Goal: Task Accomplishment & Management: Use online tool/utility

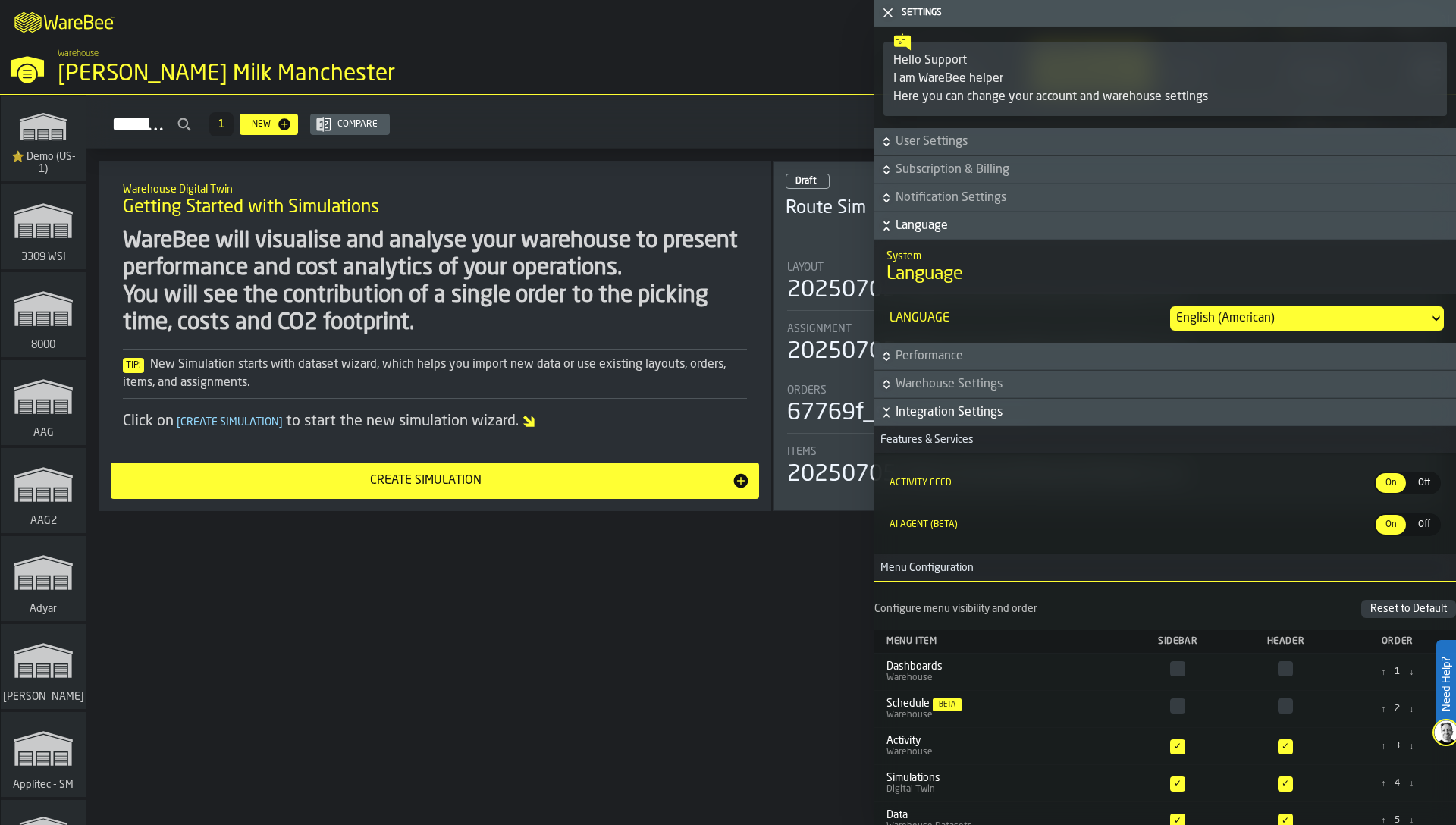
click at [620, 234] on div "WareBee will visualise and analyse your warehouse to present performance and co…" at bounding box center [435, 282] width 625 height 109
click at [882, 6] on icon "button-toggle-Close me" at bounding box center [888, 13] width 18 height 18
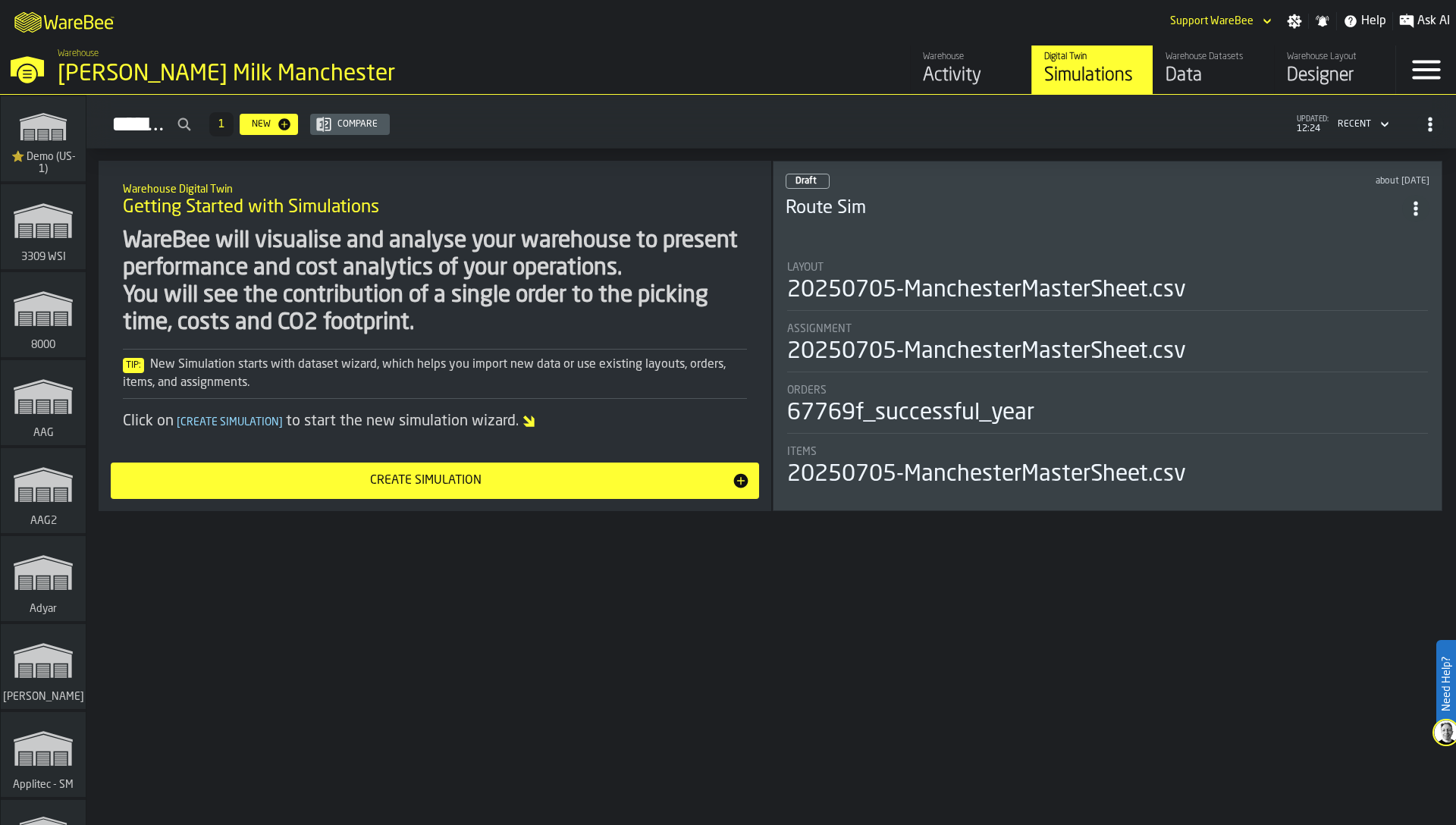
click at [579, 288] on div "WareBee will visualise and analyse your warehouse to present performance and co…" at bounding box center [435, 282] width 625 height 109
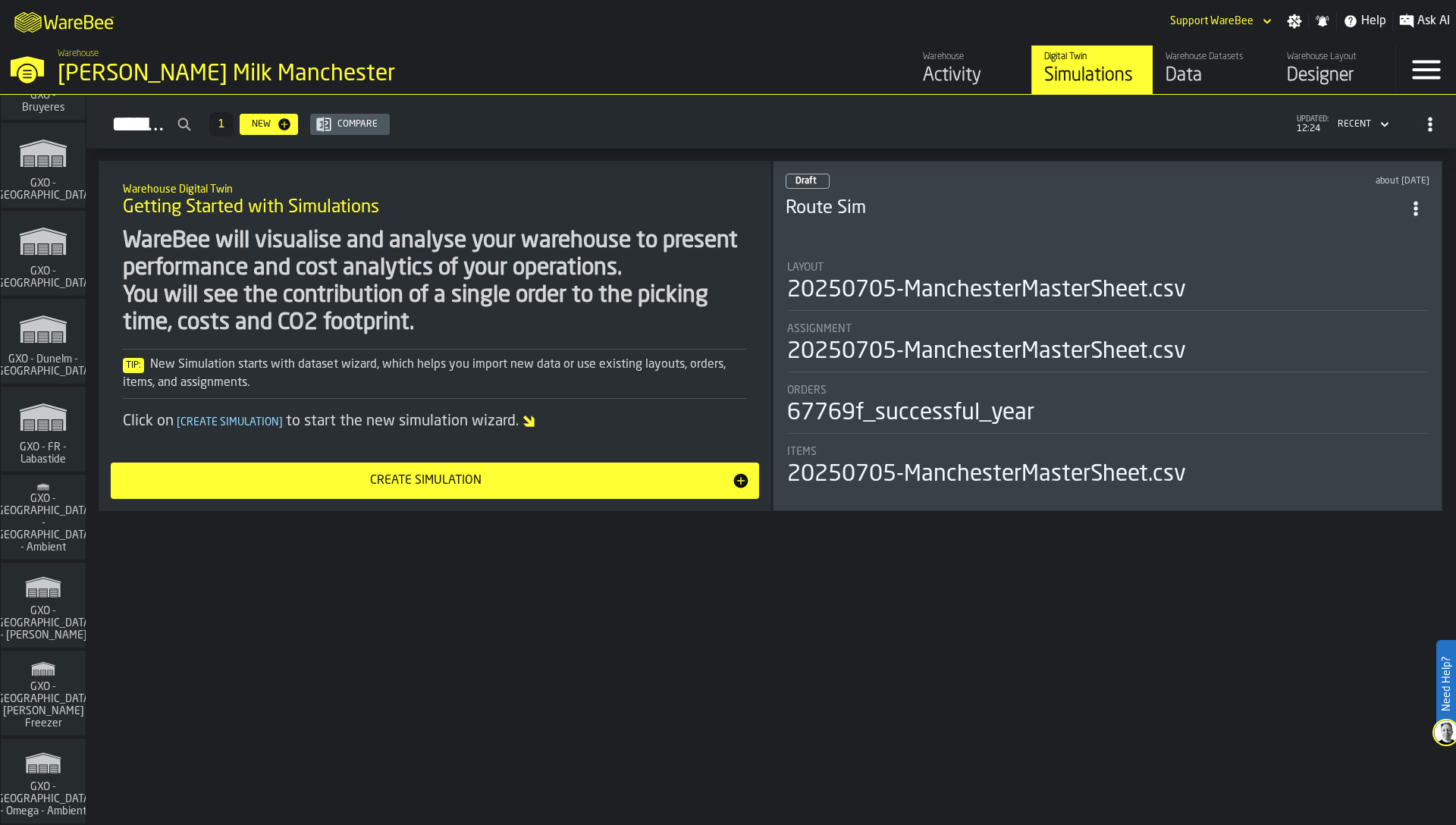
click at [50, 408] on polygon "link-to-/wh/i/6d62c477-0d62-49a3-8ae2-182b02fd63a7/simulations" at bounding box center [42, 419] width 45 height 25
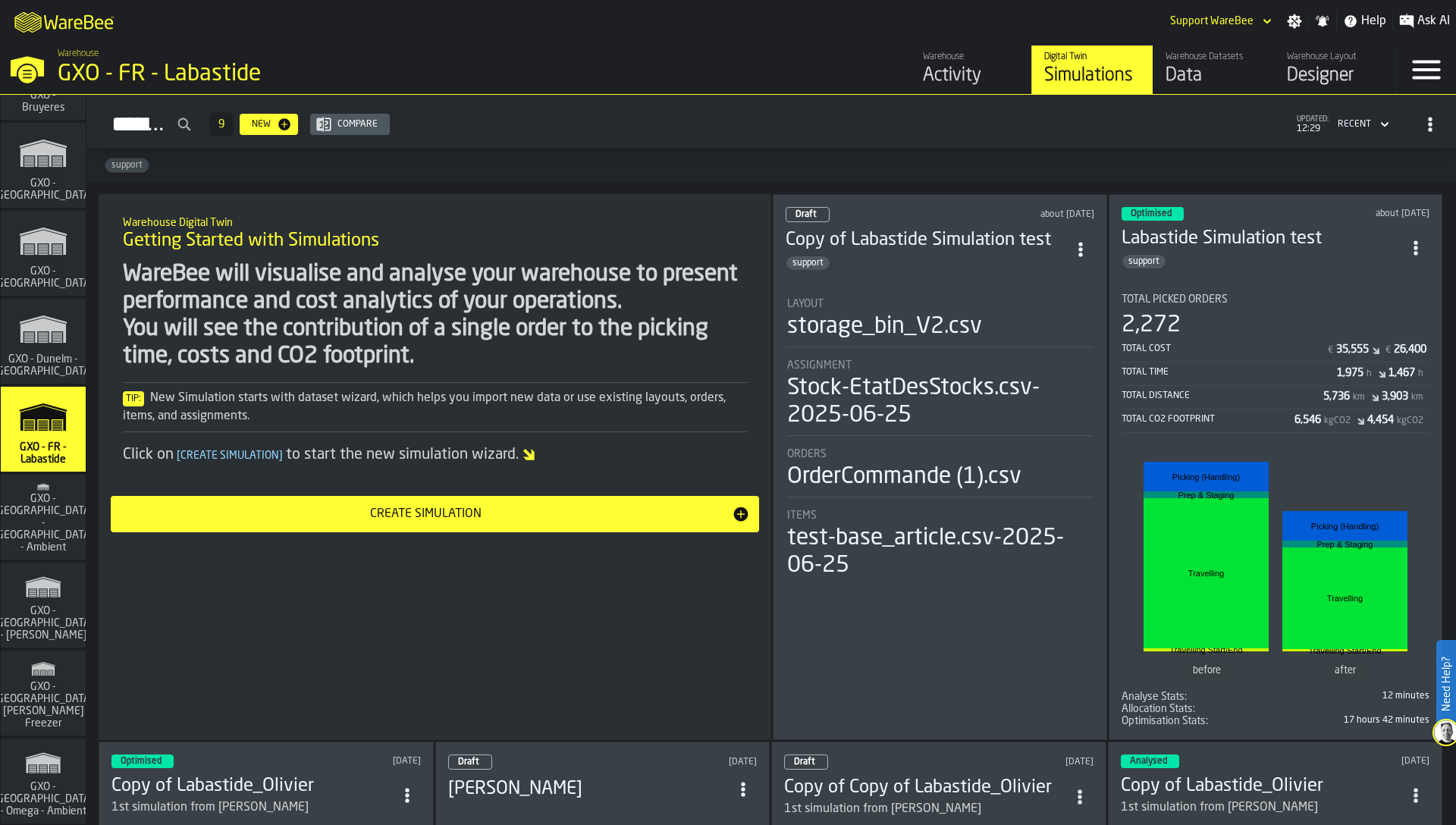
click at [586, 352] on div "WareBee will visualise and analyse your warehouse to present performance and co…" at bounding box center [435, 315] width 625 height 109
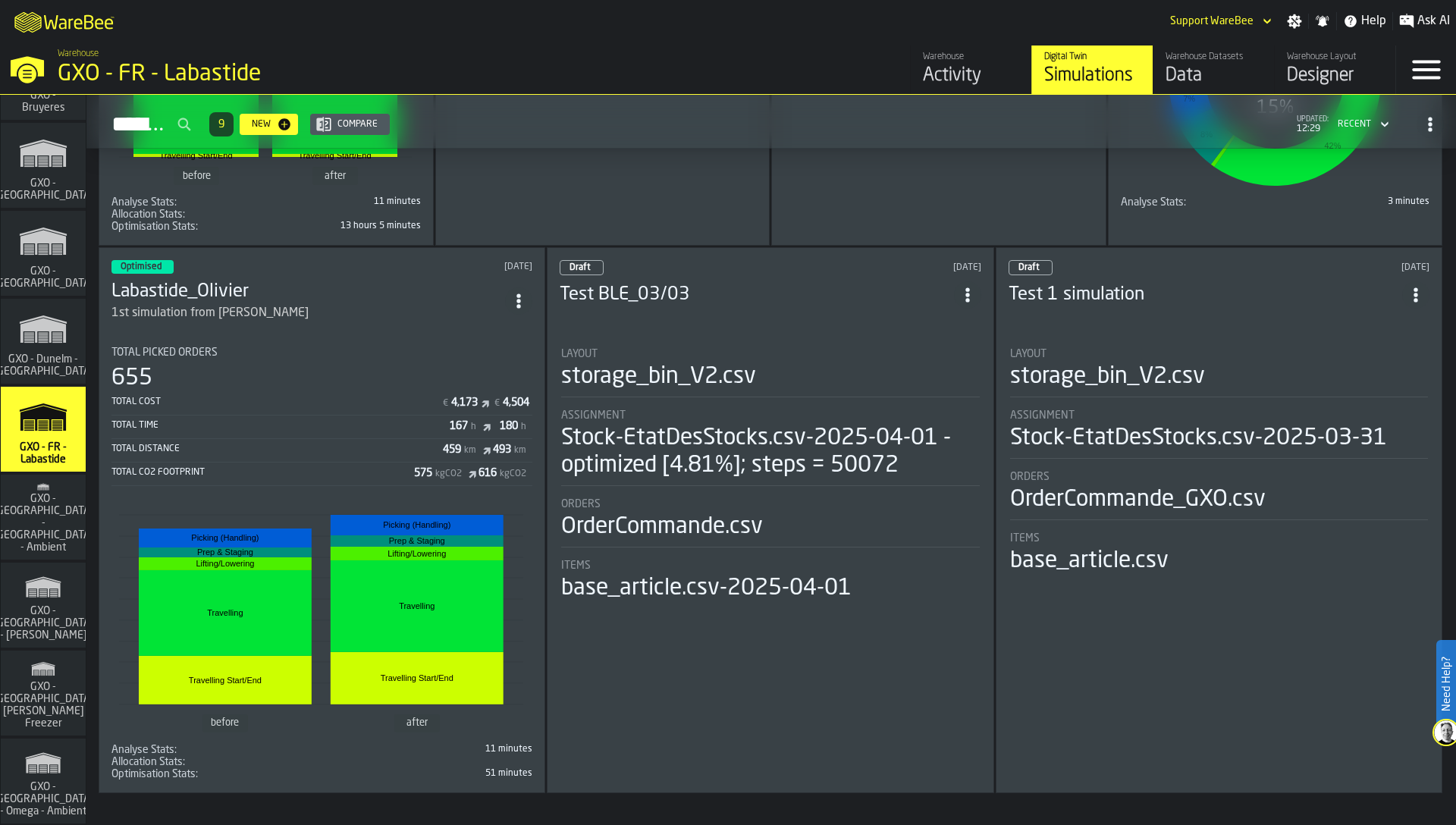
scroll to position [7180, 0]
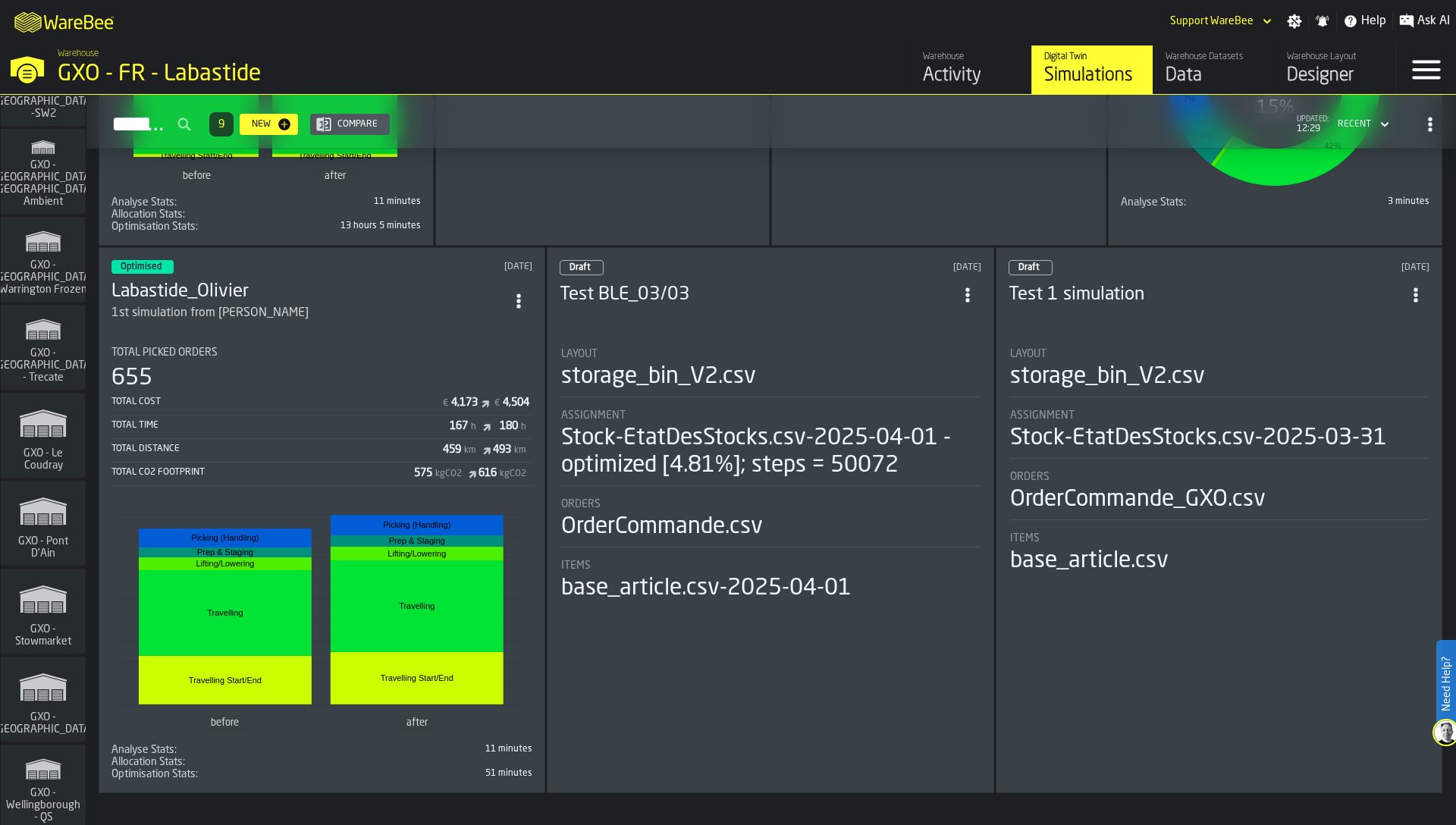
click at [21, 428] on icon "link-to-/wh/i/efd9e906-5eb9-41af-aac9-d3e075764b8d/simulations" at bounding box center [42, 423] width 73 height 49
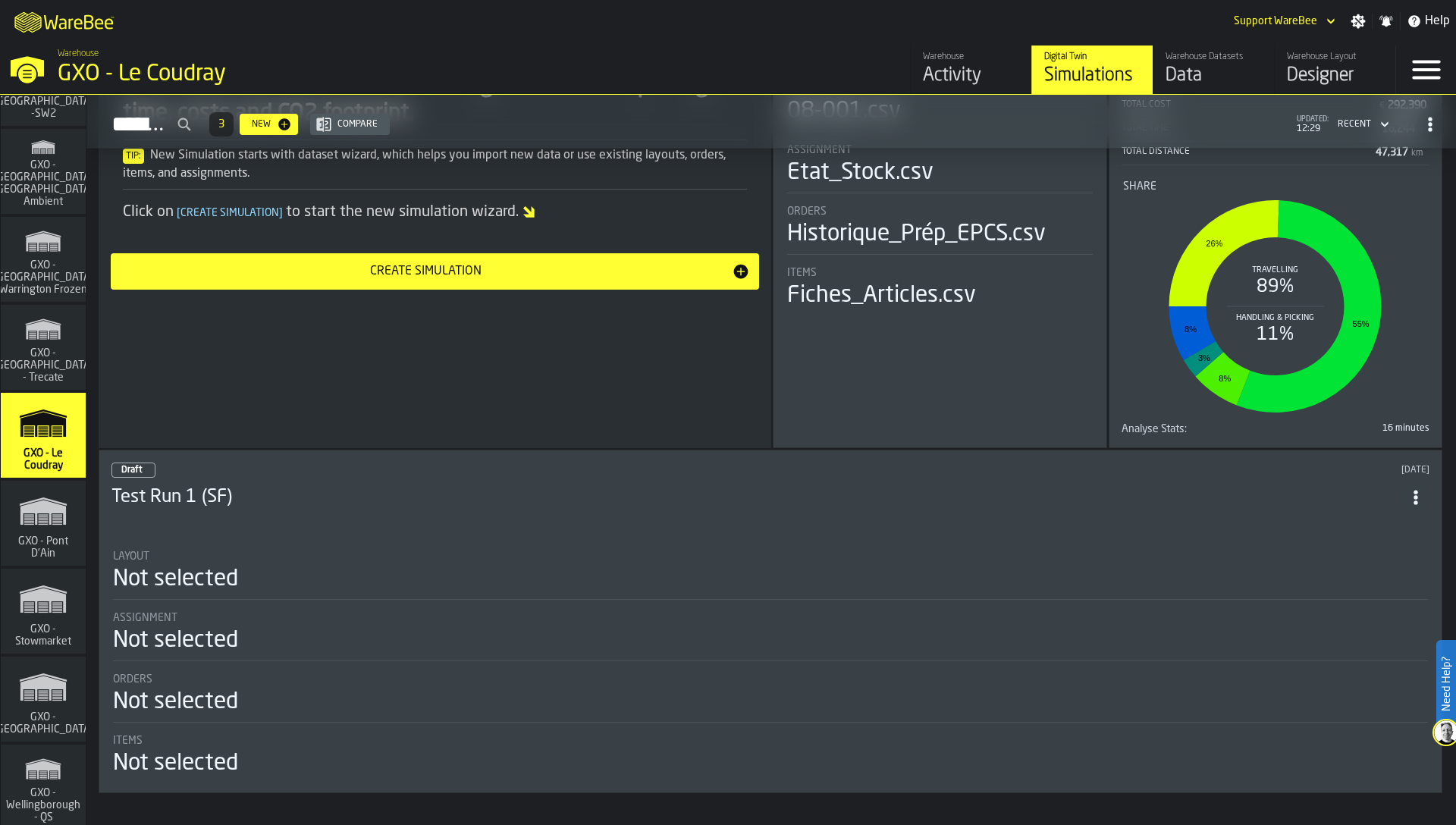
scroll to position [243, 0]
click at [1357, 71] on div "Designer" at bounding box center [1335, 76] width 96 height 24
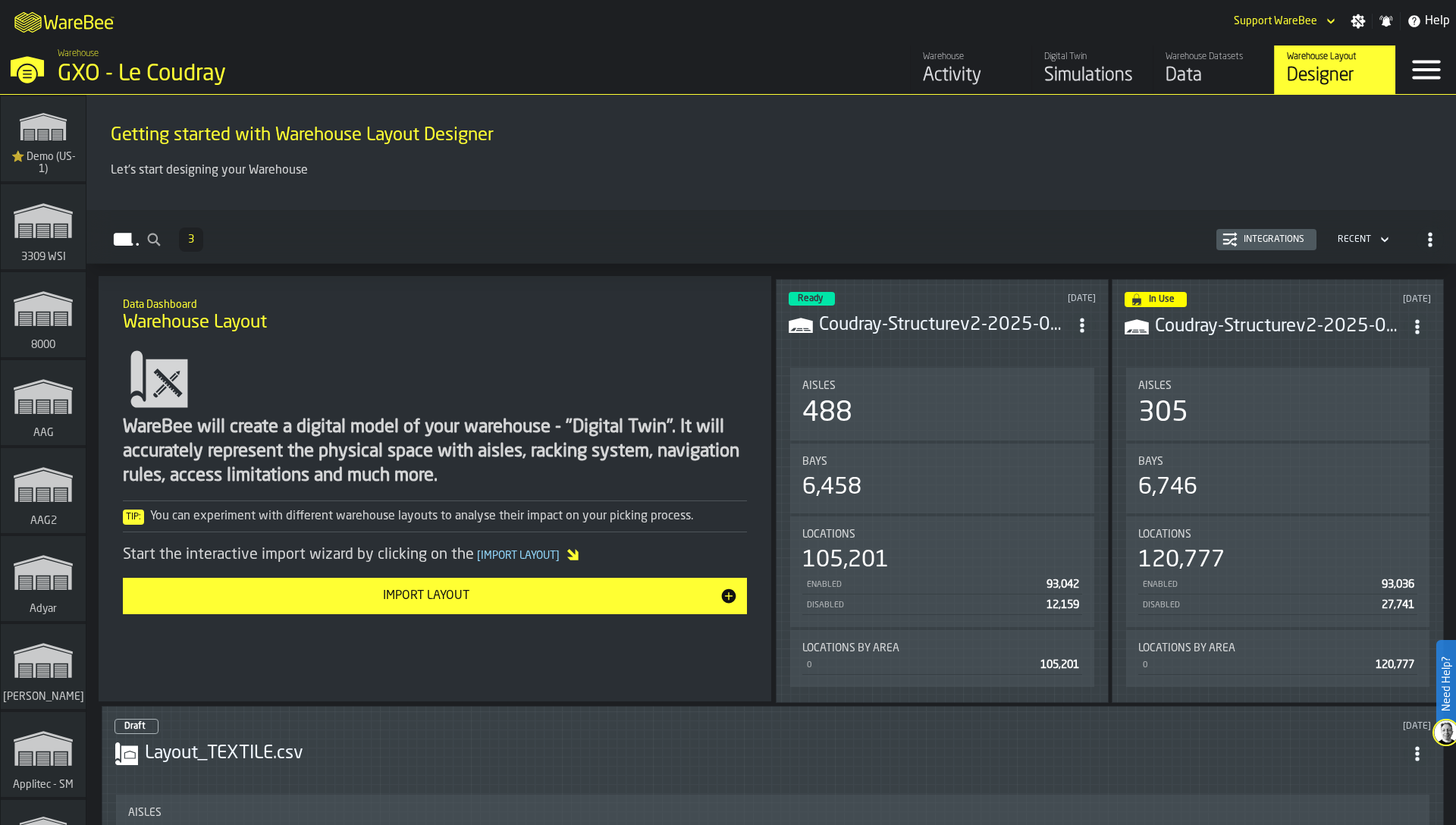
click at [1083, 323] on circle "ItemListCard-DashboardItemContainer" at bounding box center [1082, 325] width 4 height 4
click at [1074, 424] on div "Edit in Designer" at bounding box center [1045, 426] width 84 height 18
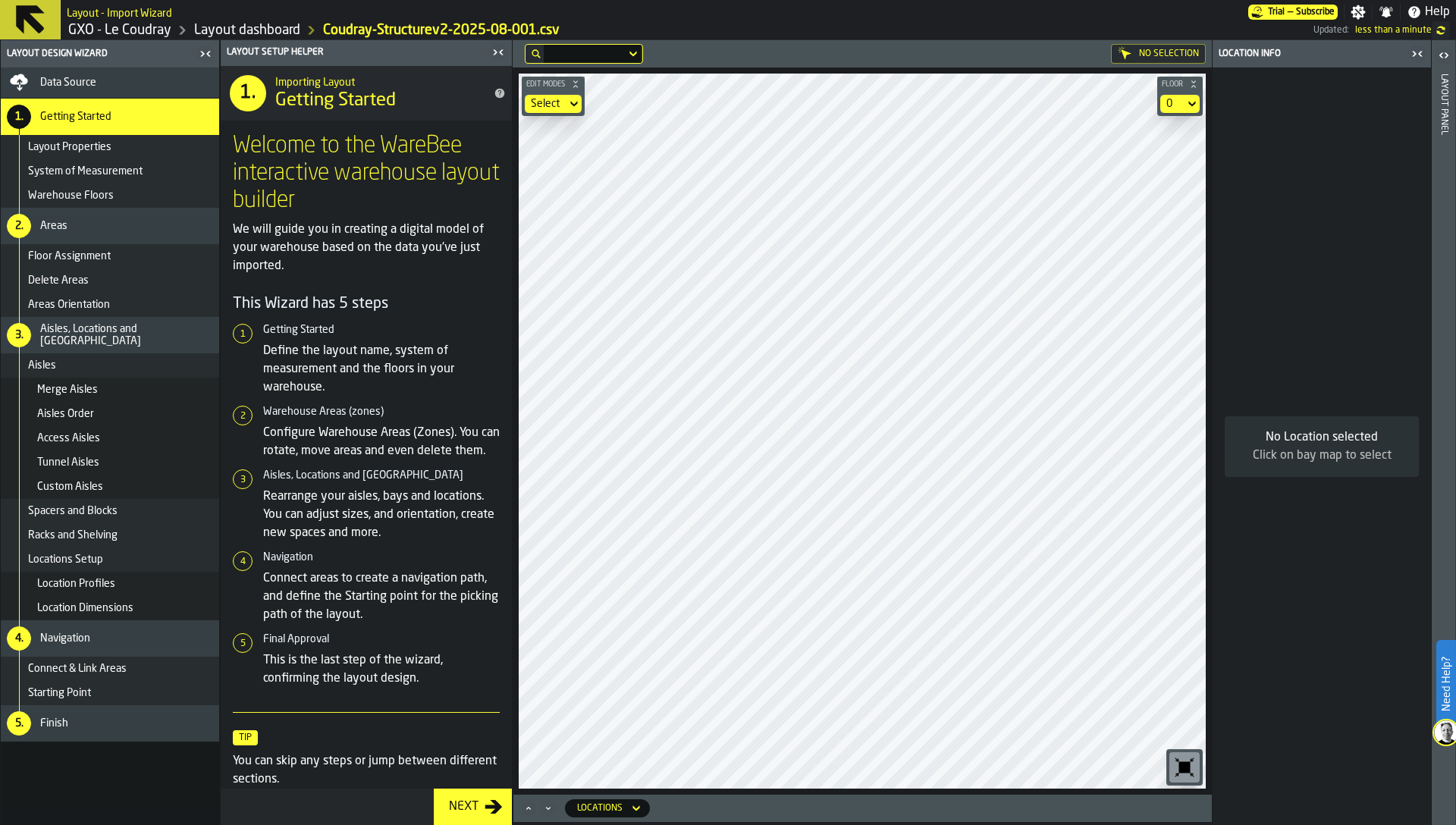
scroll to position [74, 0]
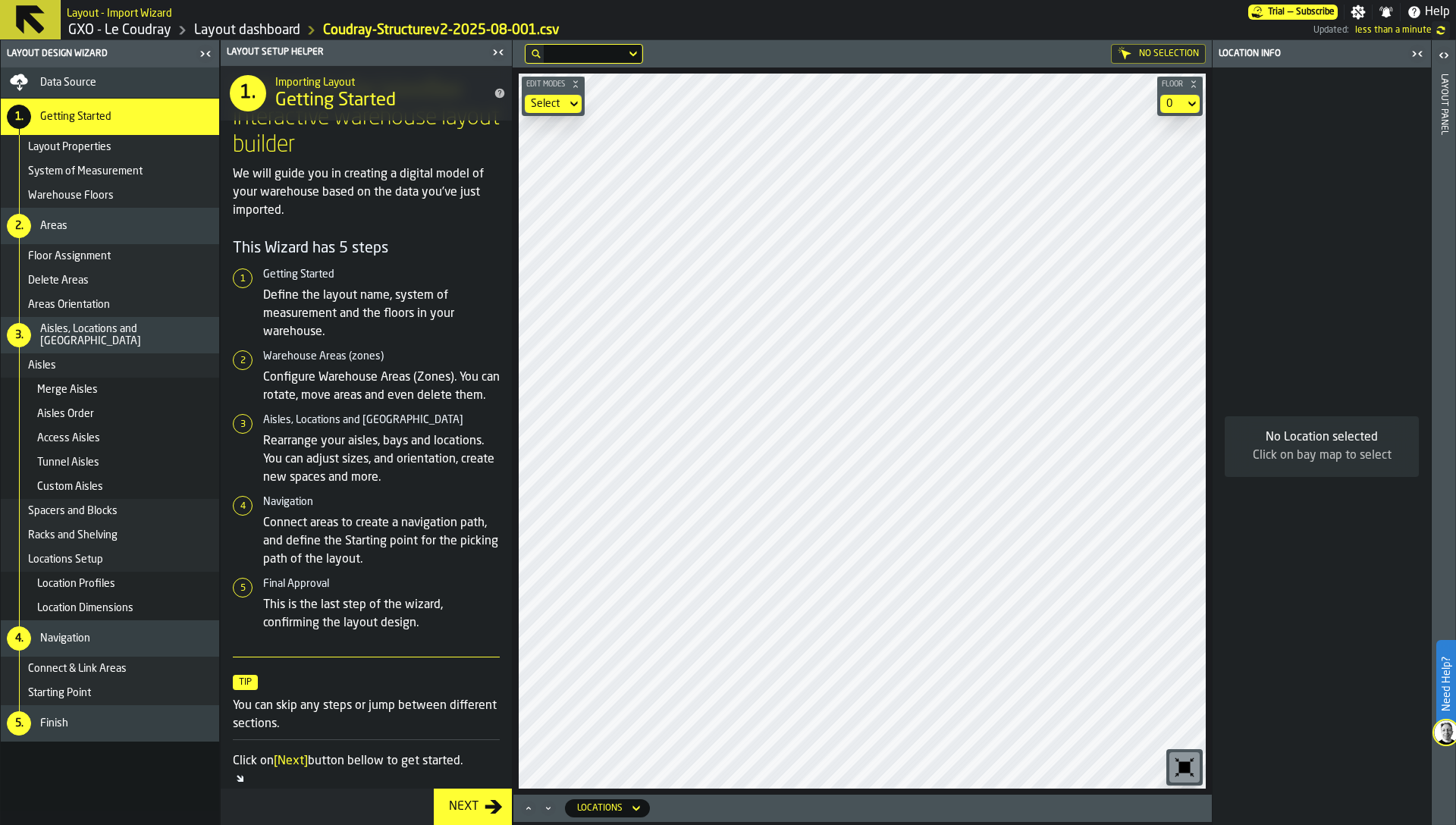
click at [498, 57] on icon "button-toggle-Close me" at bounding box center [498, 53] width 18 height 18
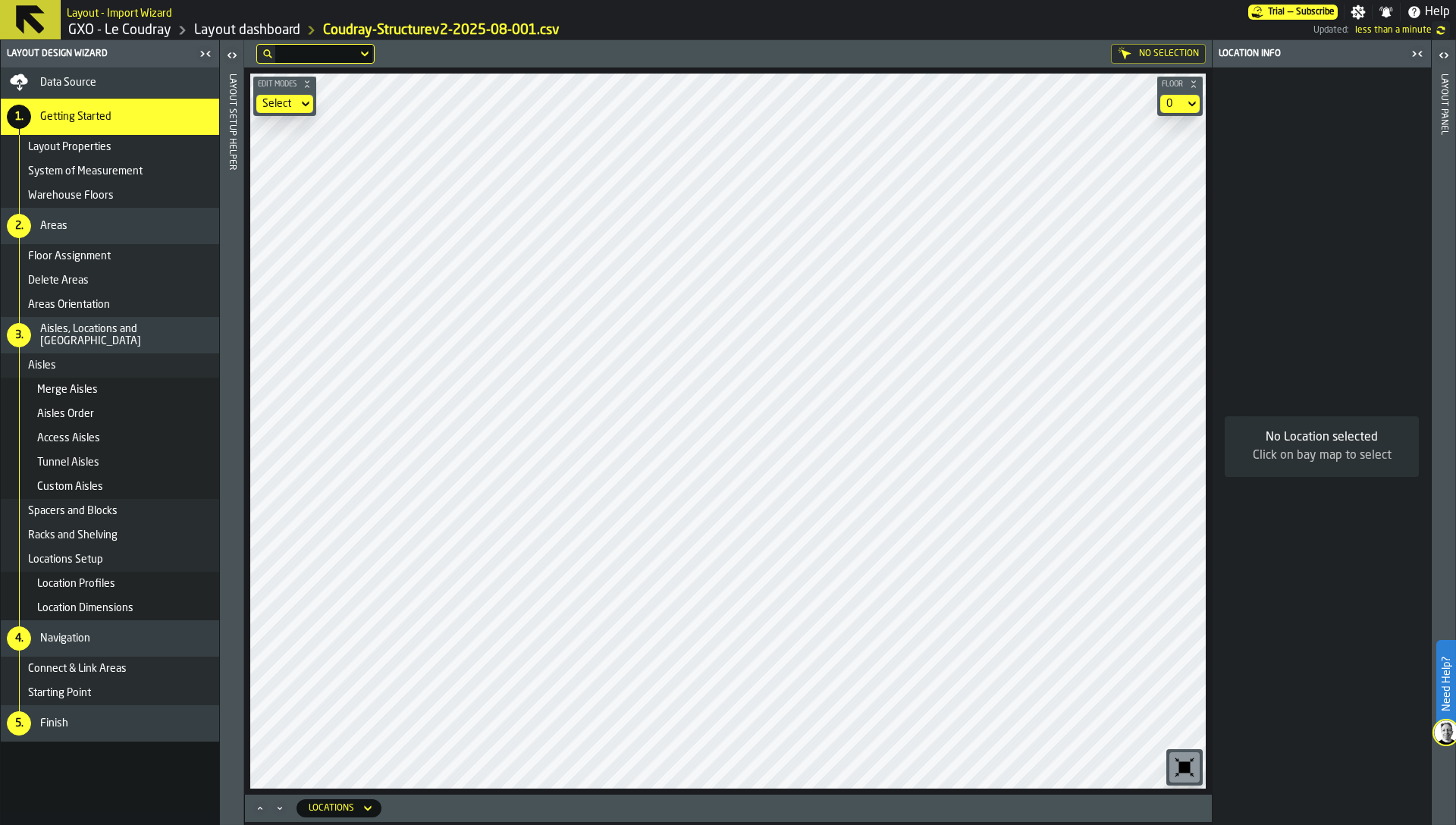
click at [1186, 764] on icon "button-toolbar-undefined" at bounding box center [1184, 768] width 11 height 11
click at [1420, 53] on icon "button-toggle-Close me" at bounding box center [1420, 54] width 4 height 6
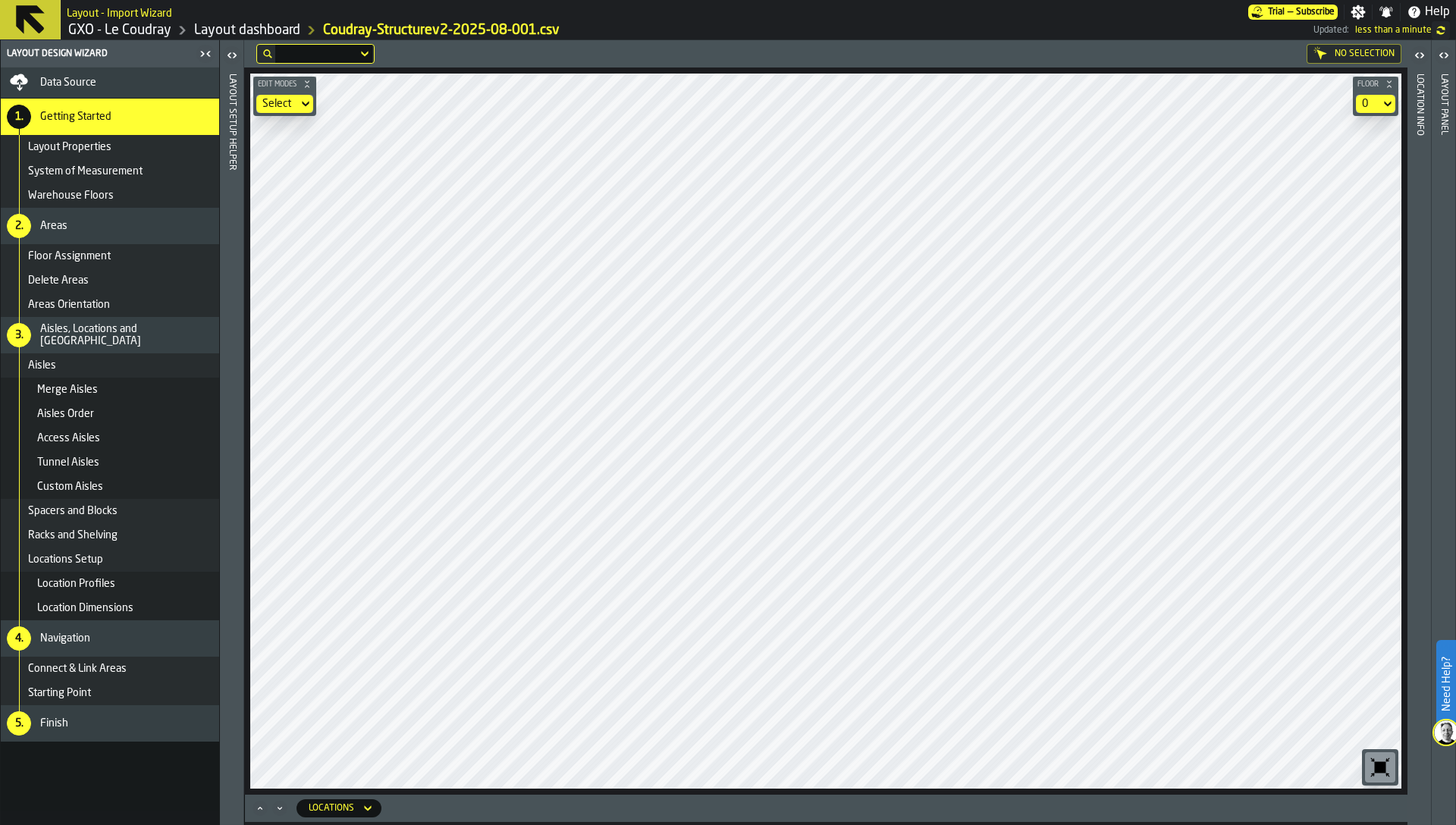
click at [1388, 781] on div "button-toolbar-undefined" at bounding box center [1379, 767] width 30 height 30
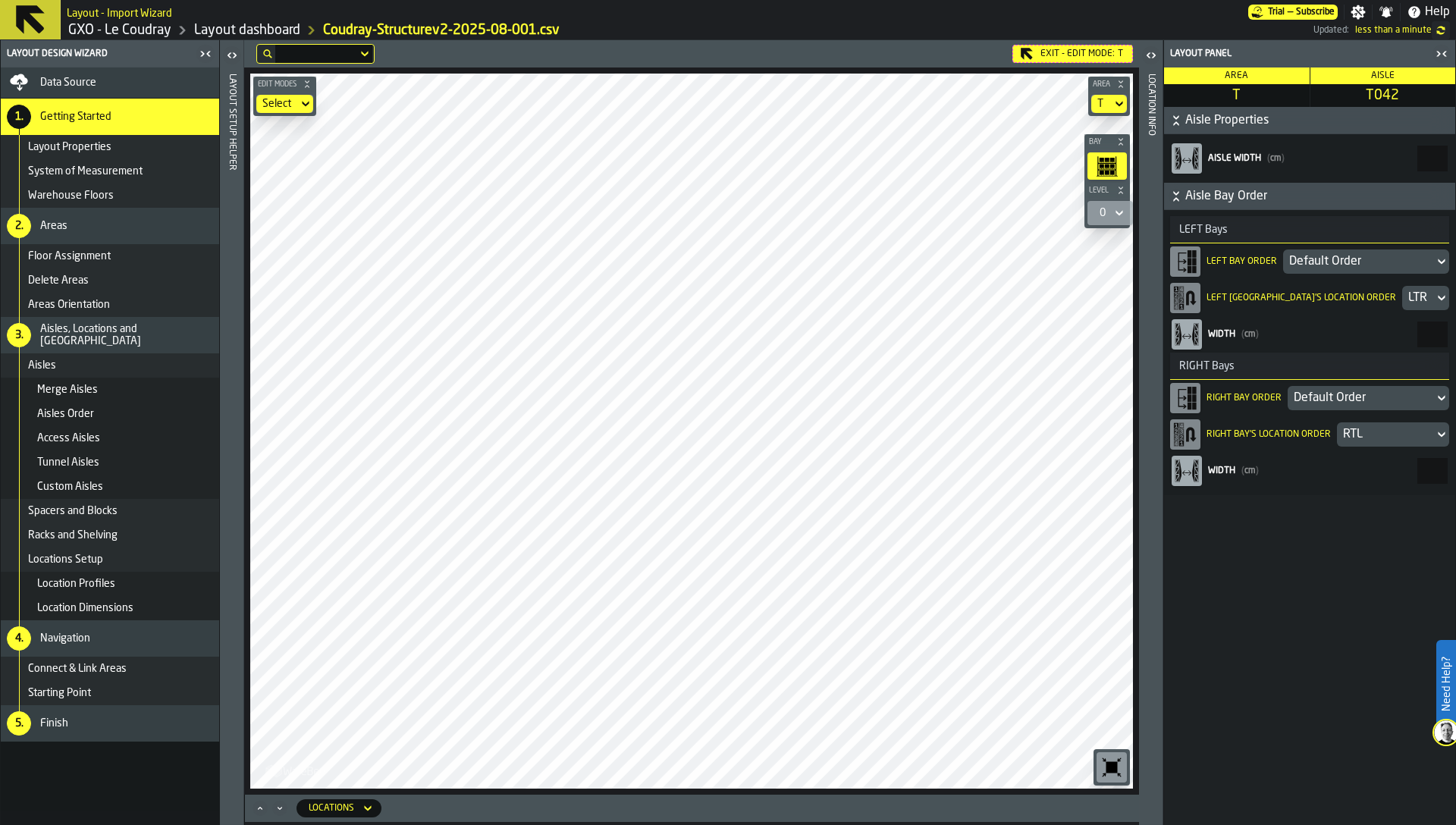
click at [1384, 90] on span "T042" at bounding box center [1383, 95] width 140 height 17
copy span "T042"
click at [154, 82] on div "Data Source" at bounding box center [127, 82] width 173 height 12
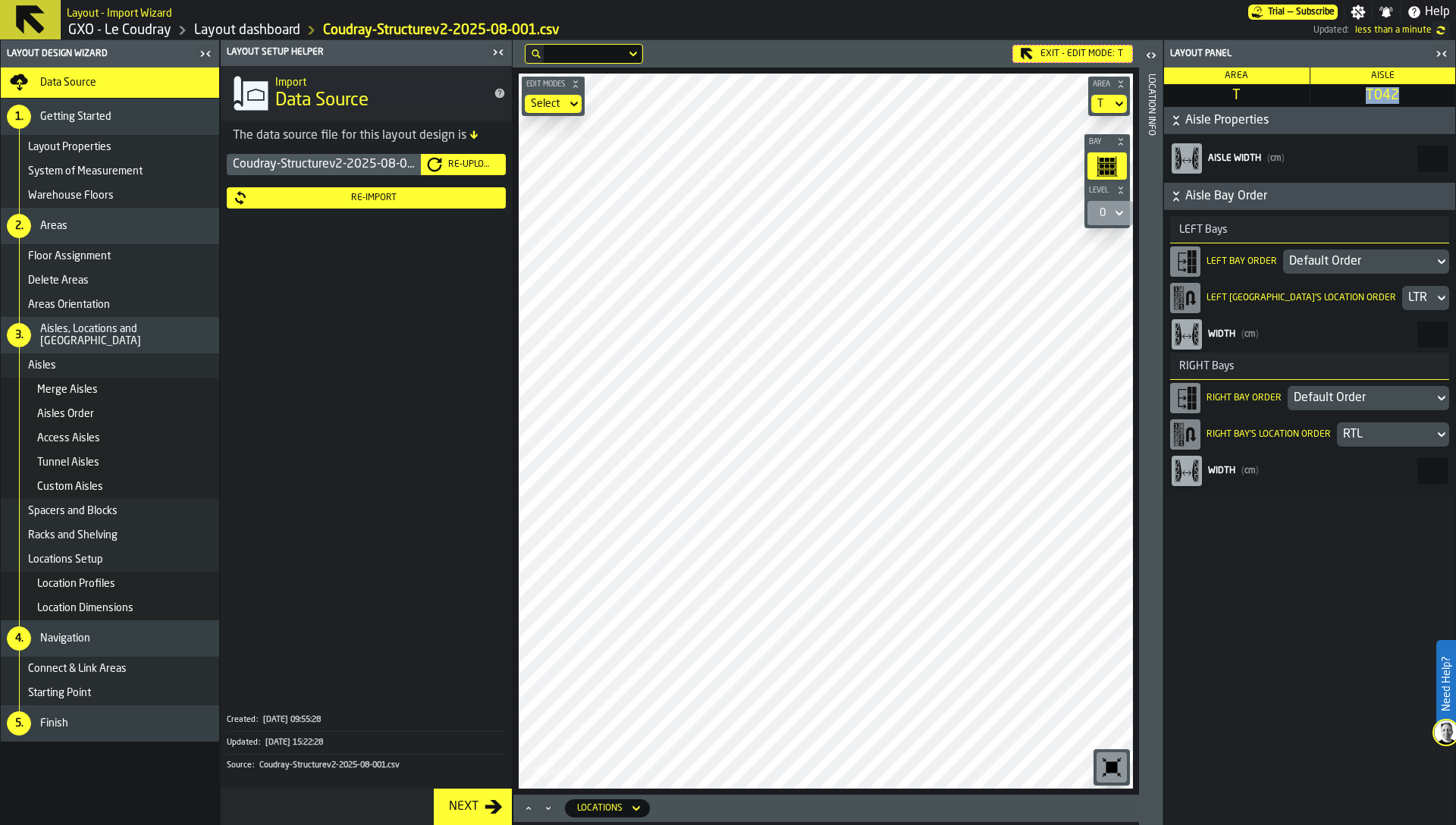
click at [366, 197] on div "Re-Import" at bounding box center [373, 197] width 252 height 10
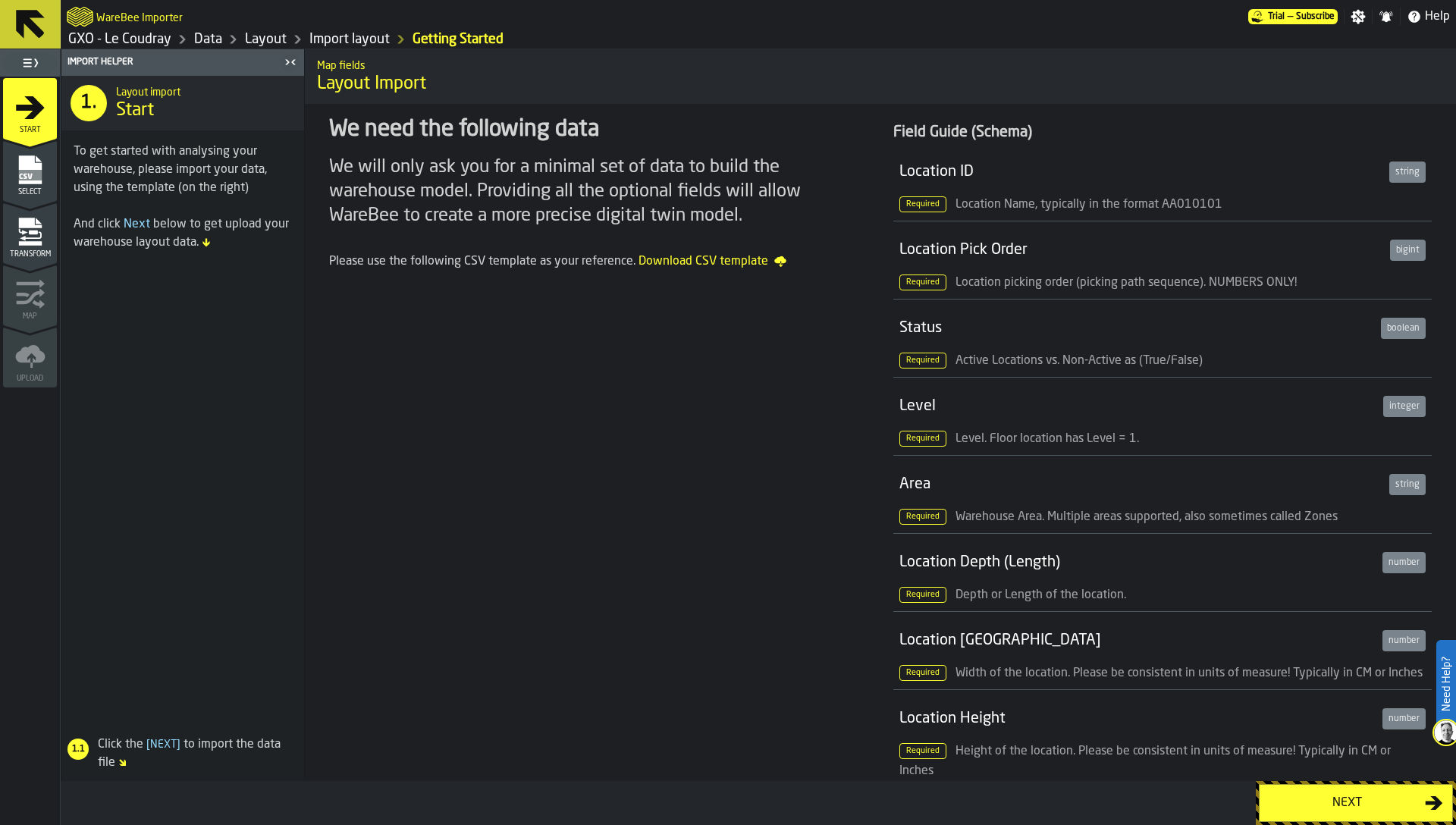
click at [28, 183] on icon "menu Select" at bounding box center [30, 169] width 23 height 29
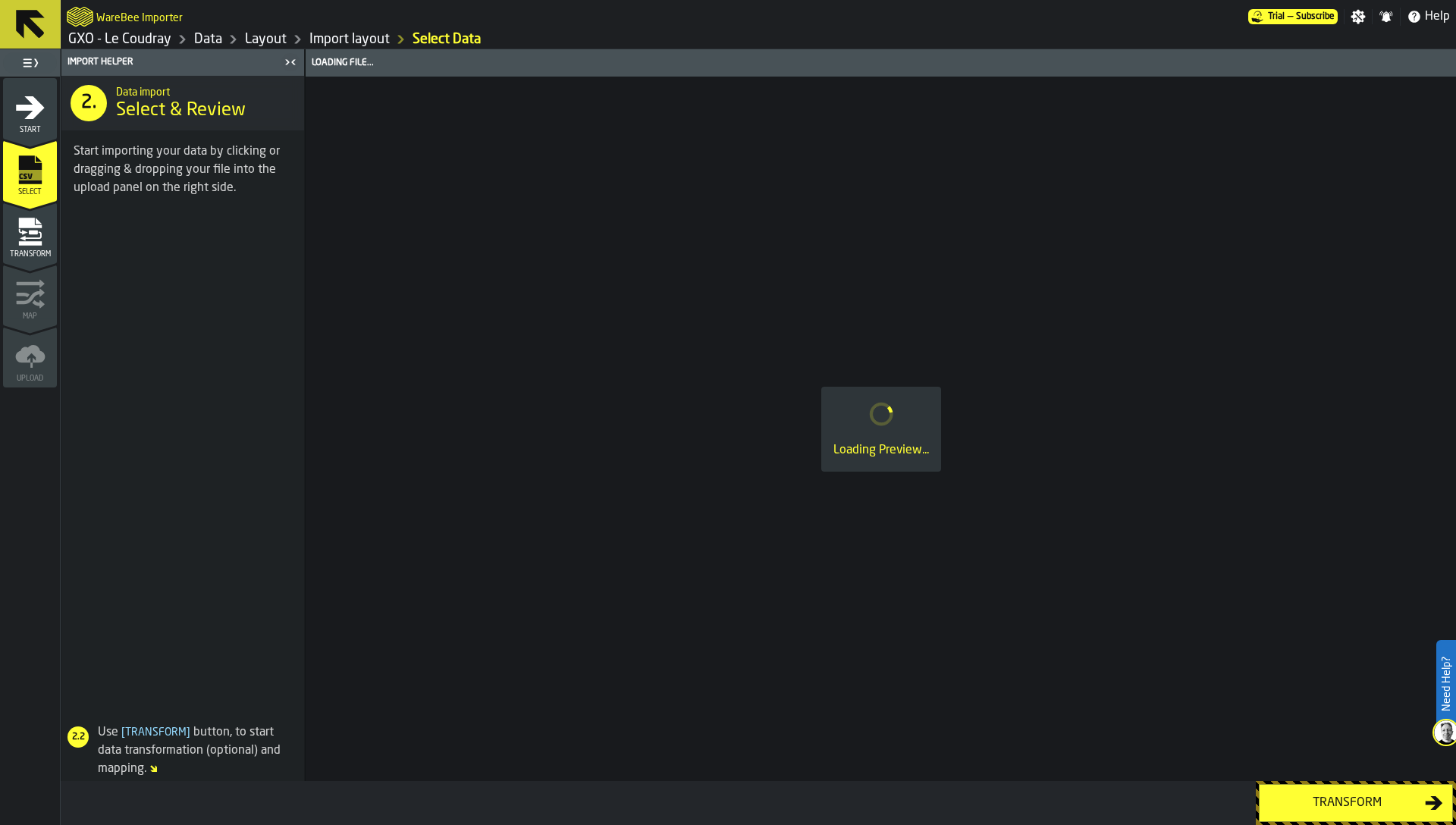
click at [256, 36] on link "Layout" at bounding box center [265, 40] width 42 height 17
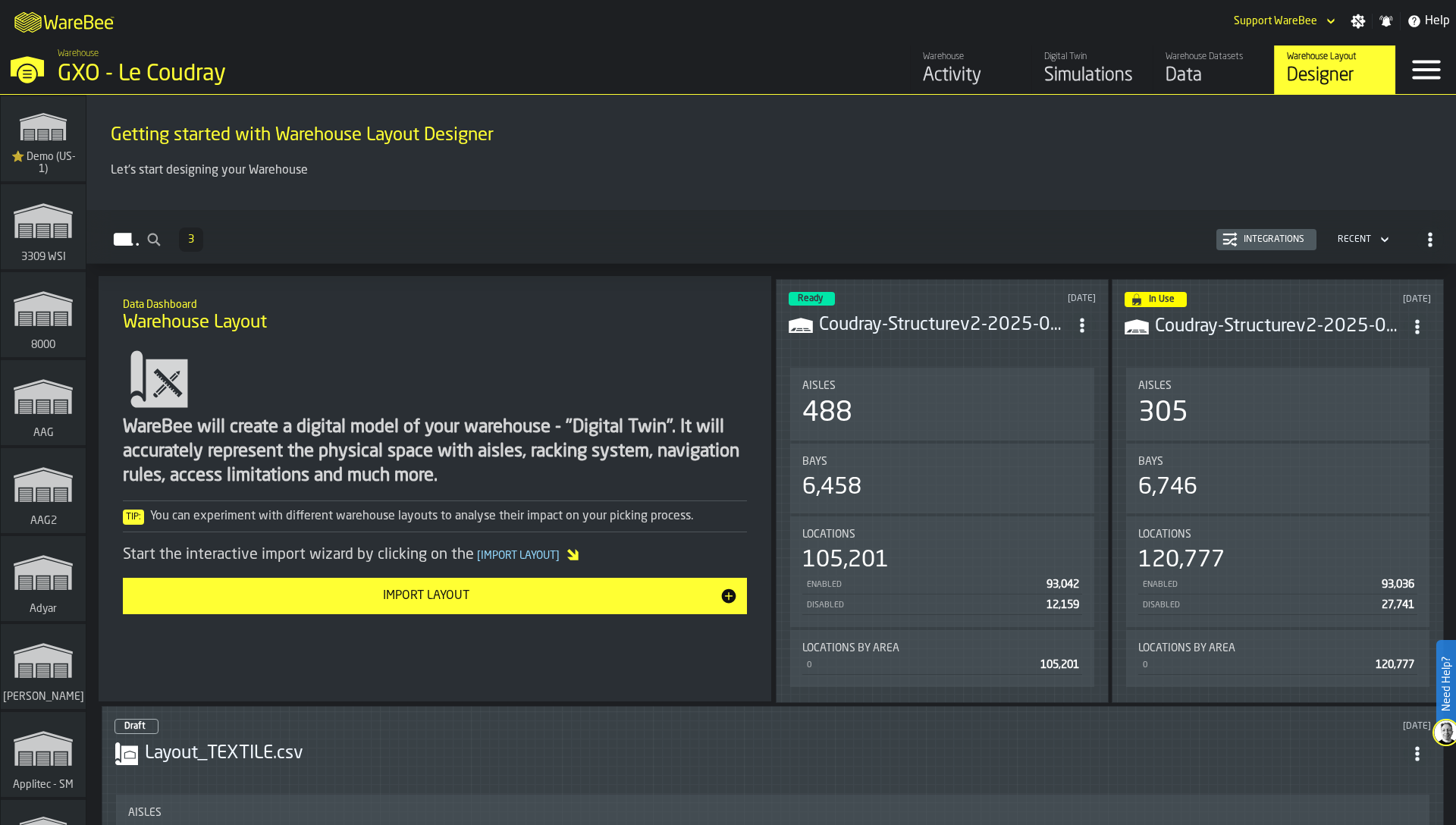
click at [932, 365] on section "Aisles 488 Bays 6,458 Locations 105,201 Enabled 93,042 Disabled 12,159 Location…" at bounding box center [942, 528] width 307 height 325
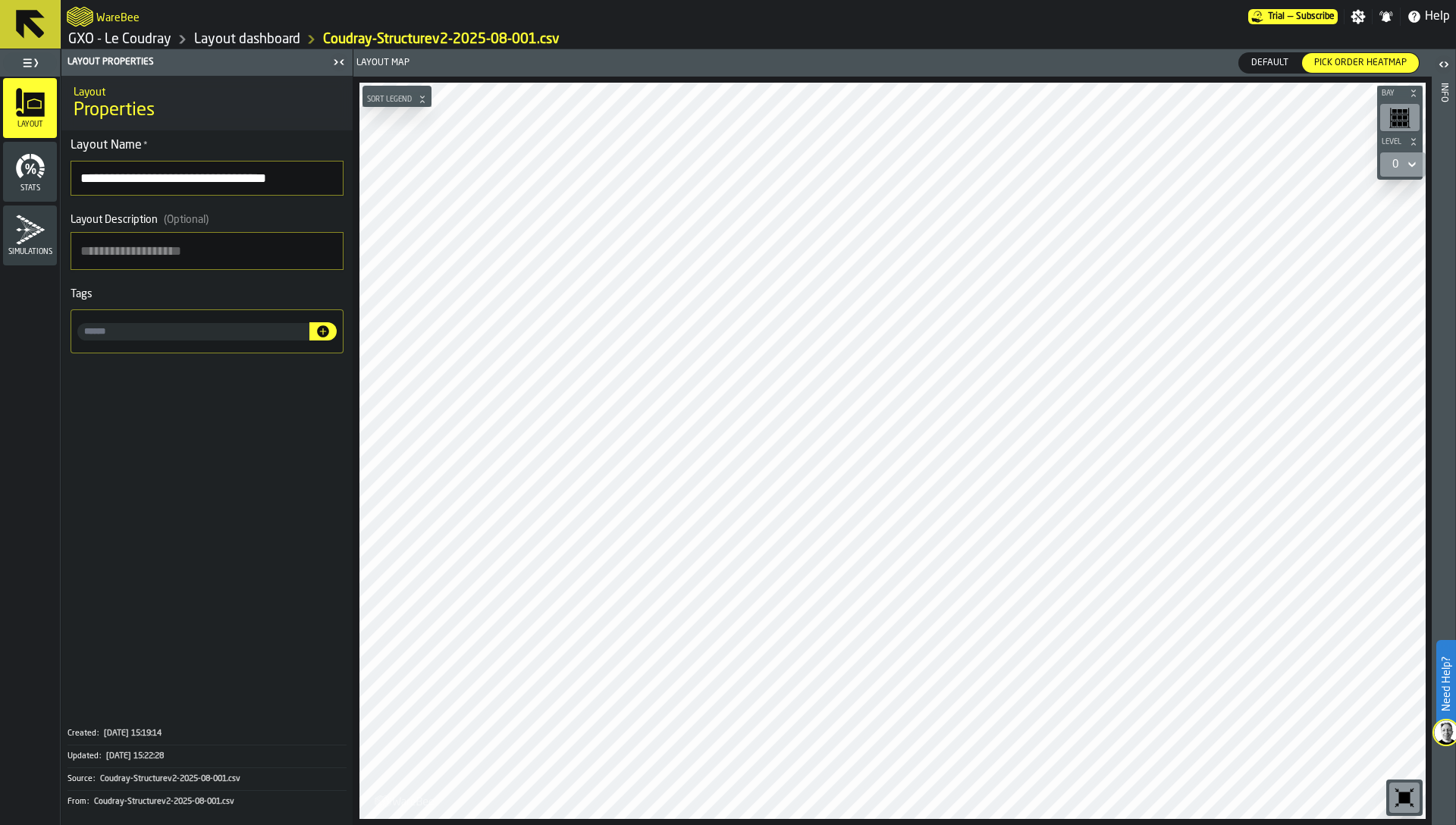
click at [122, 31] on link "GXO - Le Coudray" at bounding box center [120, 40] width 103 height 17
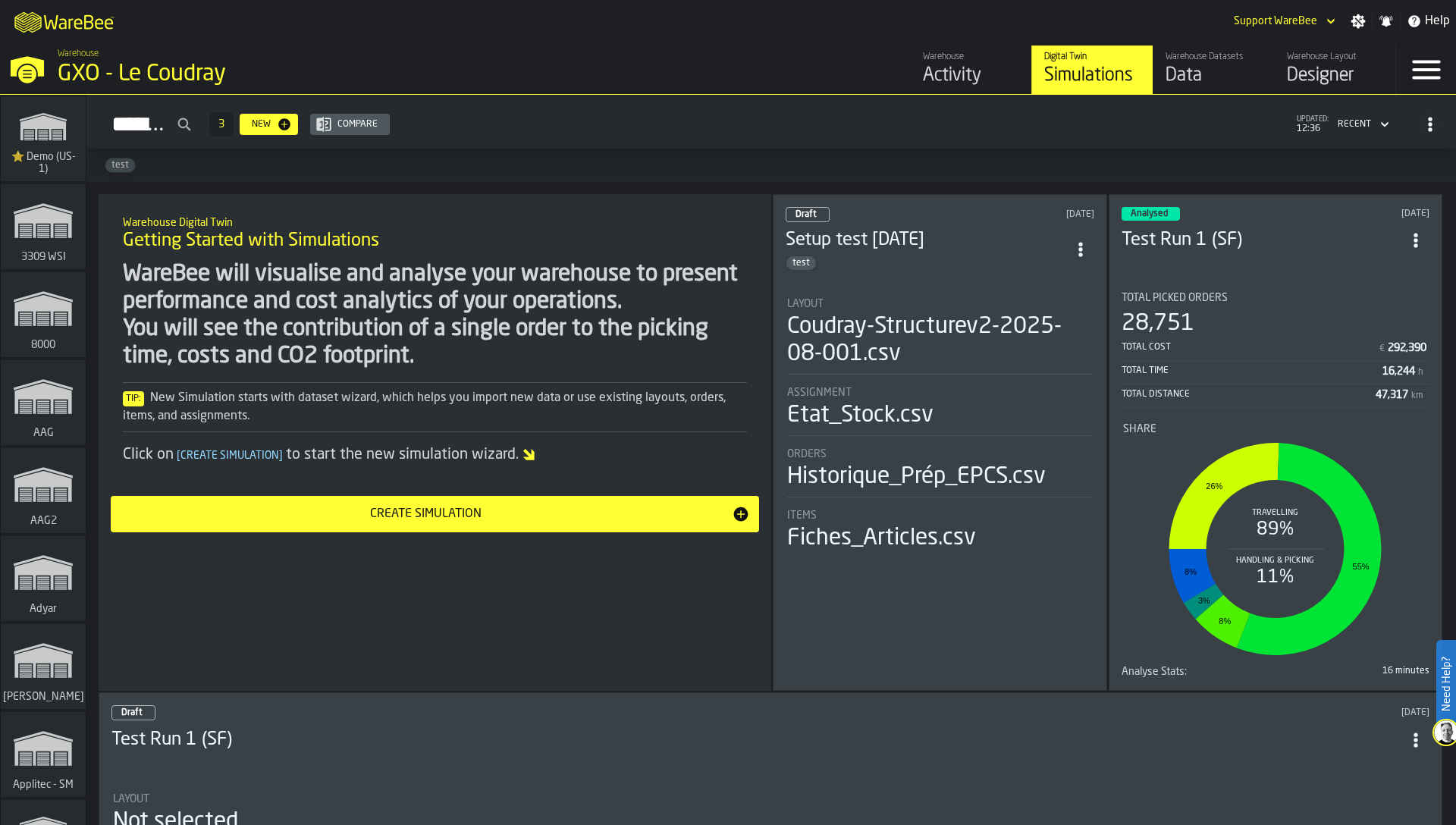
click at [1212, 69] on div "Data" at bounding box center [1214, 76] width 96 height 24
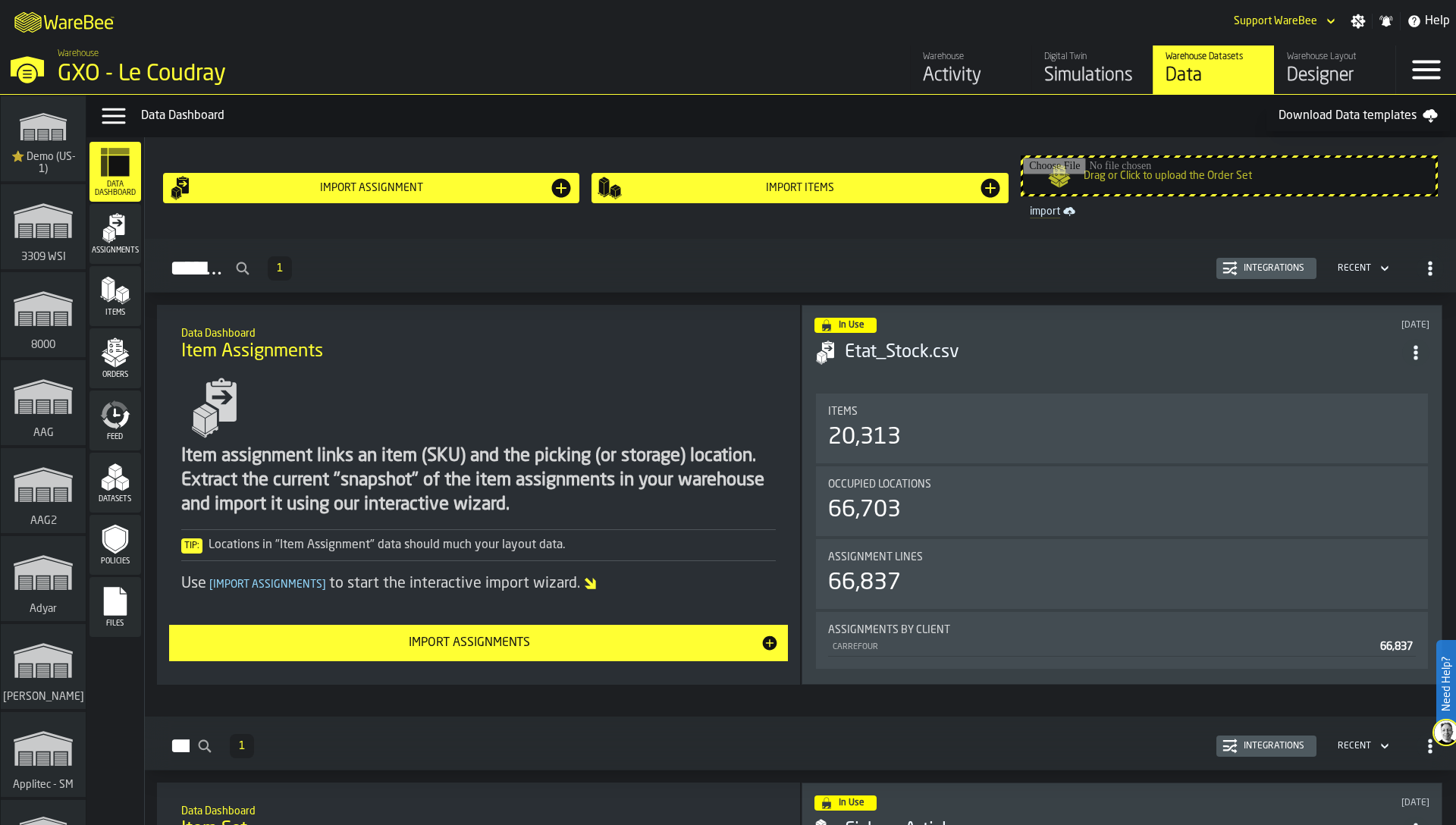
click at [118, 477] on icon "menu Datasets" at bounding box center [115, 477] width 30 height 30
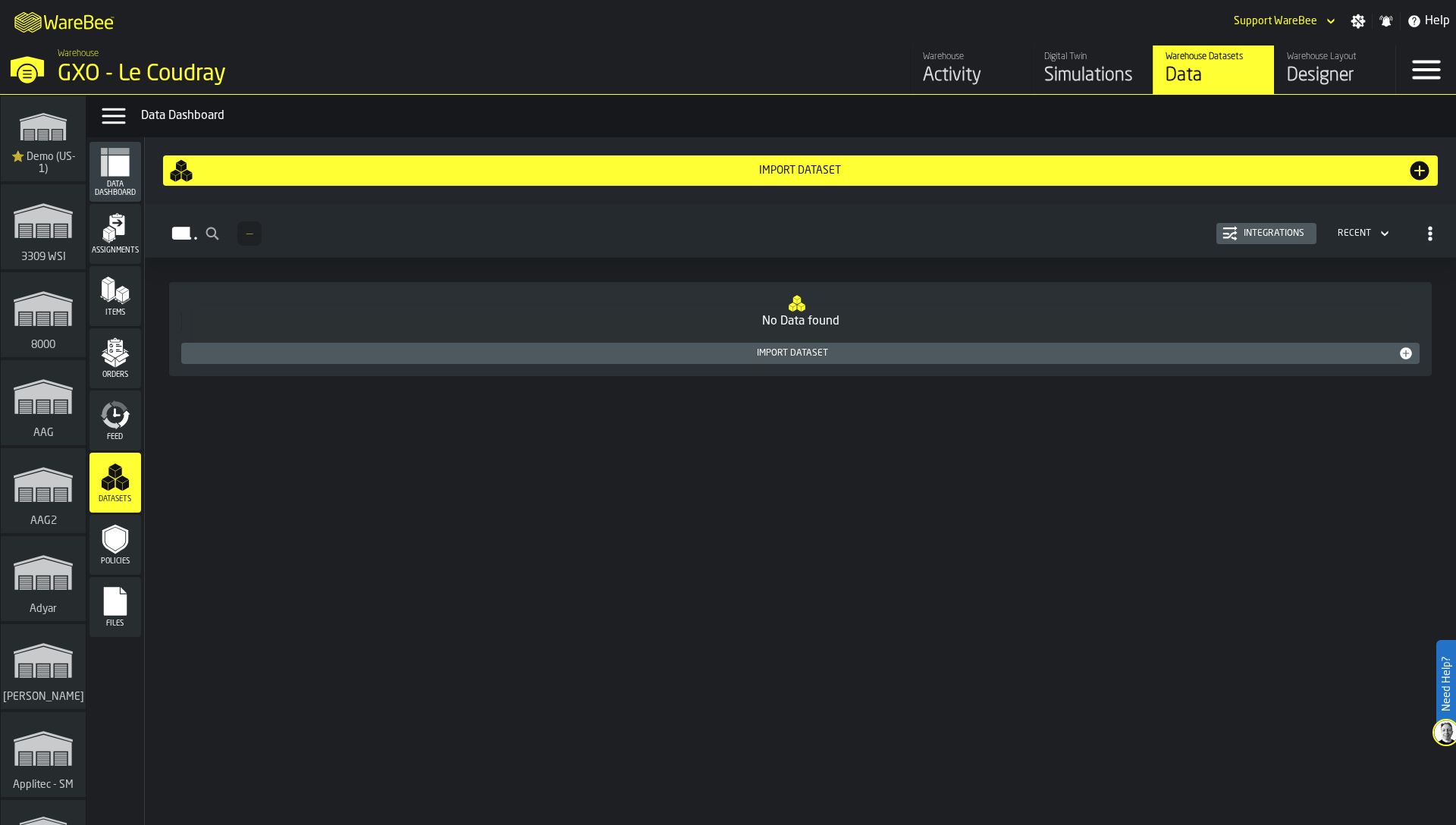
click at [114, 590] on icon "menu Files" at bounding box center [115, 601] width 23 height 29
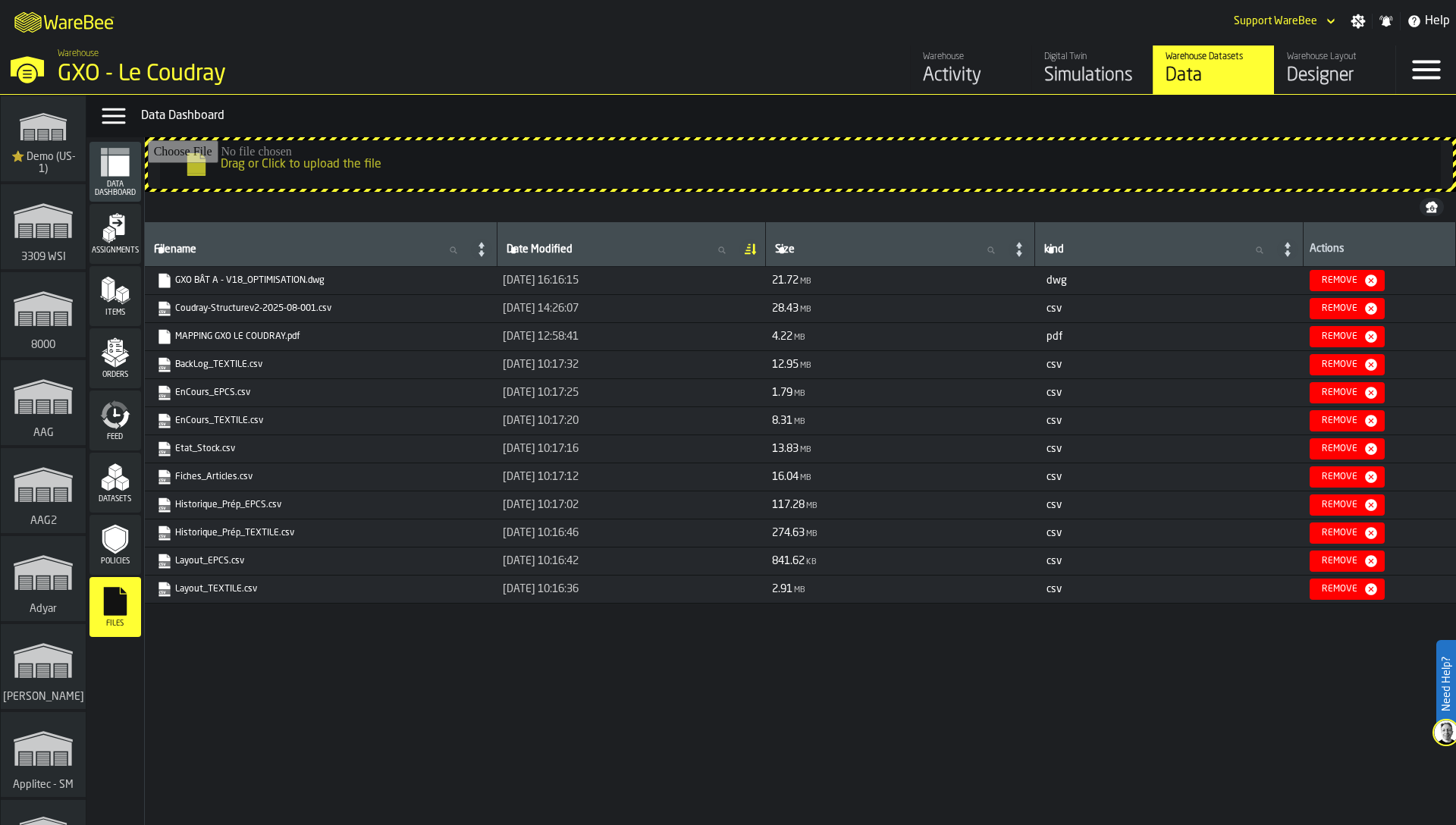
click at [448, 184] on input "Drag or Click to upload the file" at bounding box center [800, 164] width 1305 height 49
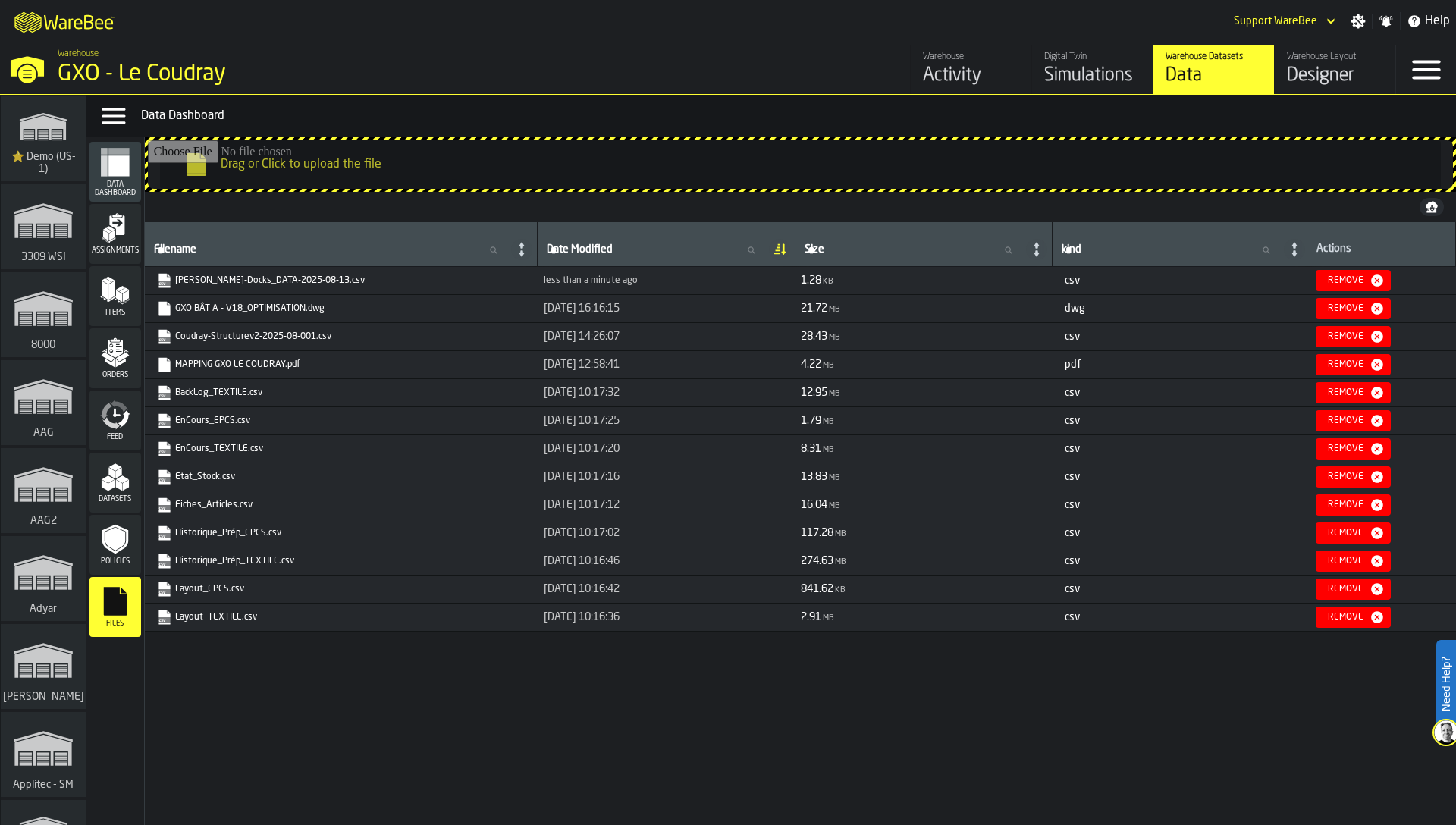
click at [970, 159] on input "Drag or Click to upload the file" at bounding box center [800, 164] width 1305 height 49
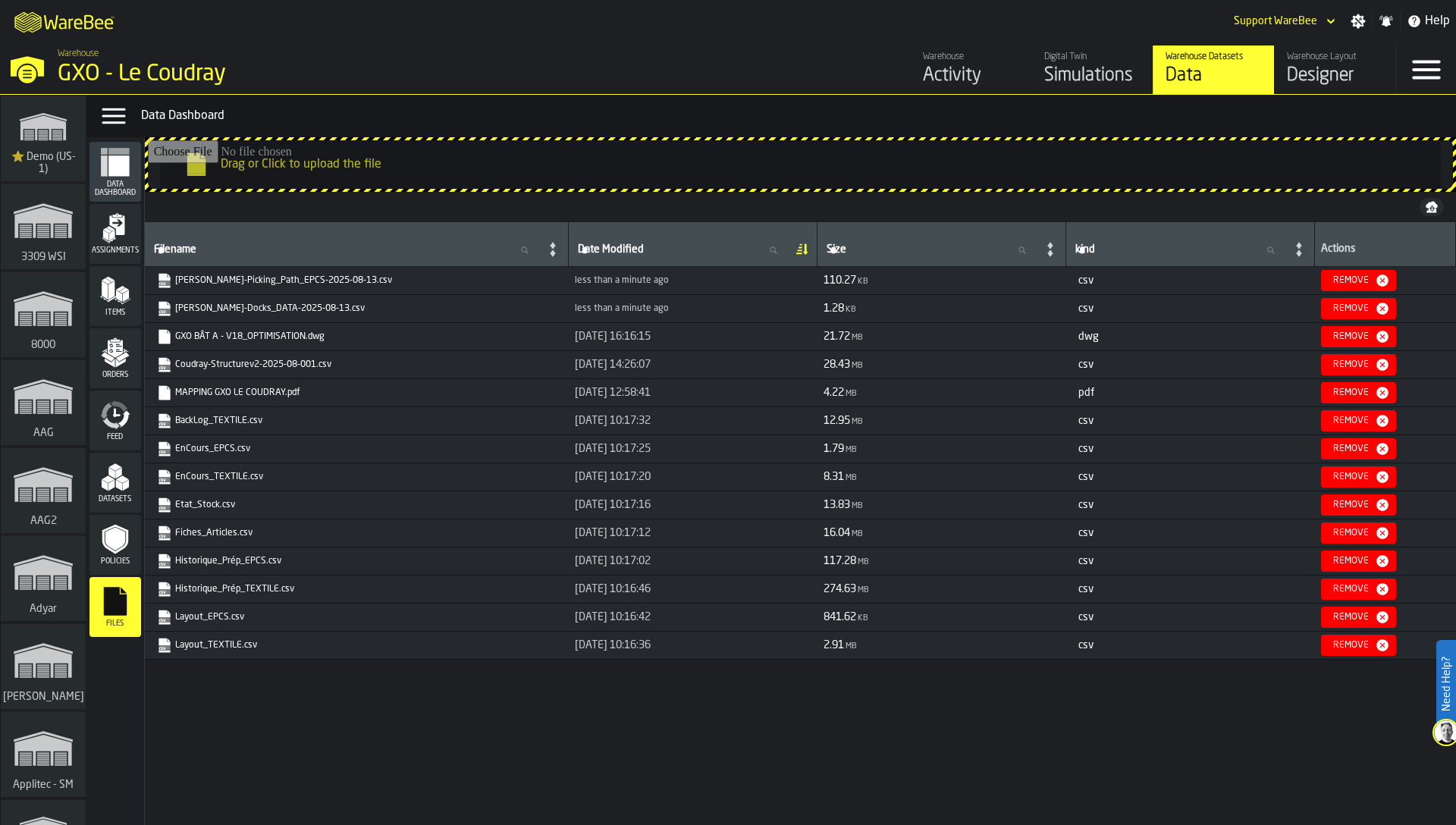
click at [425, 164] on input "Drag or Click to upload the file" at bounding box center [800, 164] width 1305 height 49
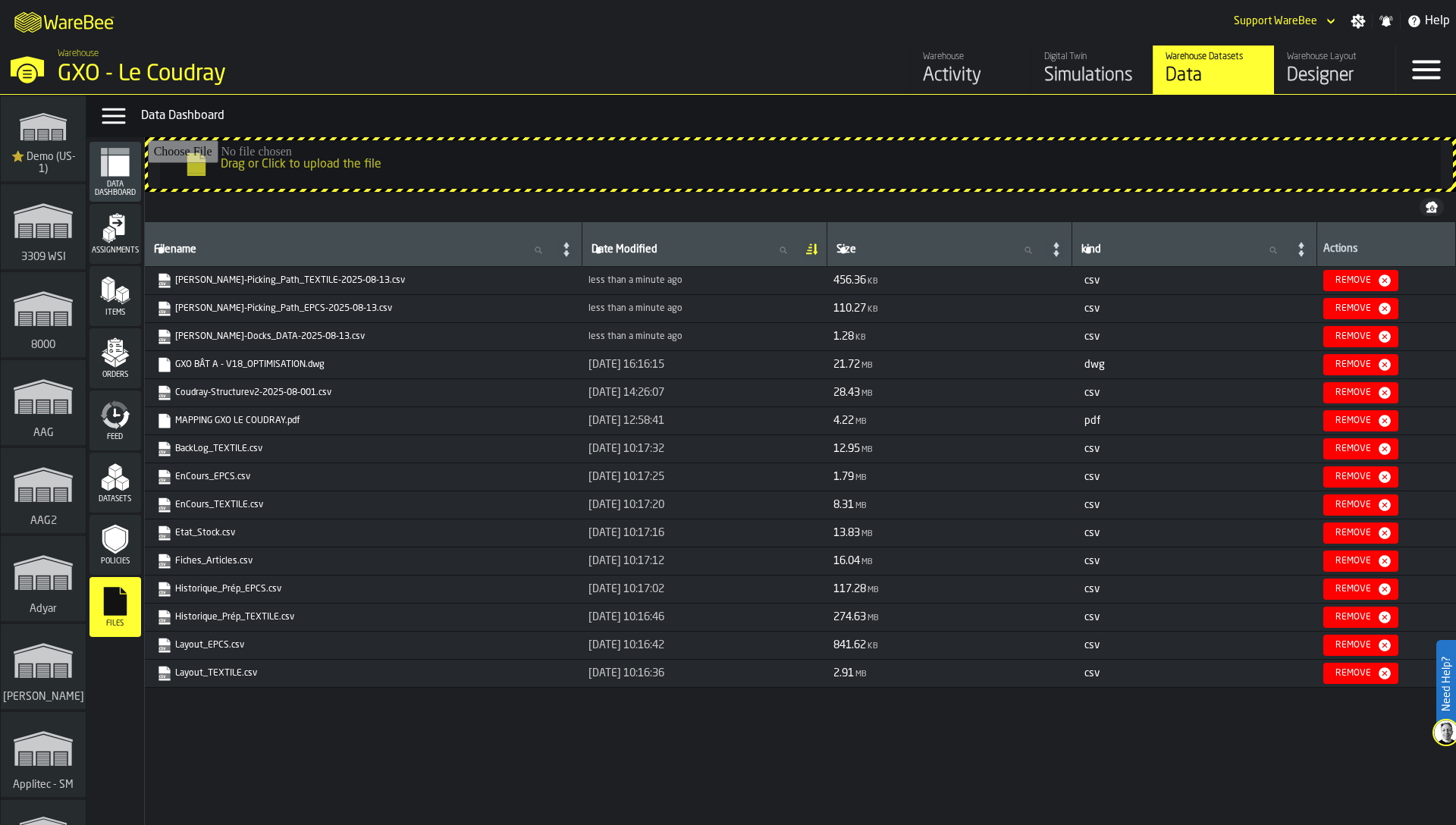
click at [116, 490] on icon "menu Datasets" at bounding box center [115, 477] width 30 height 30
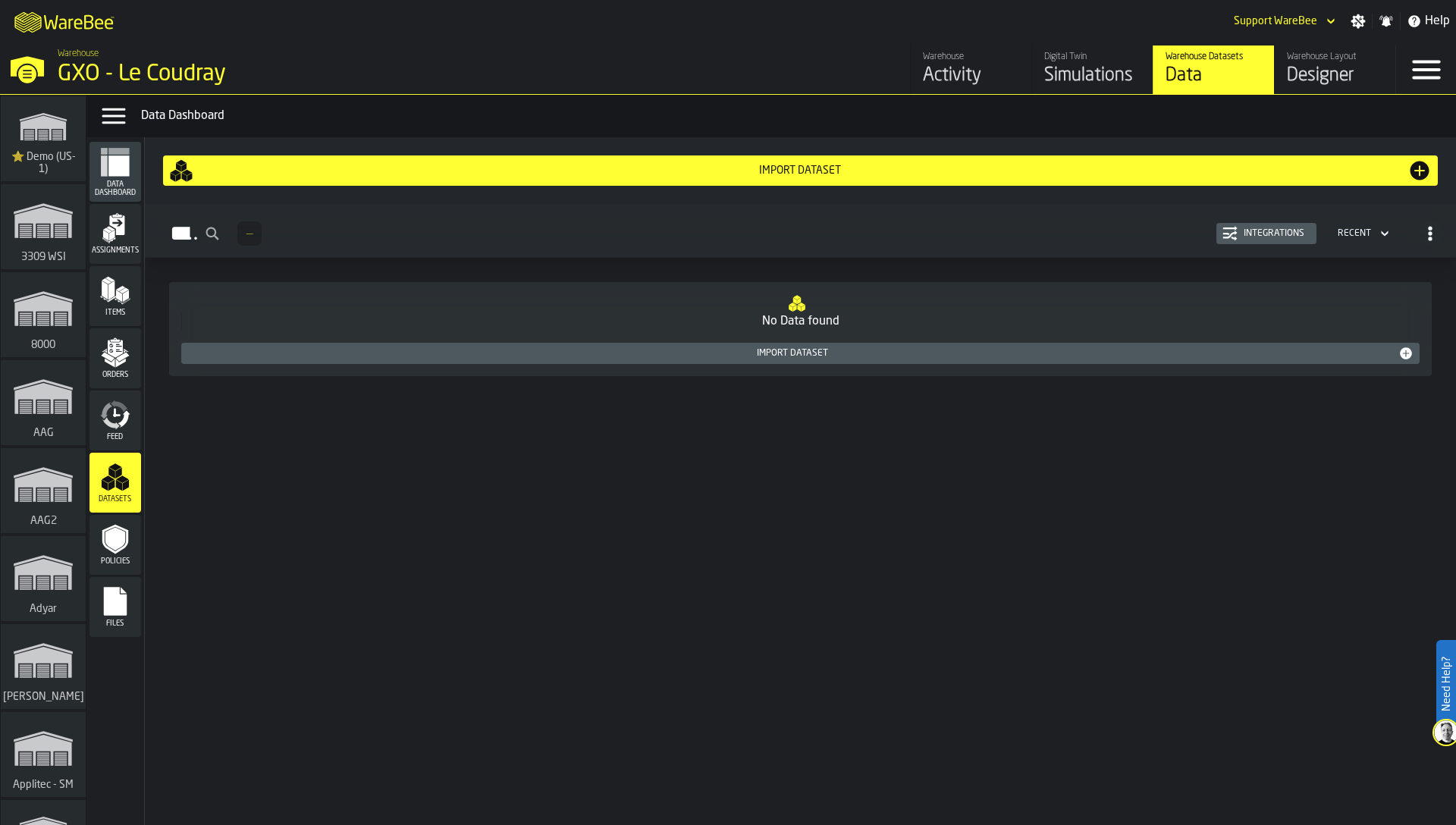
click at [448, 352] on div "Import Dataset" at bounding box center [793, 353] width 1211 height 10
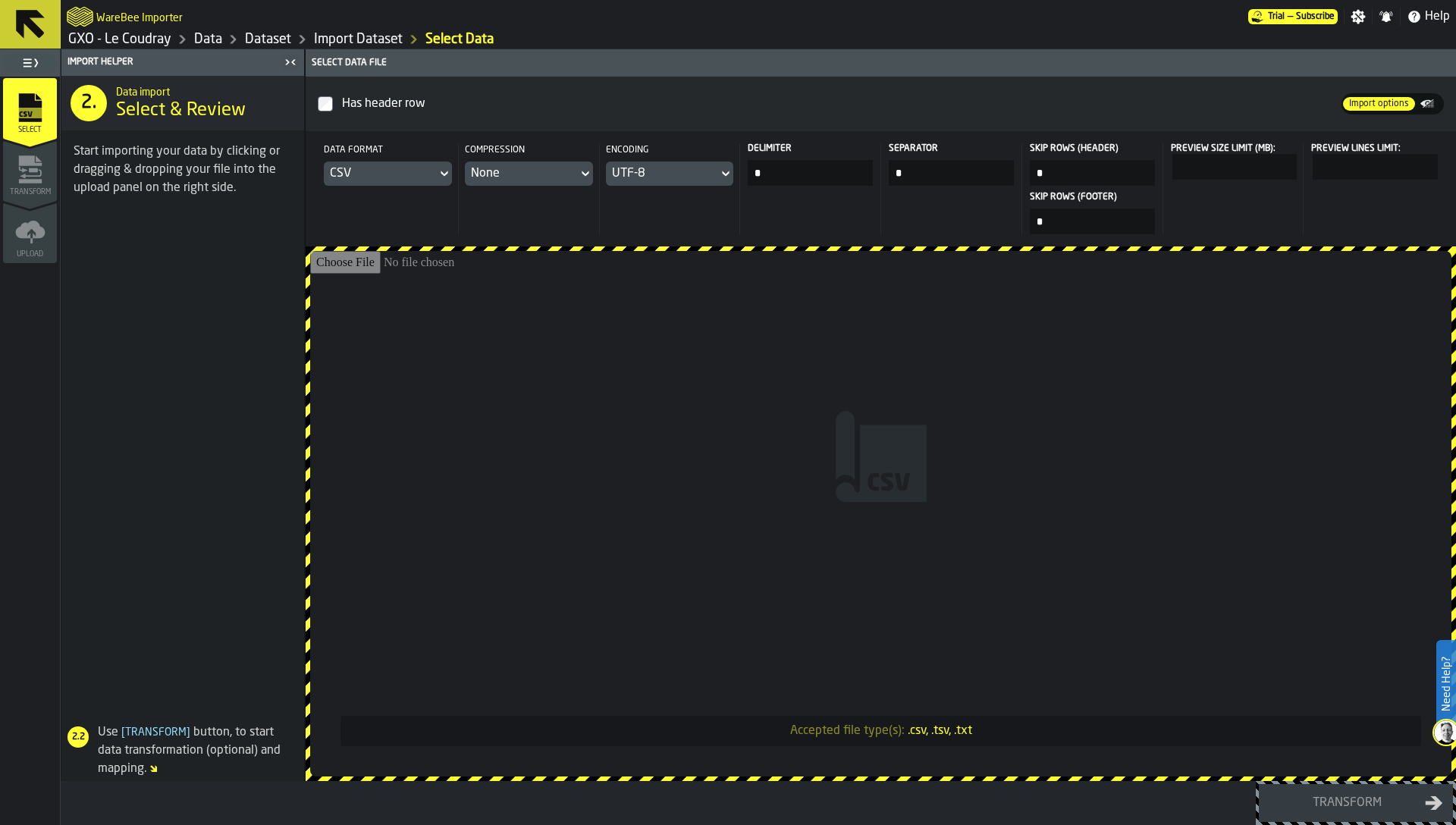
click at [502, 370] on input "Accepted file type(s): .csv, .tsv, .txt" at bounding box center [880, 514] width 1141 height 526
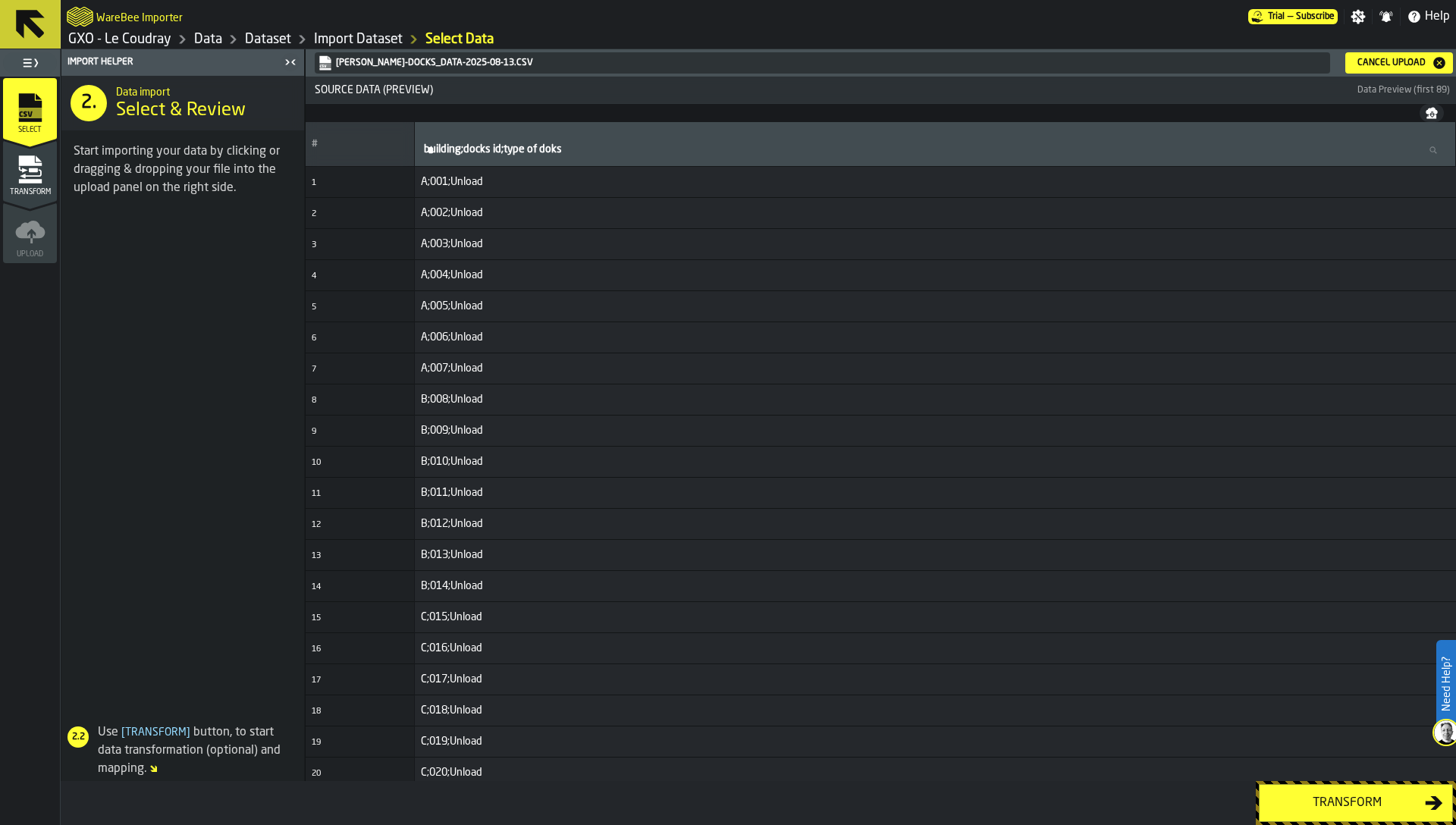
click at [1377, 61] on div "Cancel Upload" at bounding box center [1391, 62] width 80 height 10
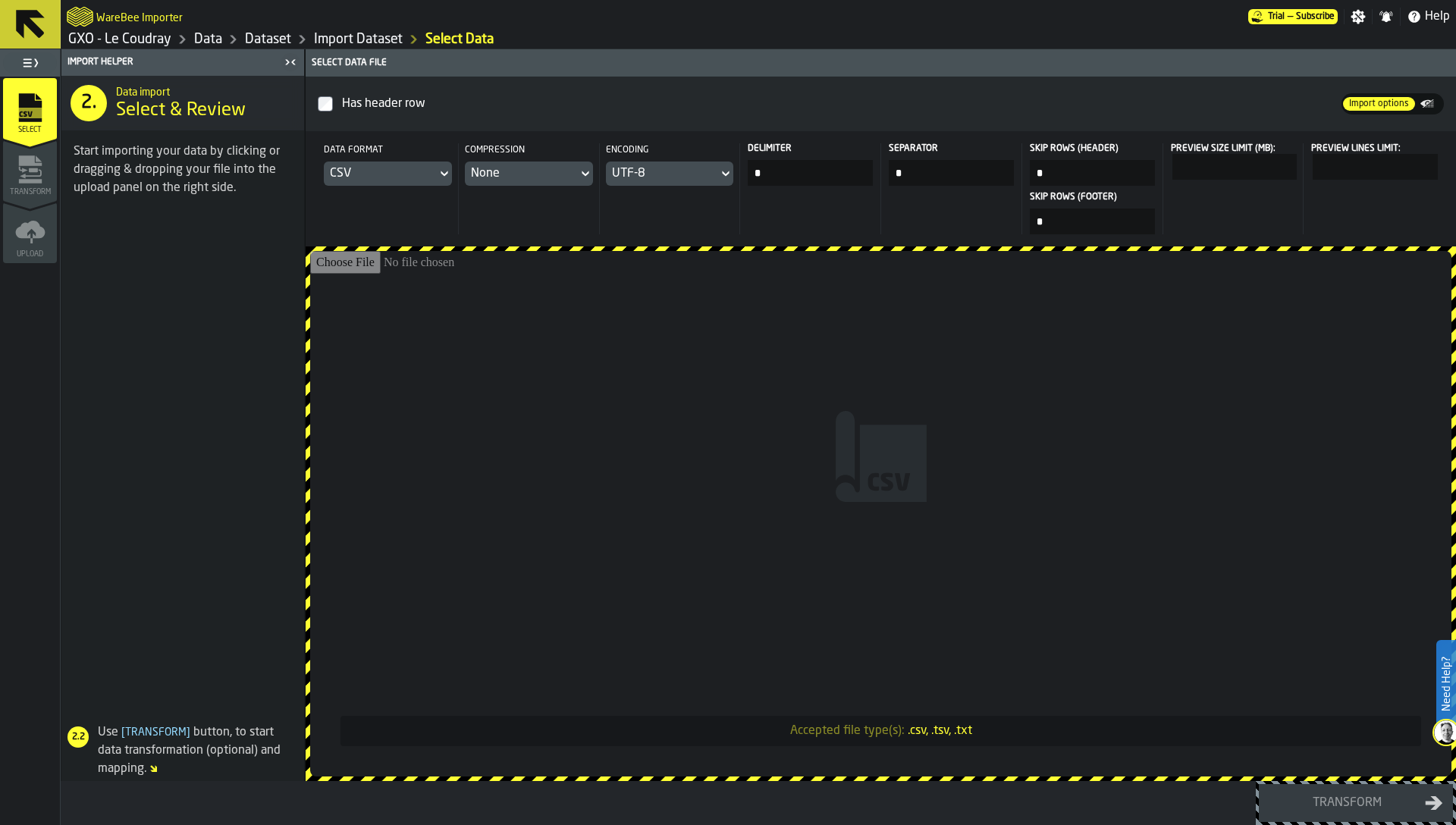
click at [800, 176] on input "*" at bounding box center [809, 173] width 125 height 26
type input "*"
click at [730, 370] on input "Accepted file type(s): .csv, .tsv, .txt" at bounding box center [880, 514] width 1141 height 526
type input "**********"
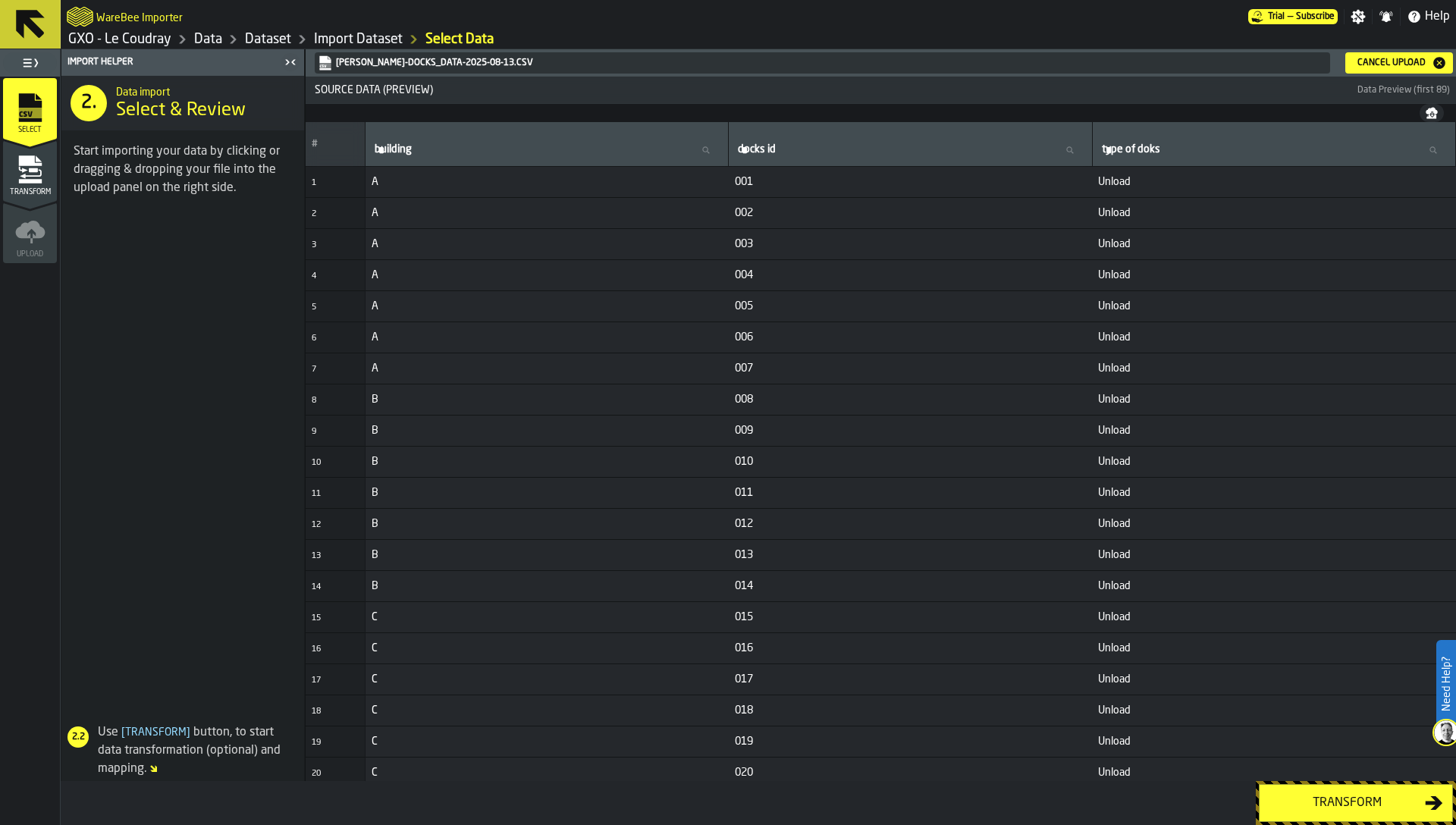
click at [41, 180] on icon "menu Transform" at bounding box center [30, 169] width 30 height 30
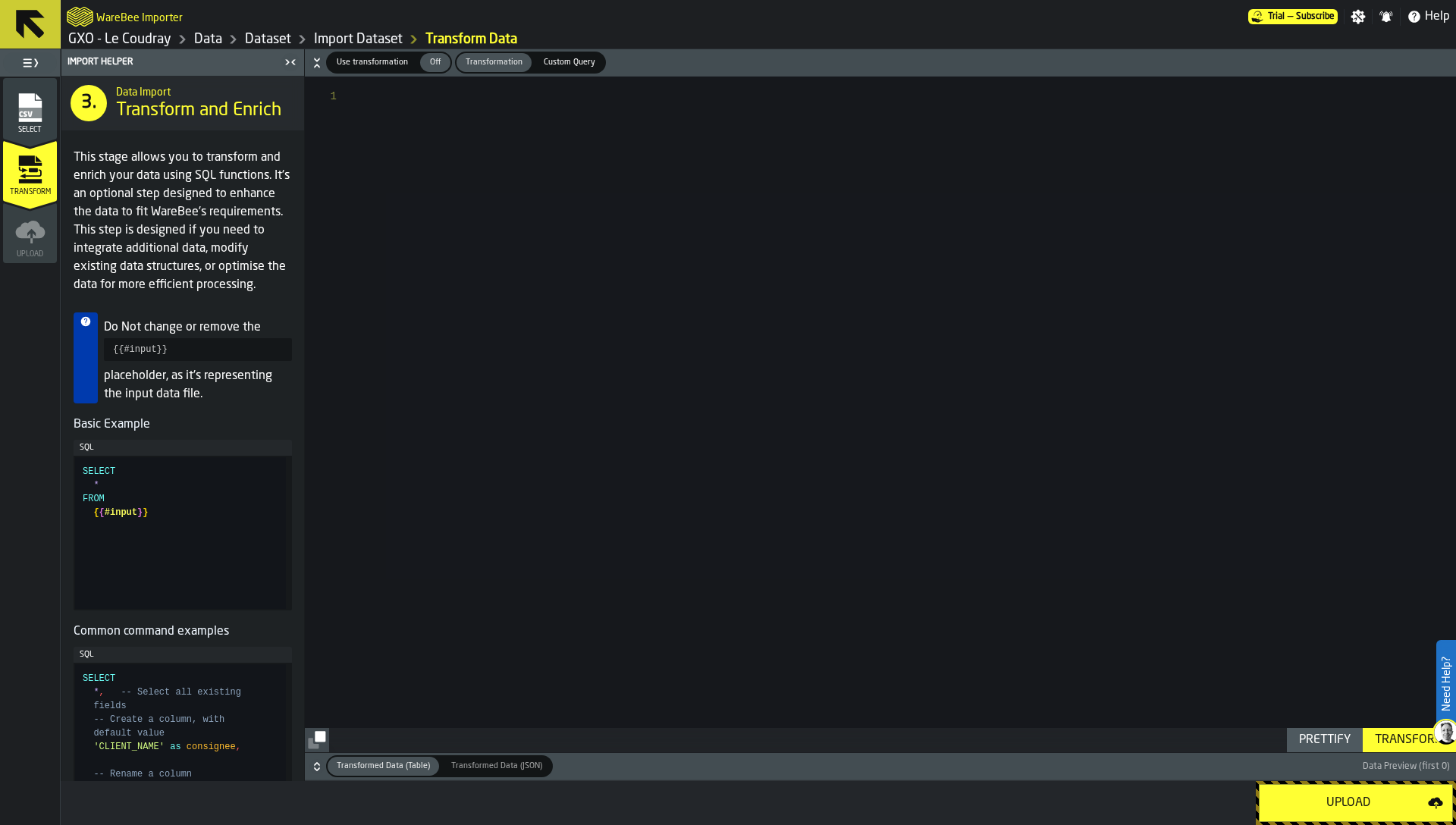
click at [32, 139] on icon "menu Select" at bounding box center [30, 140] width 54 height 15
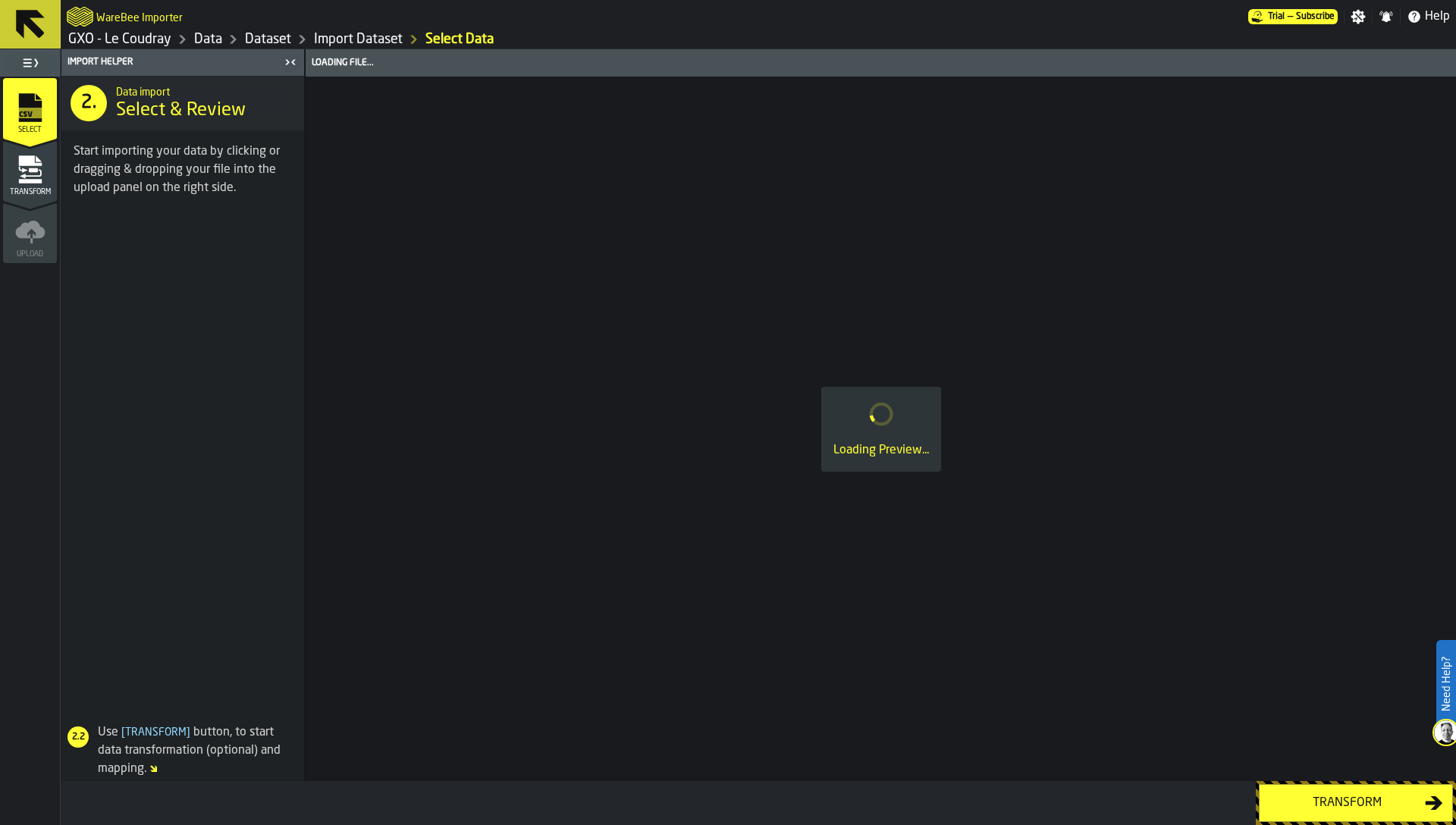
click at [23, 179] on icon "menu Transform" at bounding box center [30, 181] width 23 height 5
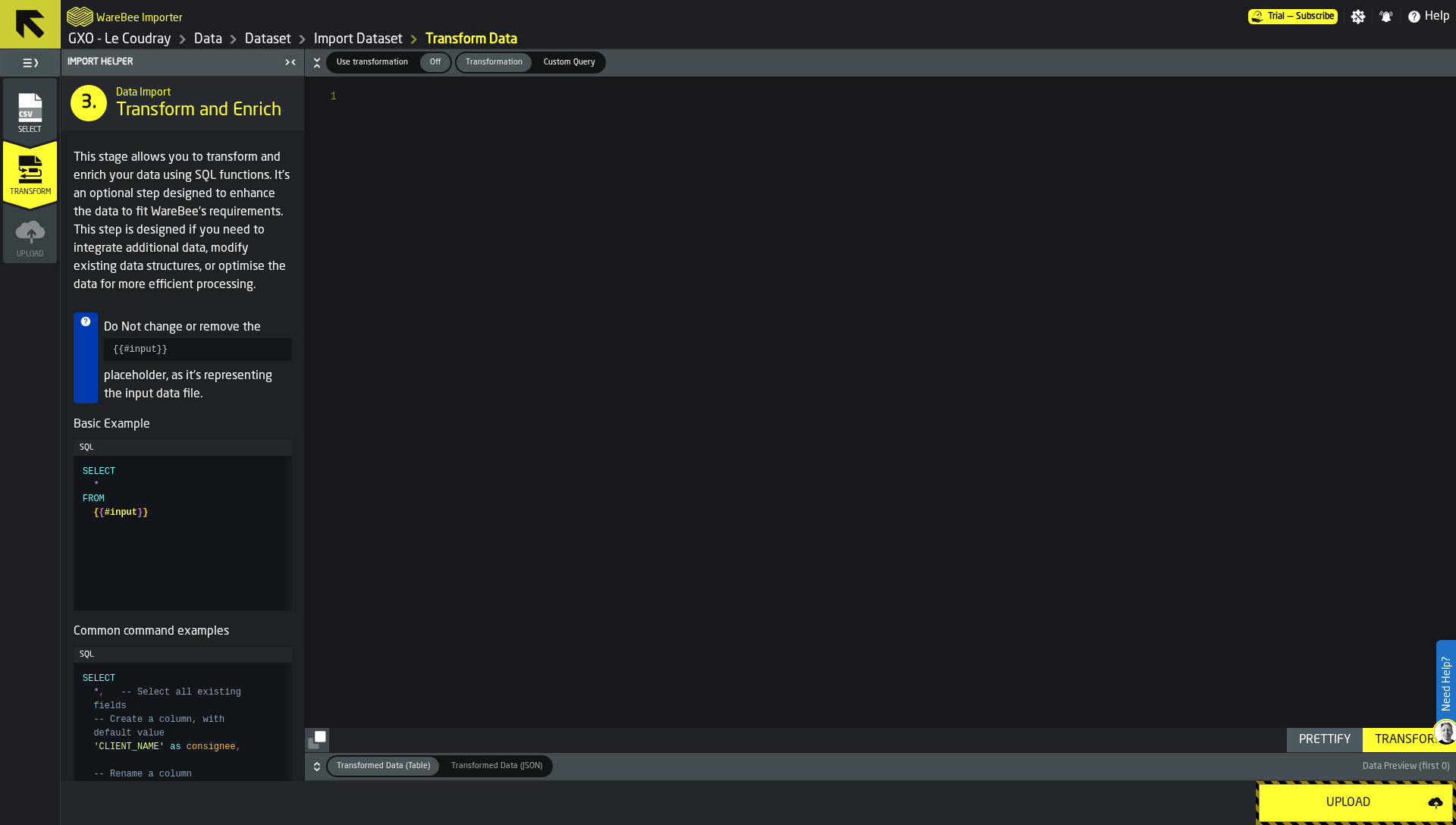
type textarea "**********"
click at [1331, 812] on button "Upload" at bounding box center [1356, 803] width 194 height 38
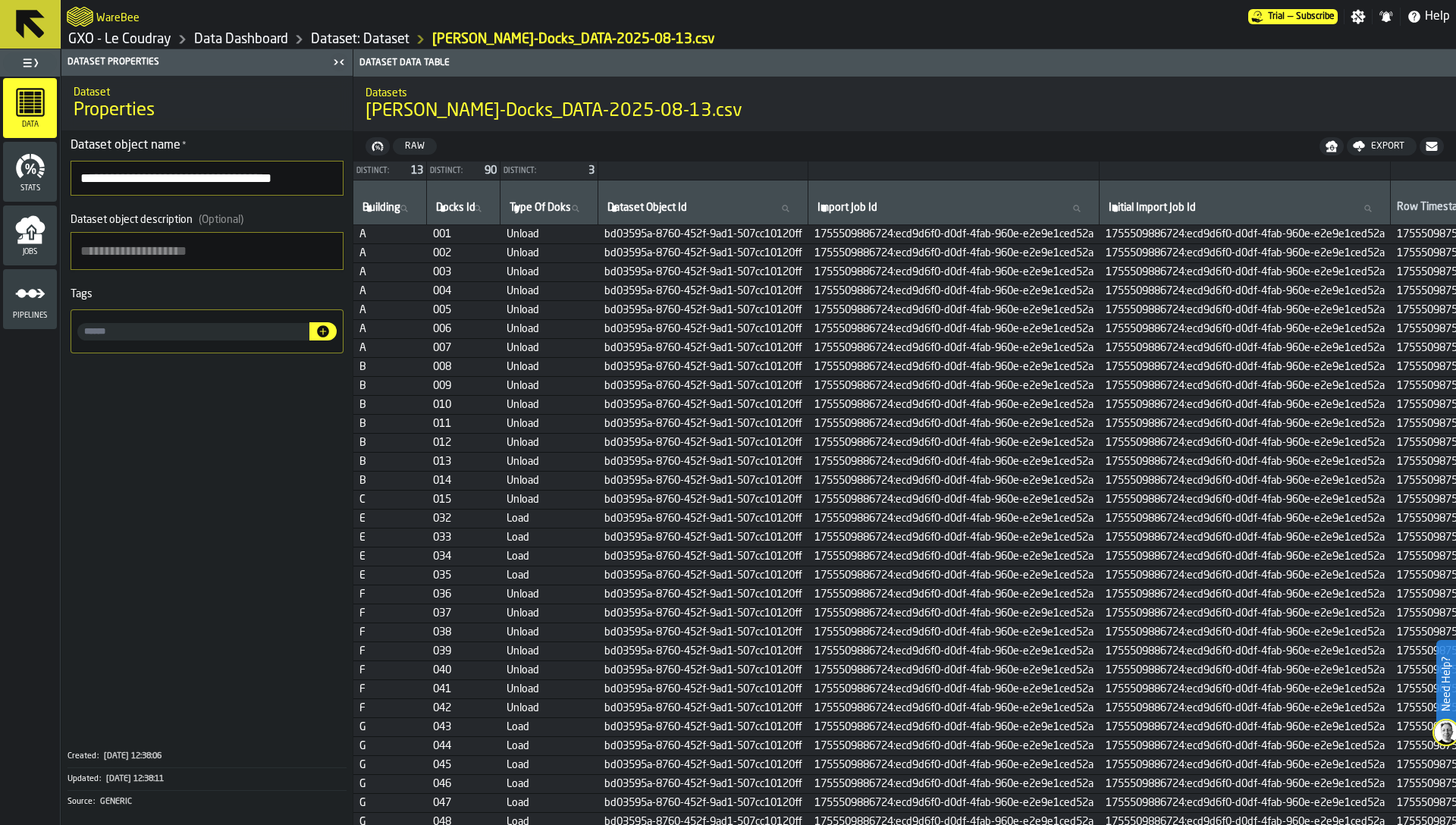
click at [375, 40] on link "Dataset: Dataset" at bounding box center [360, 40] width 99 height 17
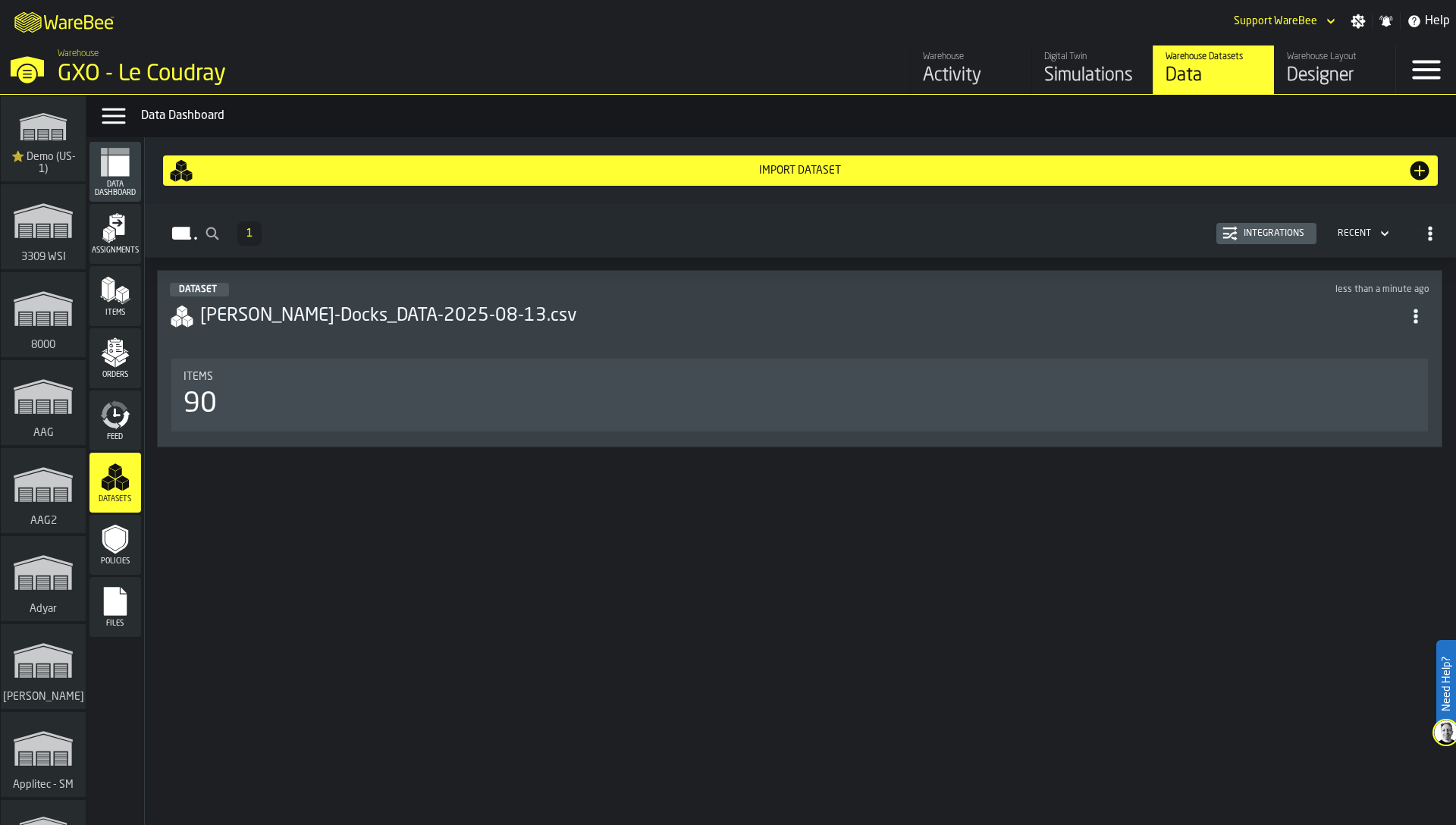
click at [783, 168] on div "Import Dataset" at bounding box center [800, 170] width 1214 height 12
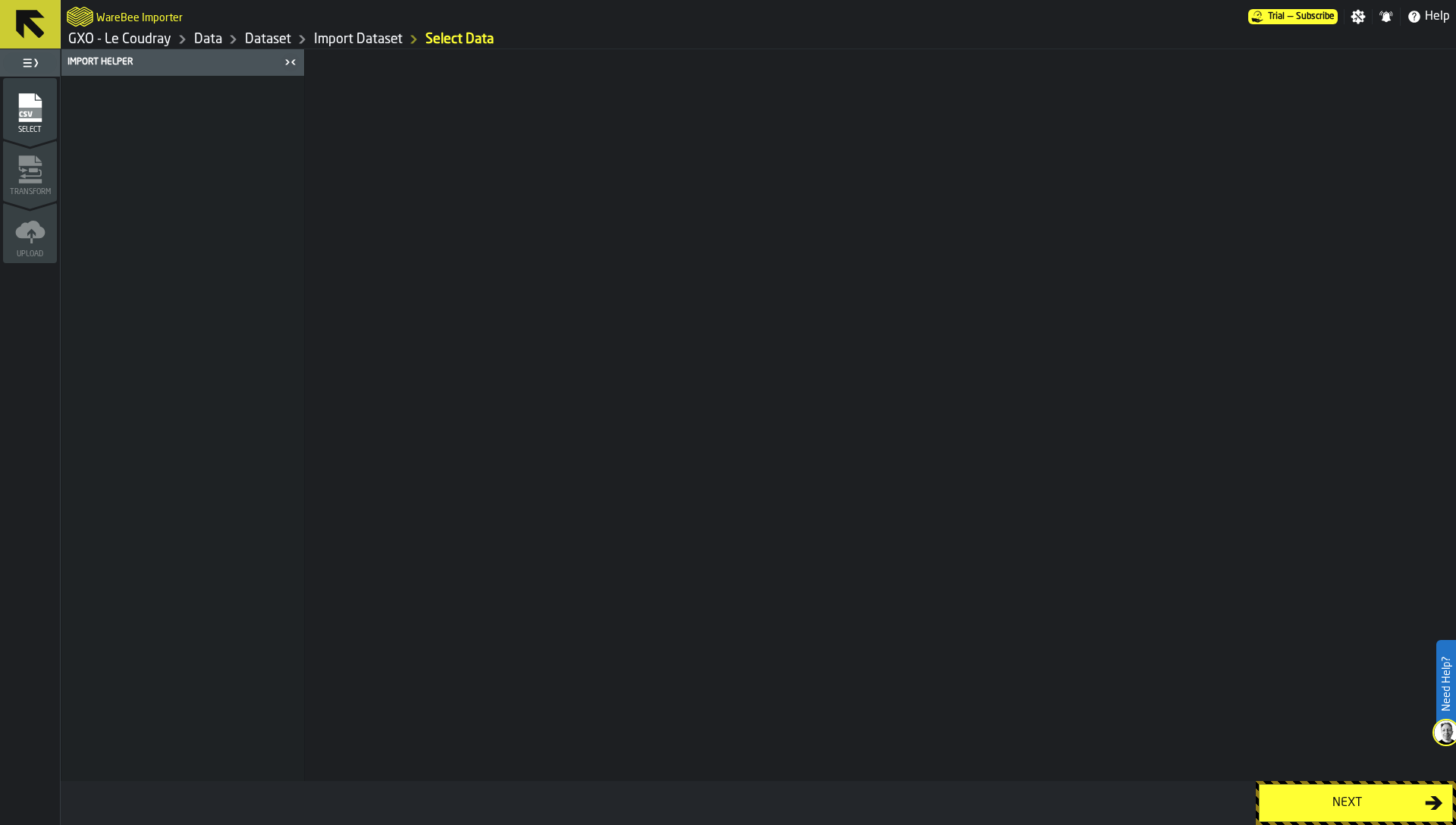
click at [1319, 803] on div "Next" at bounding box center [1346, 803] width 156 height 18
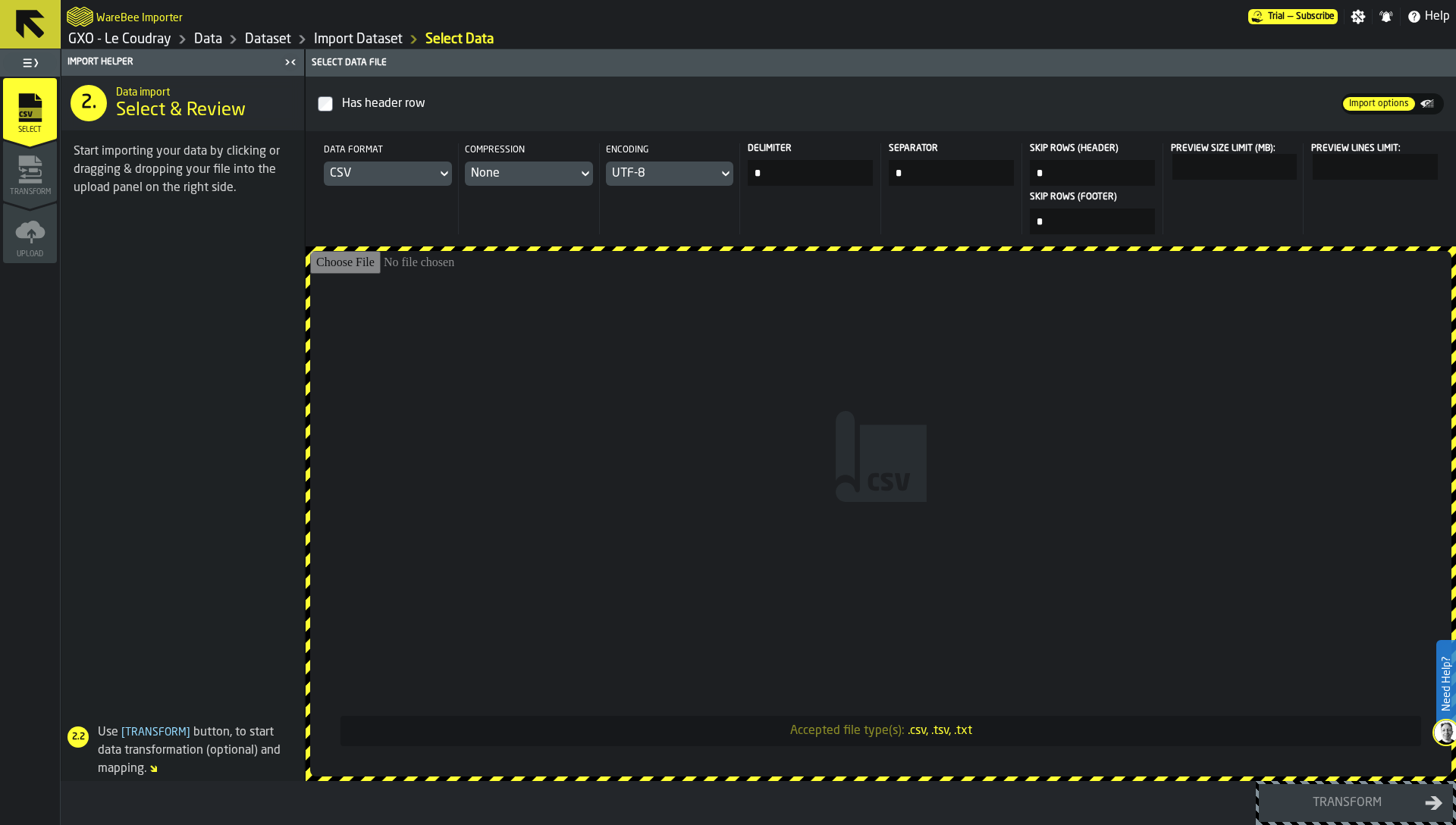
click at [964, 471] on input "Accepted file type(s): .csv, .tsv, .txt" at bounding box center [880, 514] width 1141 height 526
type input "**********"
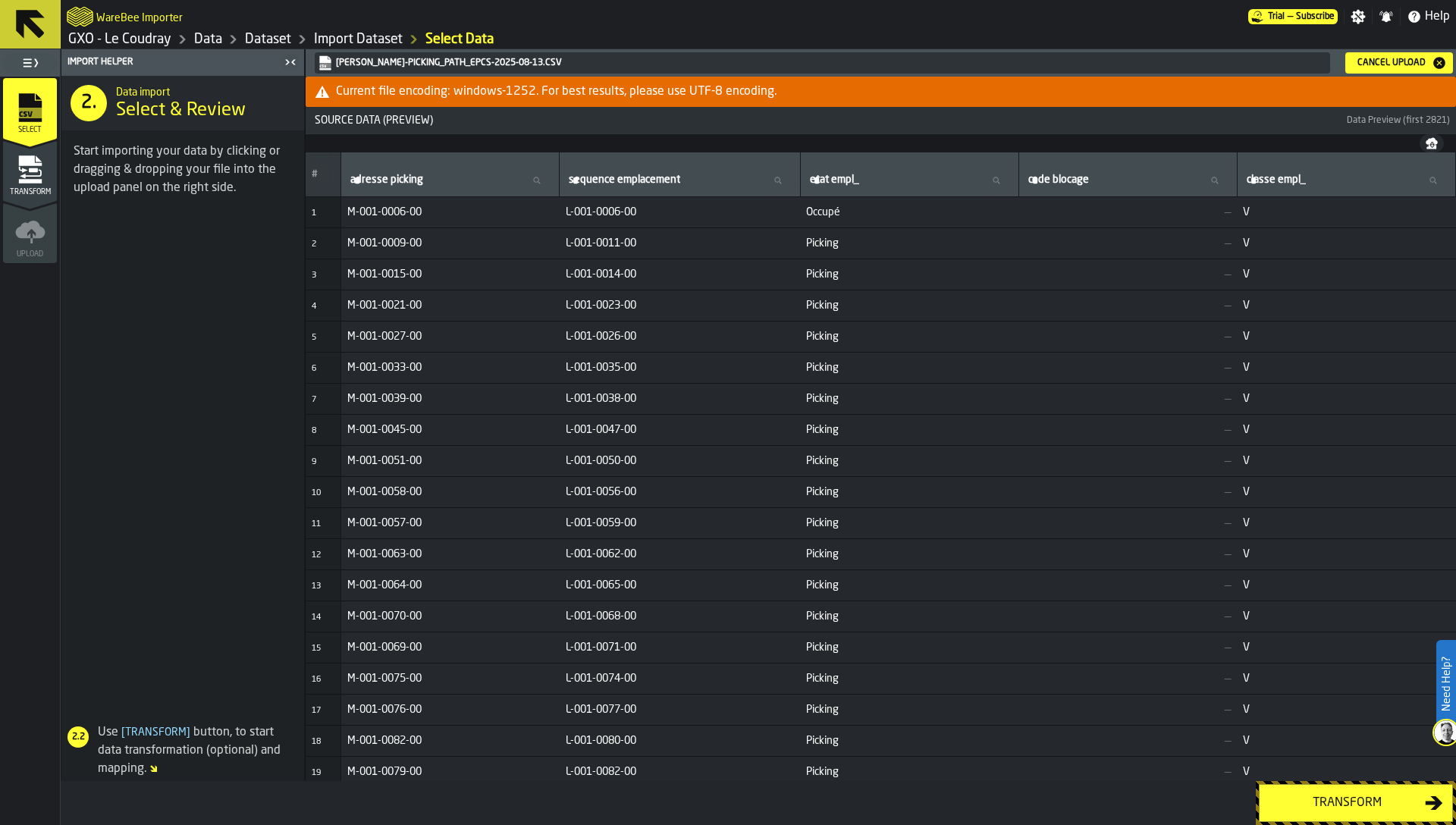
click at [30, 176] on icon "menu Transform" at bounding box center [30, 169] width 30 height 30
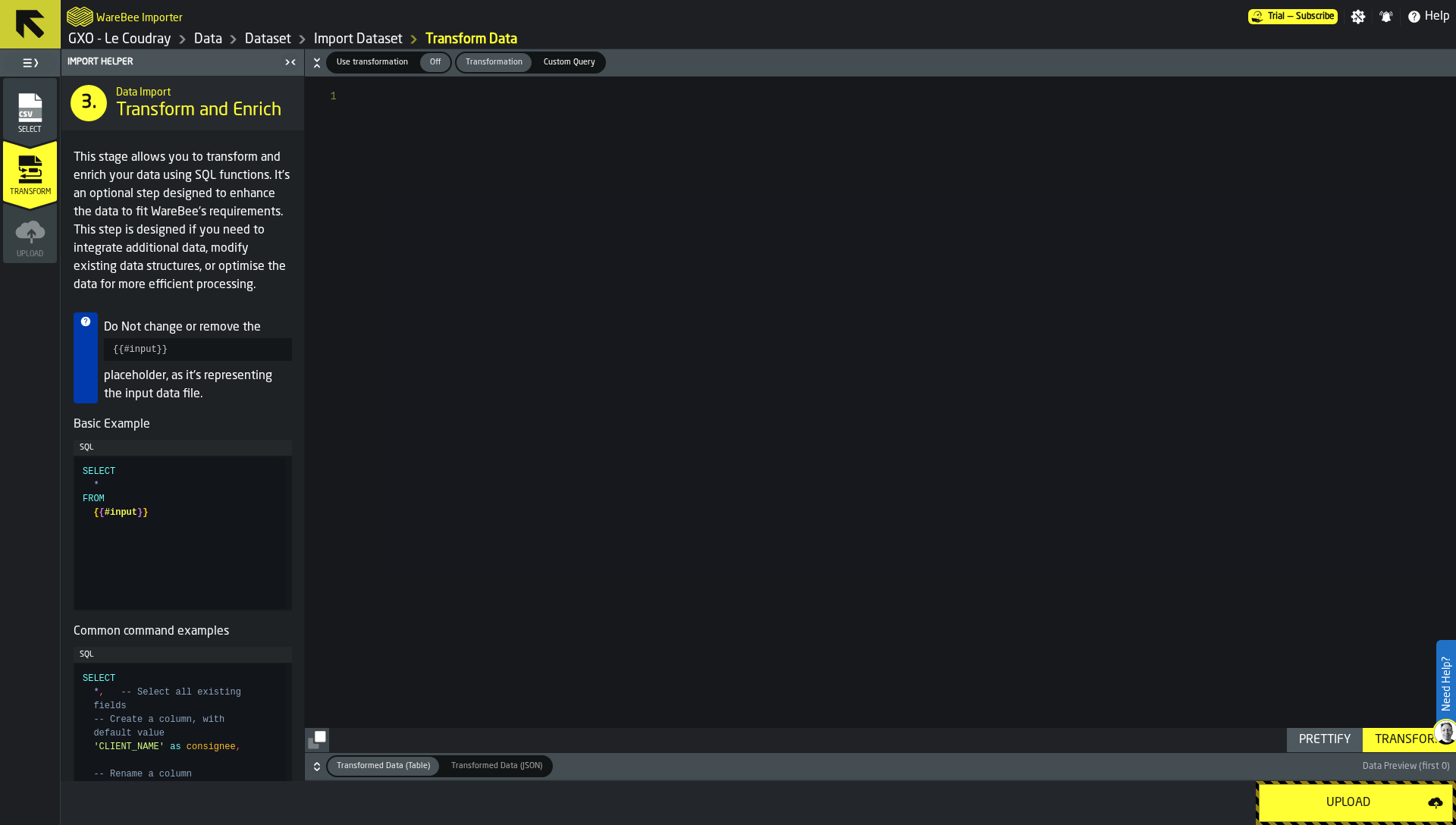
click at [1337, 804] on div "Upload" at bounding box center [1348, 803] width 159 height 18
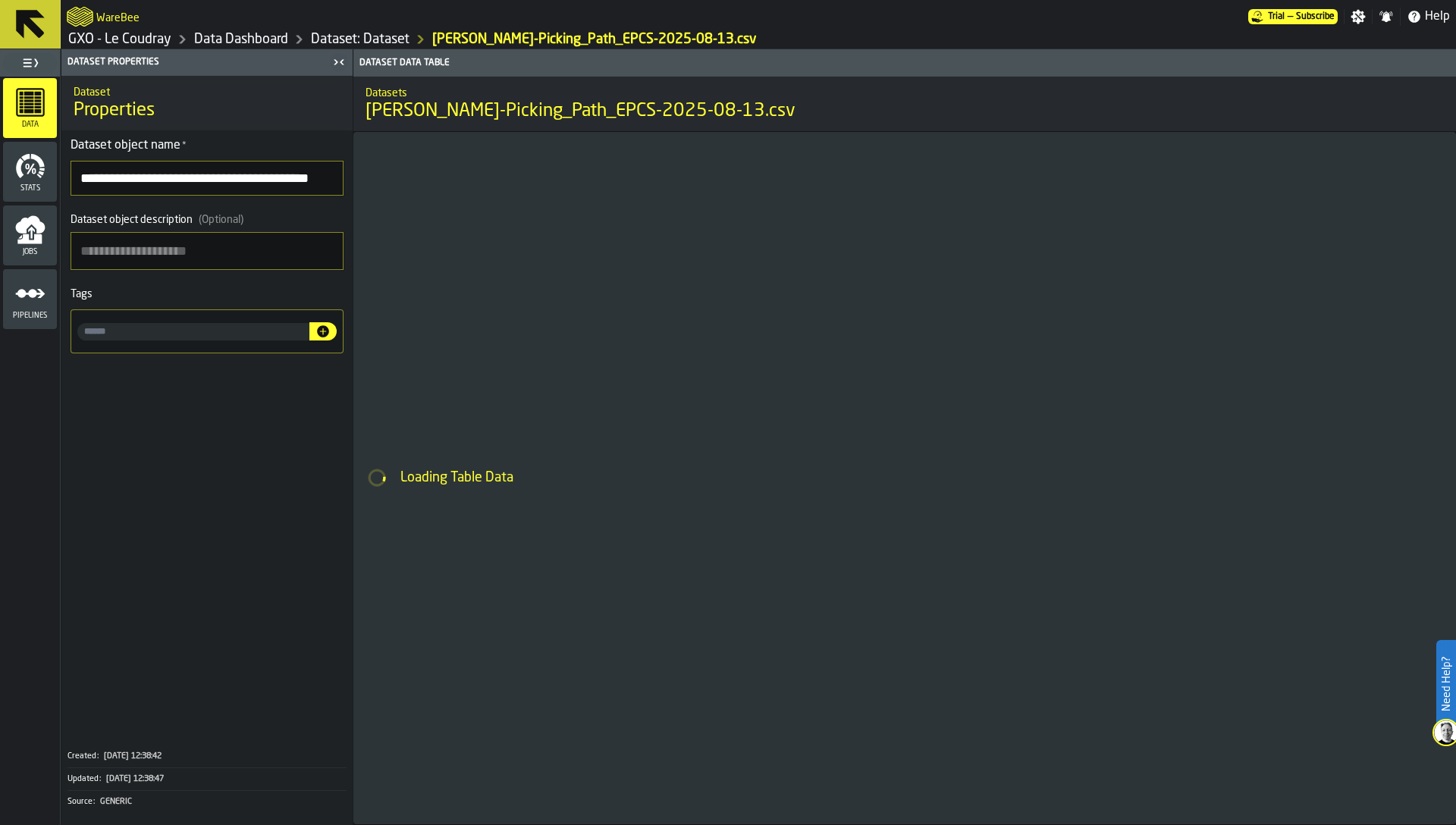
drag, startPoint x: 153, startPoint y: 177, endPoint x: 222, endPoint y: 182, distance: 69.2
click at [225, 172] on input "**********" at bounding box center [206, 178] width 273 height 35
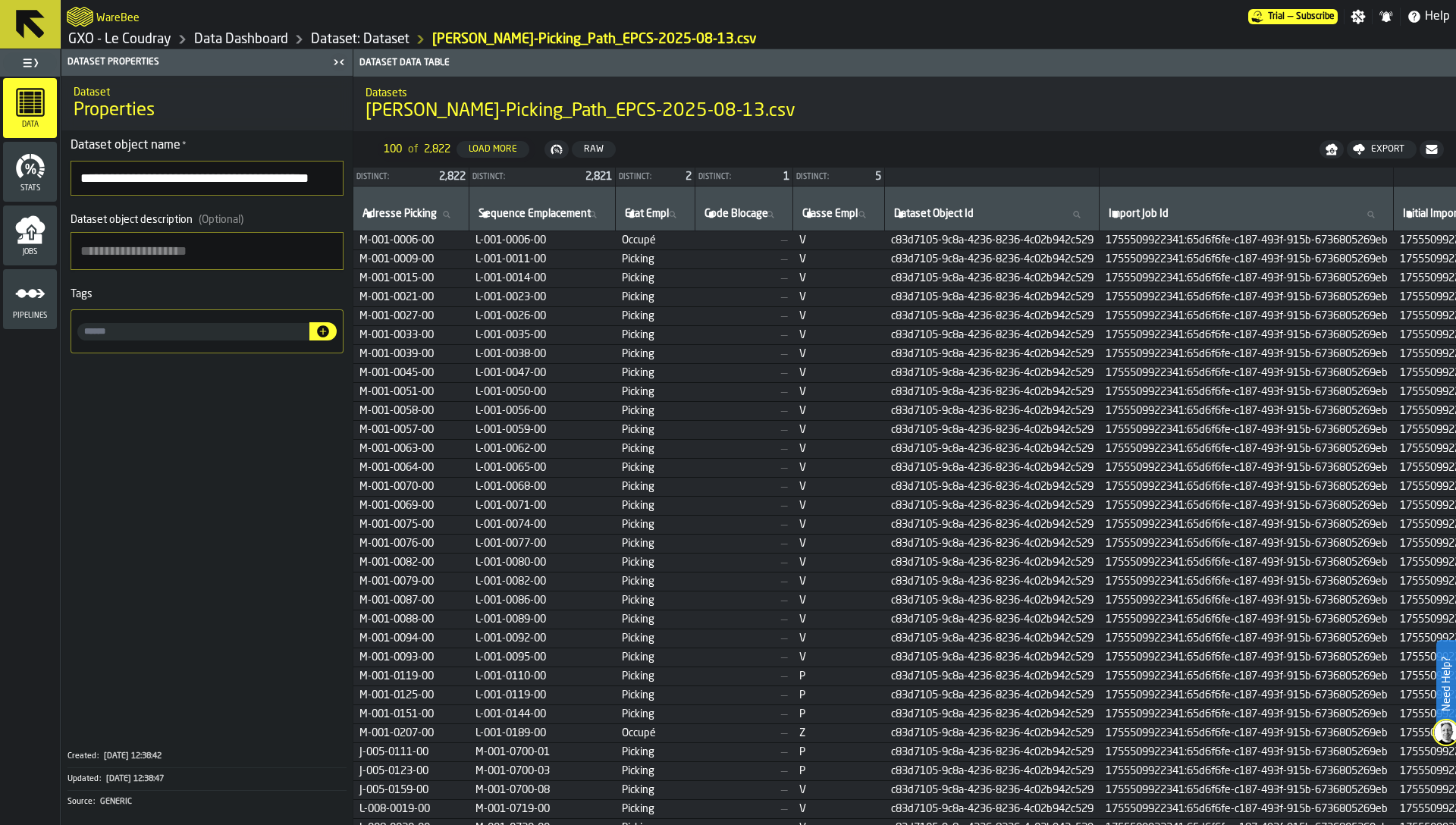
click at [142, 323] on div at bounding box center [206, 332] width 273 height 44
click at [141, 327] on input "input-value-" at bounding box center [193, 332] width 232 height 18
type input "**********"
click at [326, 335] on icon "button-" at bounding box center [322, 331] width 12 height 12
click at [243, 335] on input "input-value-" at bounding box center [215, 332] width 104 height 18
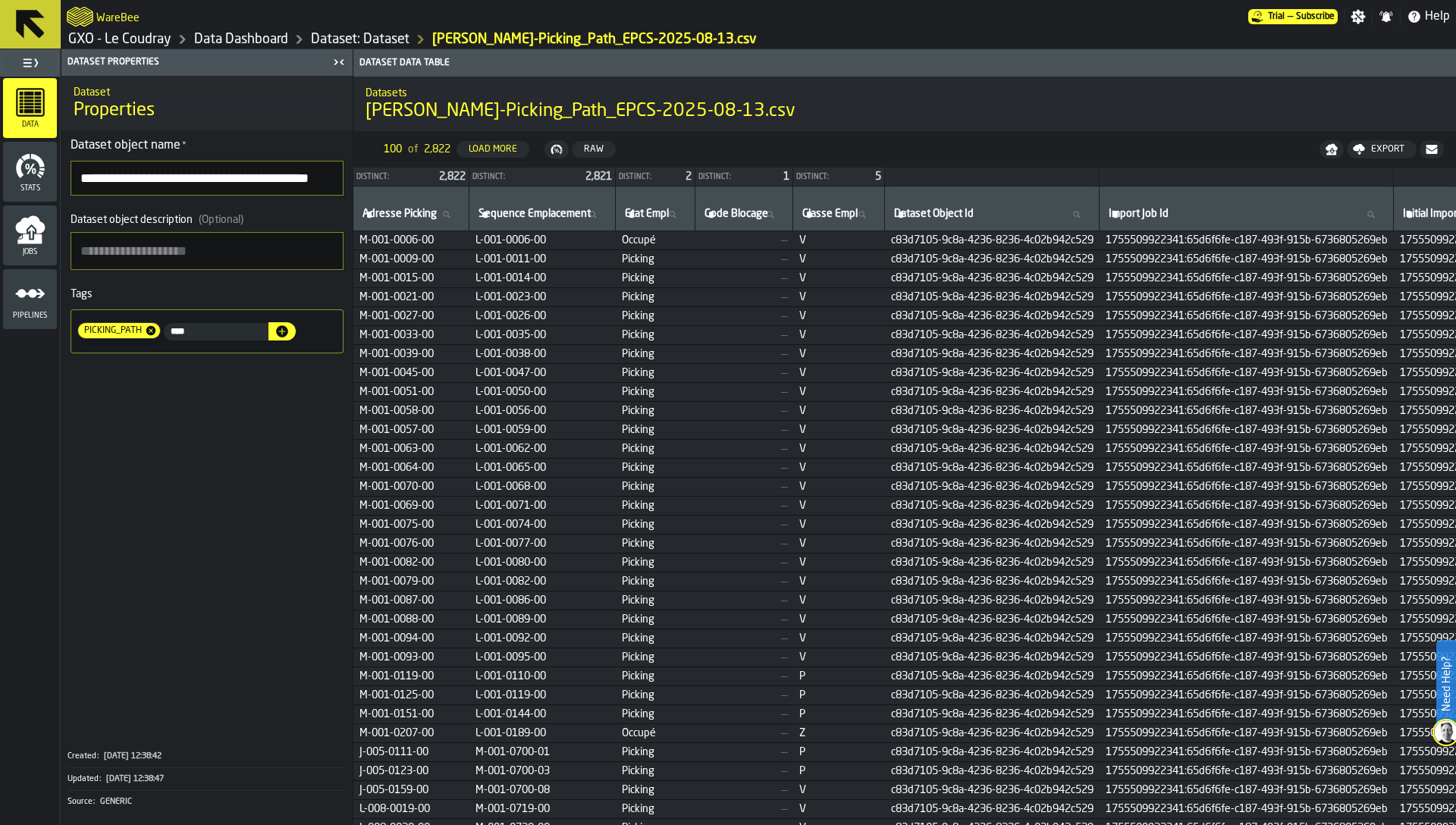
type input "****"
click at [290, 326] on icon "button-" at bounding box center [282, 331] width 15 height 15
click at [264, 421] on span at bounding box center [206, 549] width 291 height 380
click at [378, 41] on link "Dataset: Dataset" at bounding box center [360, 40] width 99 height 17
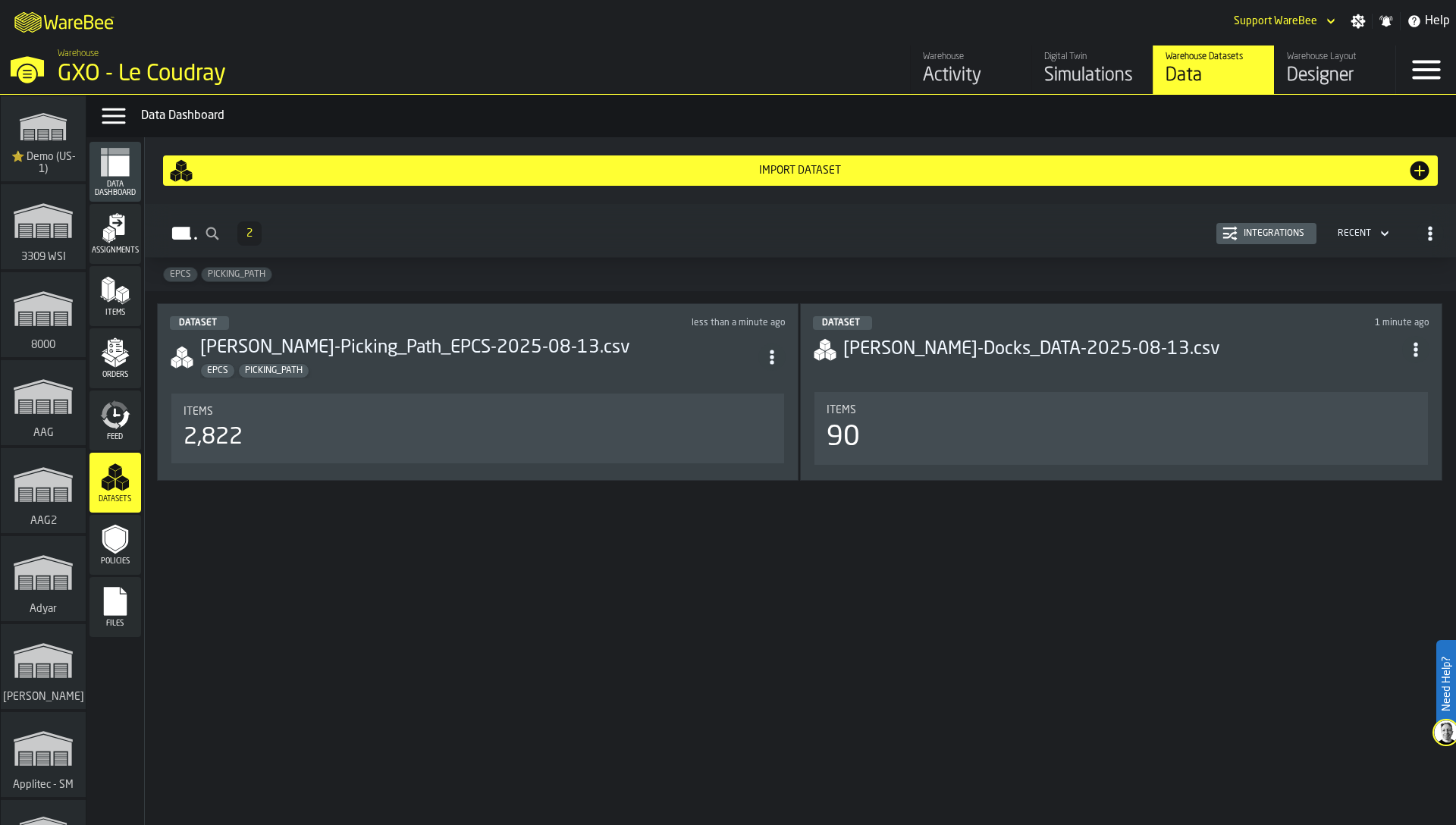
click at [920, 366] on header "Dataset 1 minute ago [PERSON_NAME]-Docks_DATA-2025-08-13.csv" at bounding box center [1121, 346] width 616 height 61
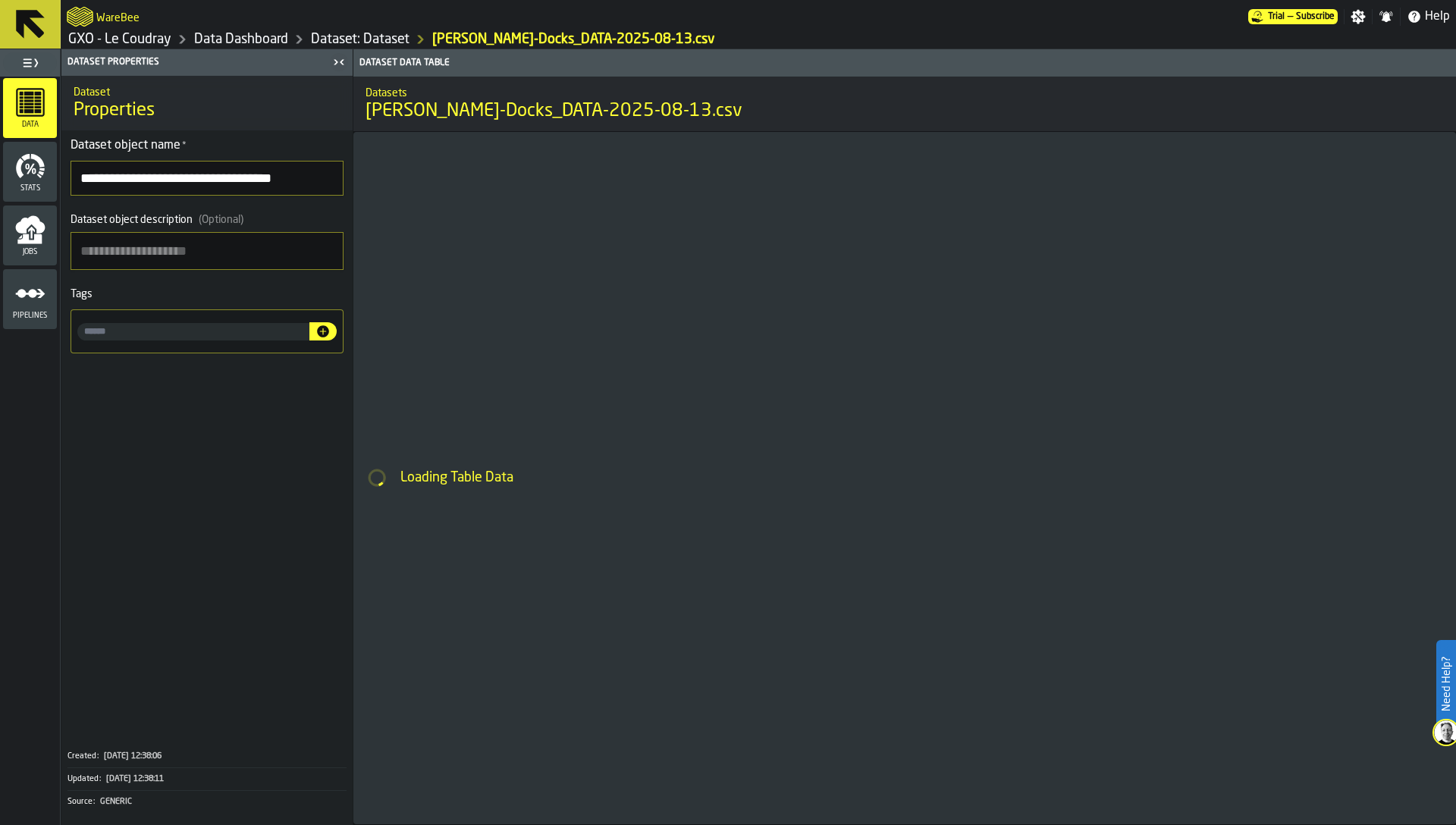
click at [146, 336] on input "input-value-" at bounding box center [193, 332] width 232 height 18
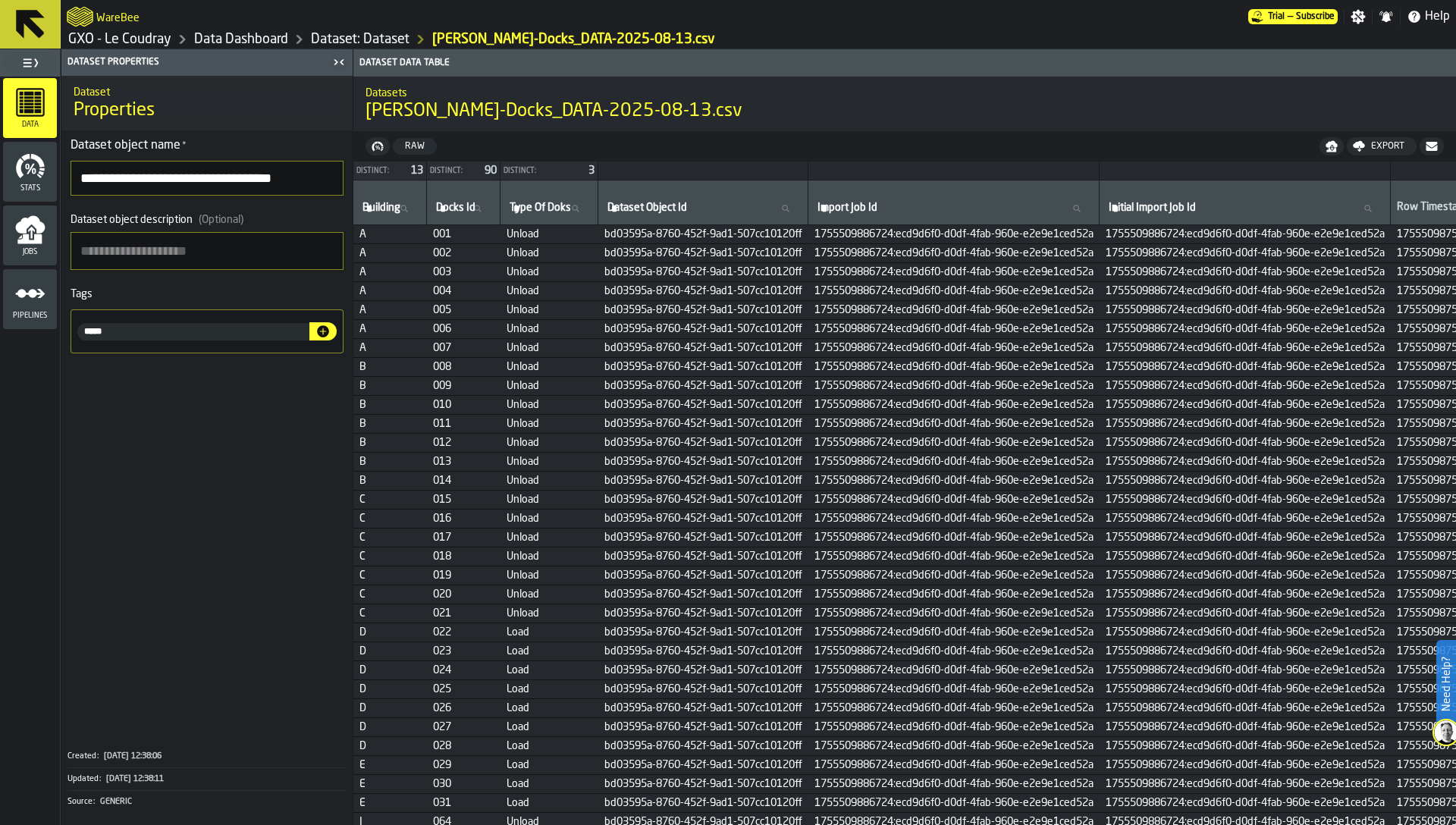
type input "*****"
click at [325, 328] on icon "button-" at bounding box center [322, 331] width 12 height 12
click at [364, 37] on link "Dataset: Dataset" at bounding box center [360, 40] width 99 height 17
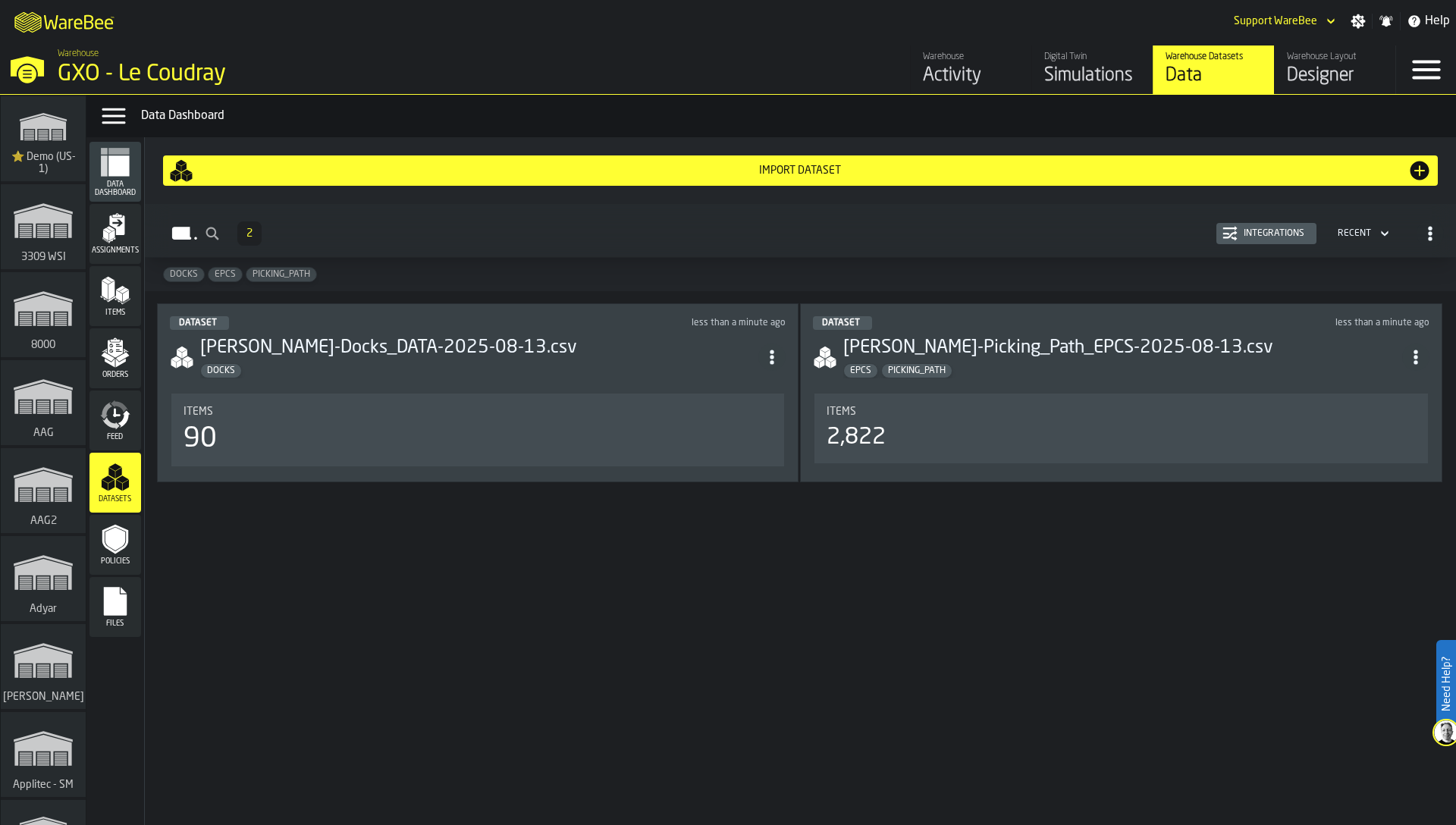
click at [870, 167] on div "Import Dataset" at bounding box center [800, 170] width 1214 height 12
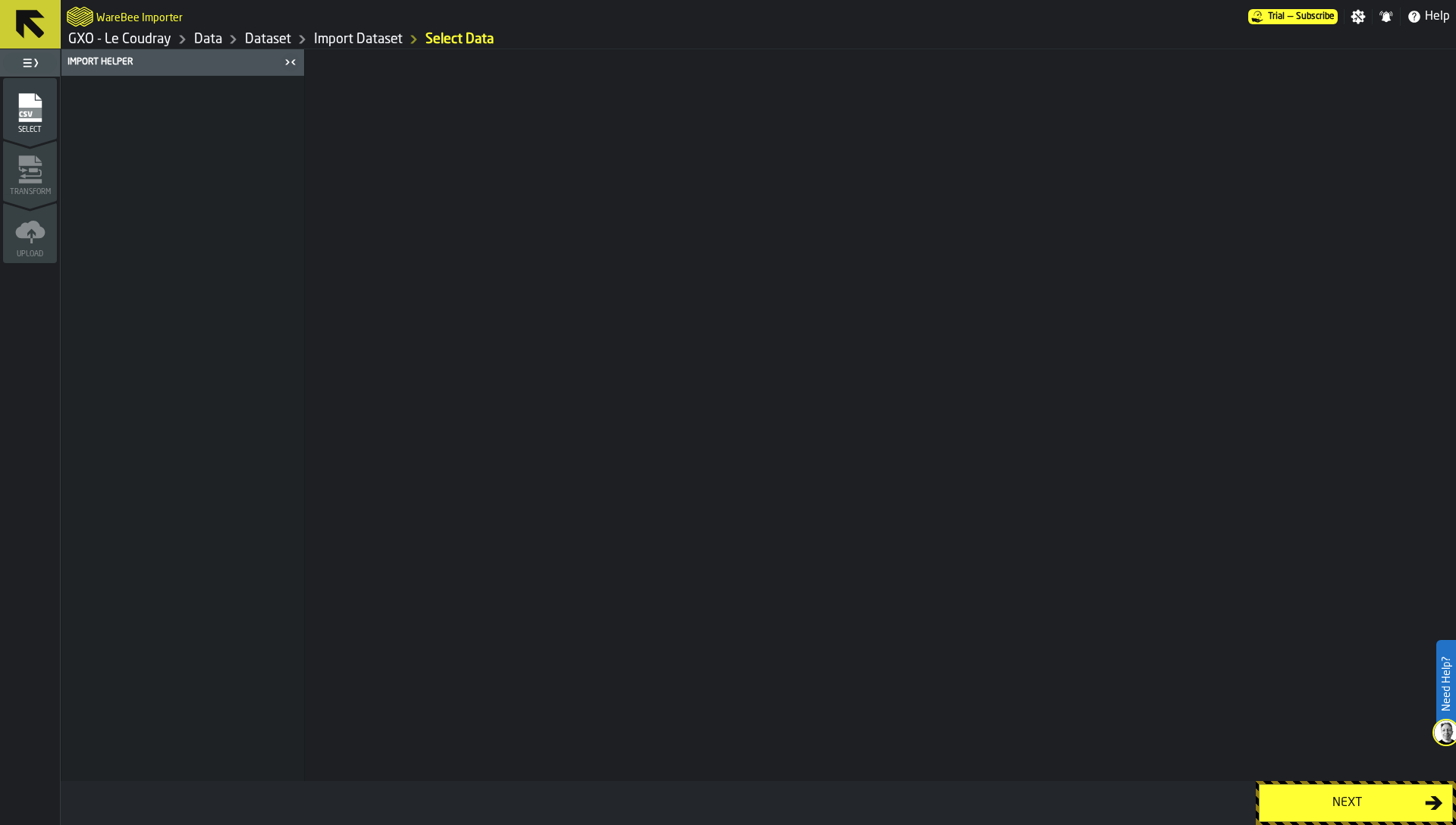
click at [1387, 796] on div "Next" at bounding box center [1346, 803] width 156 height 18
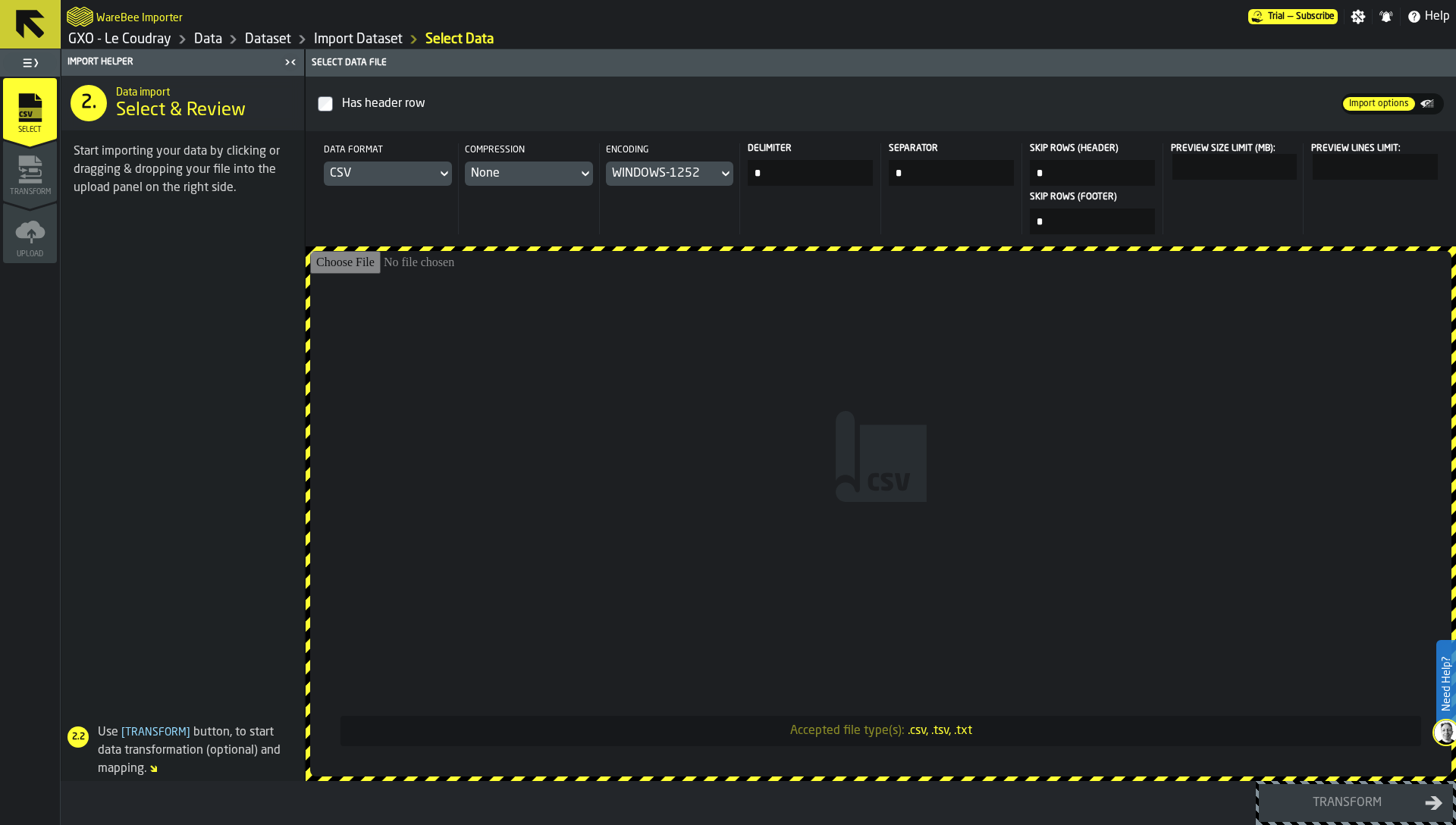
click at [913, 476] on input "Accepted file type(s): .csv, .tsv, .txt" at bounding box center [880, 514] width 1141 height 526
type input "**********"
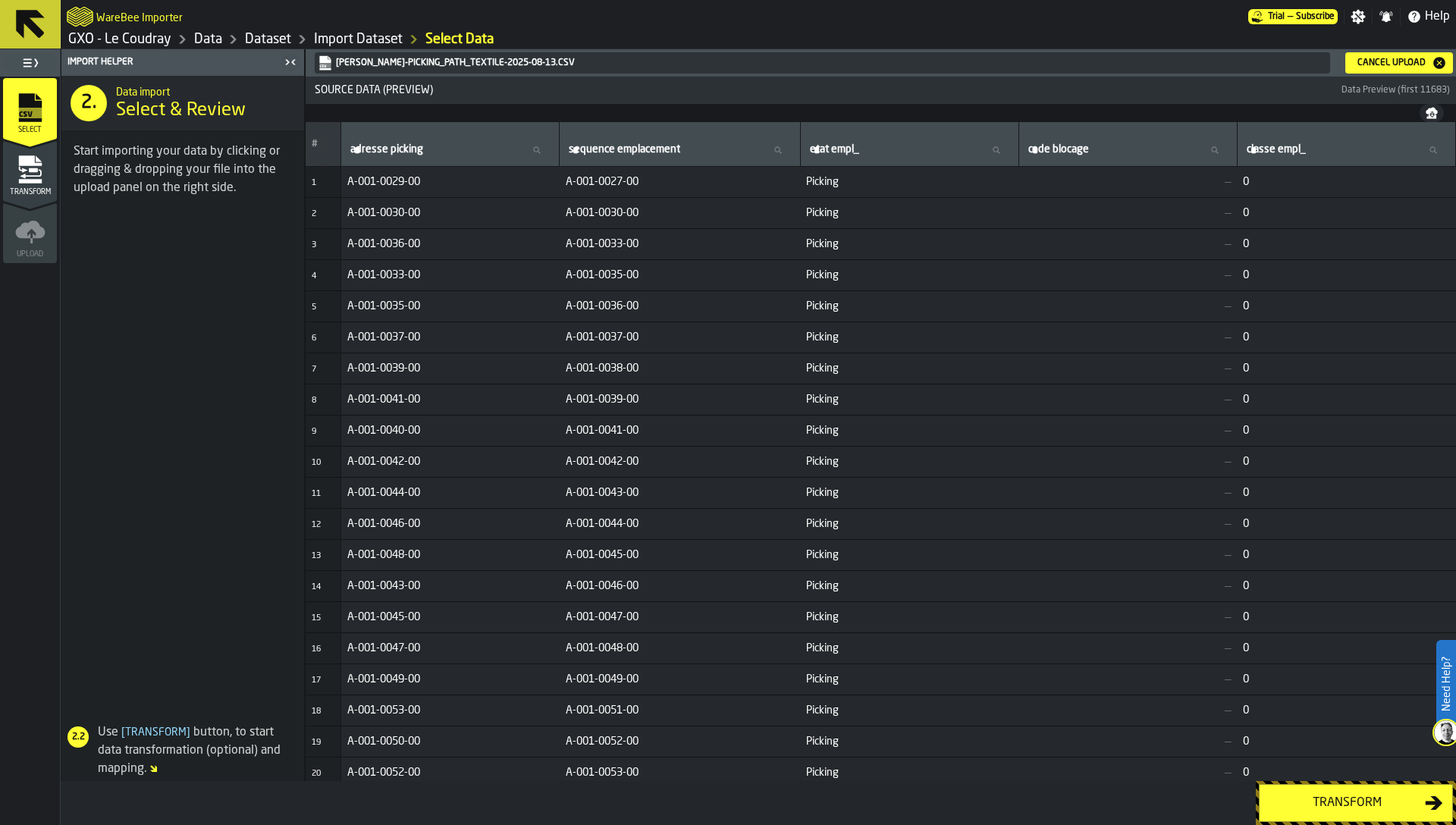
click at [1318, 805] on div "Transform" at bounding box center [1346, 803] width 156 height 18
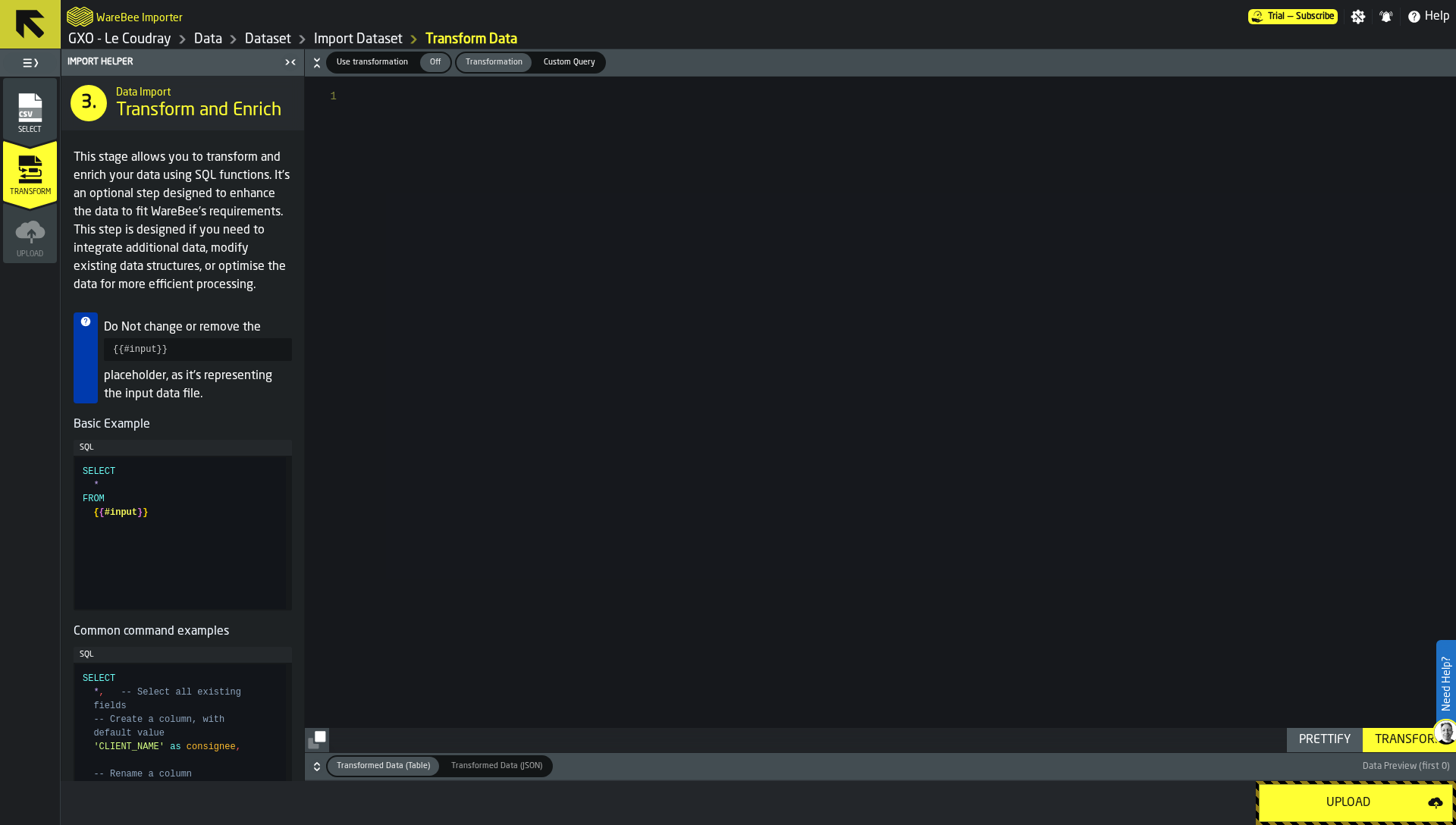
click at [1318, 805] on div "Upload" at bounding box center [1348, 803] width 159 height 18
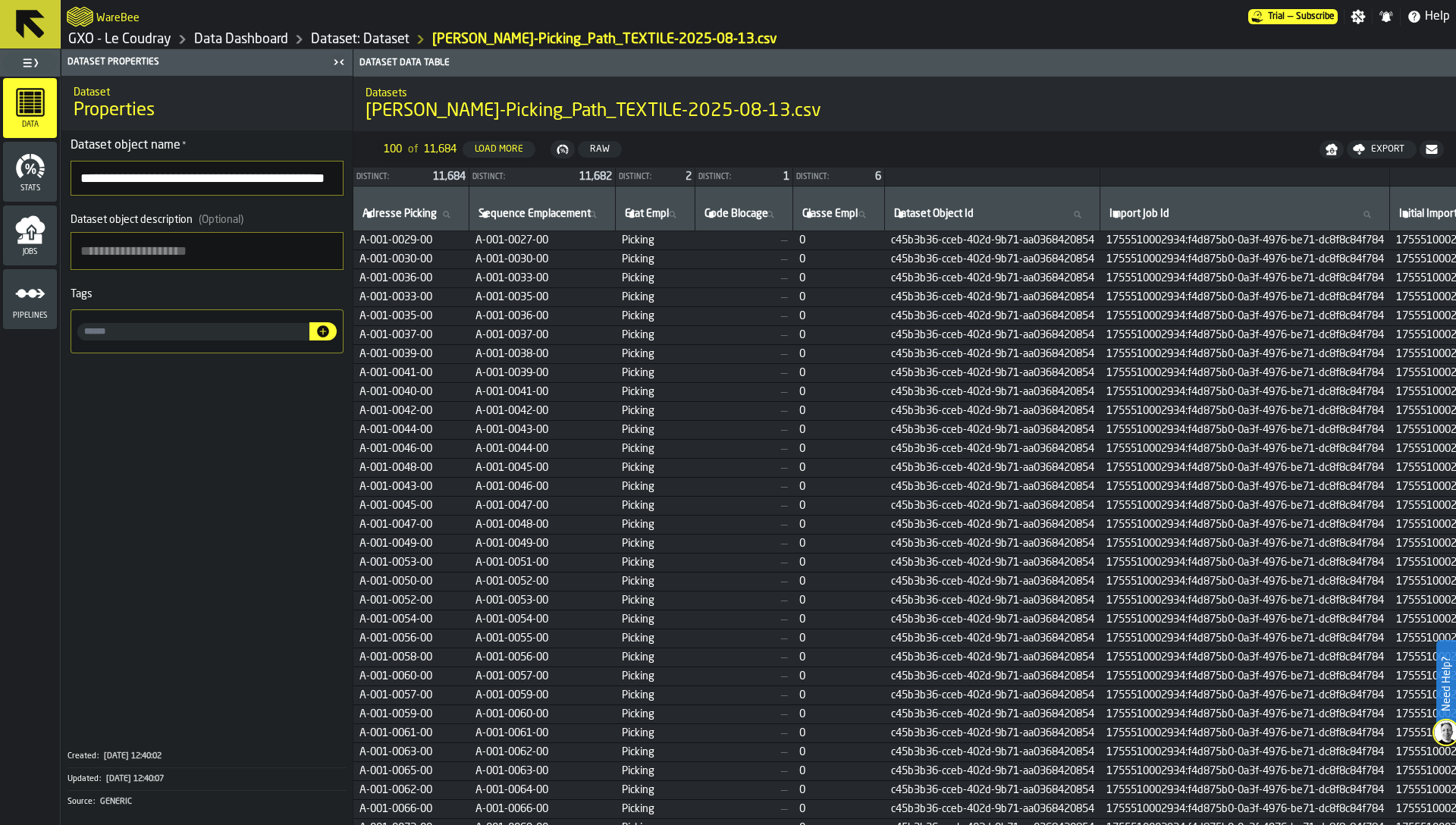
click at [122, 335] on input "input-value-" at bounding box center [193, 332] width 232 height 18
type input "**********"
click at [322, 334] on icon "button-" at bounding box center [322, 331] width 12 height 12
click at [248, 332] on input "input-value-" at bounding box center [239, 332] width 104 height 18
type input "*******"
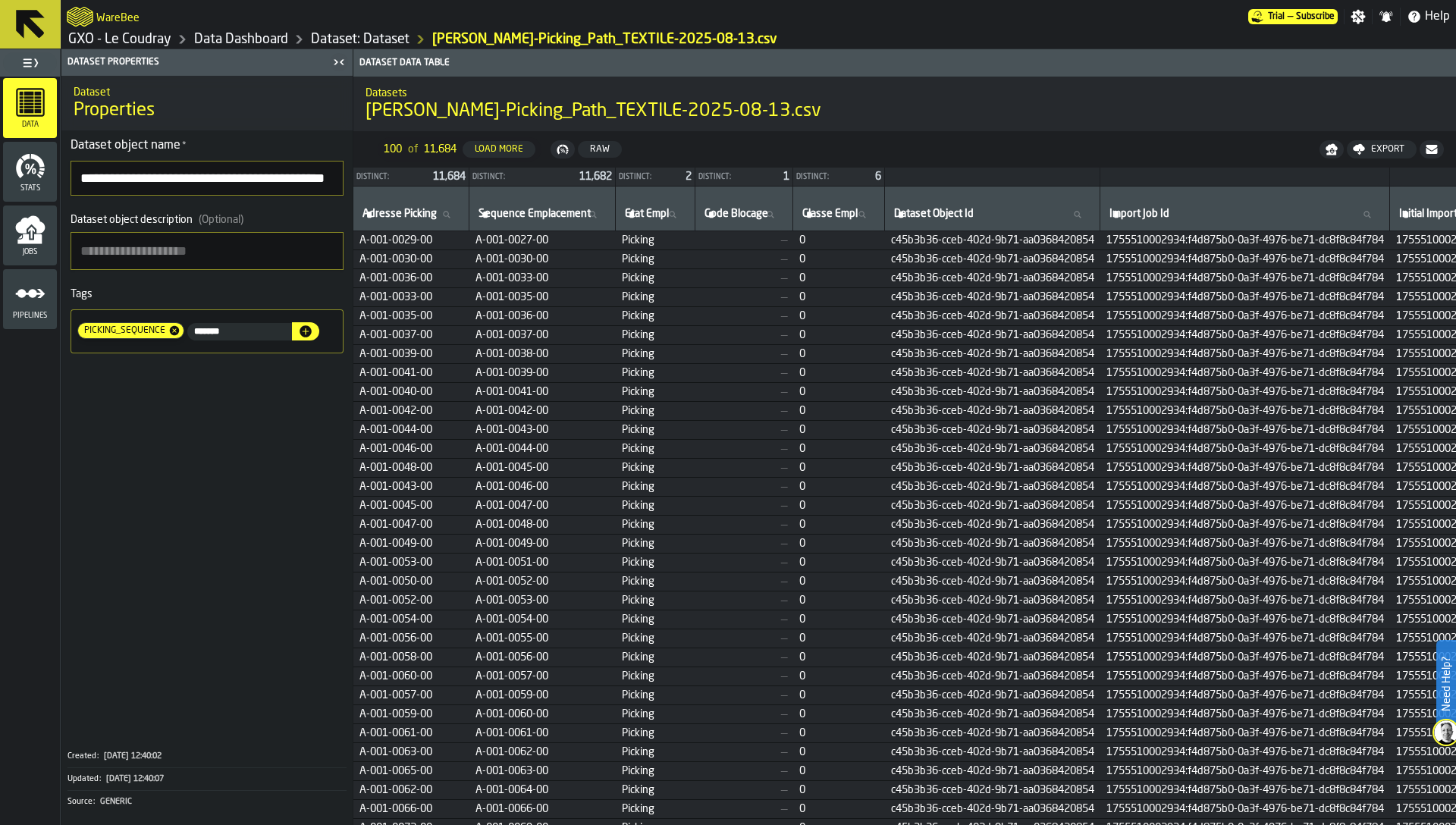
click at [311, 333] on icon "button-" at bounding box center [305, 331] width 12 height 12
click at [195, 184] on input "**********" at bounding box center [206, 178] width 273 height 35
click at [273, 337] on input "input-value-" at bounding box center [280, 332] width 59 height 18
paste input "**********"
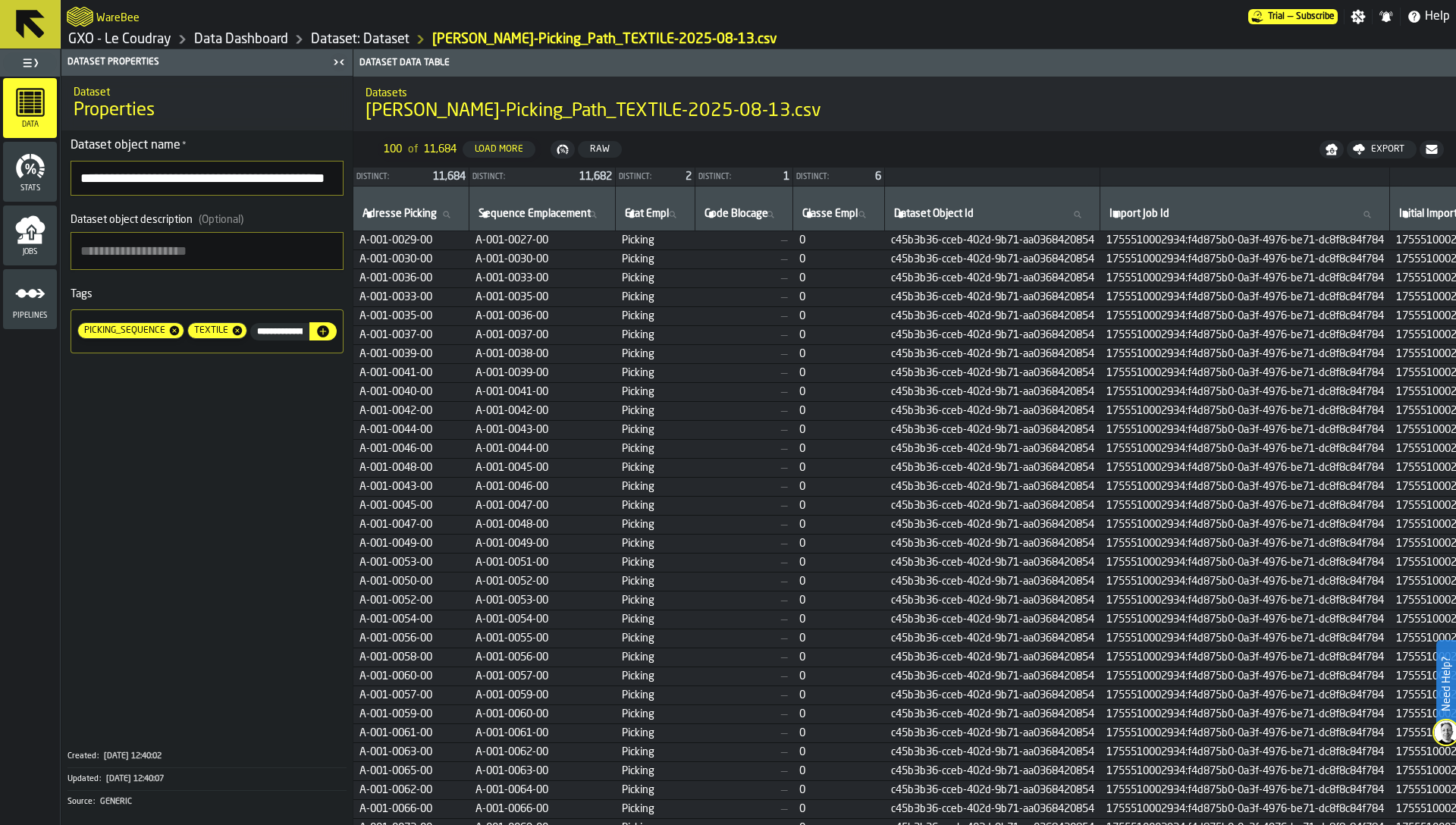
scroll to position [0, 42]
type input "**********"
click at [159, 344] on icon "button-" at bounding box center [152, 351] width 15 height 15
click at [370, 36] on link "Dataset: Dataset" at bounding box center [360, 40] width 99 height 17
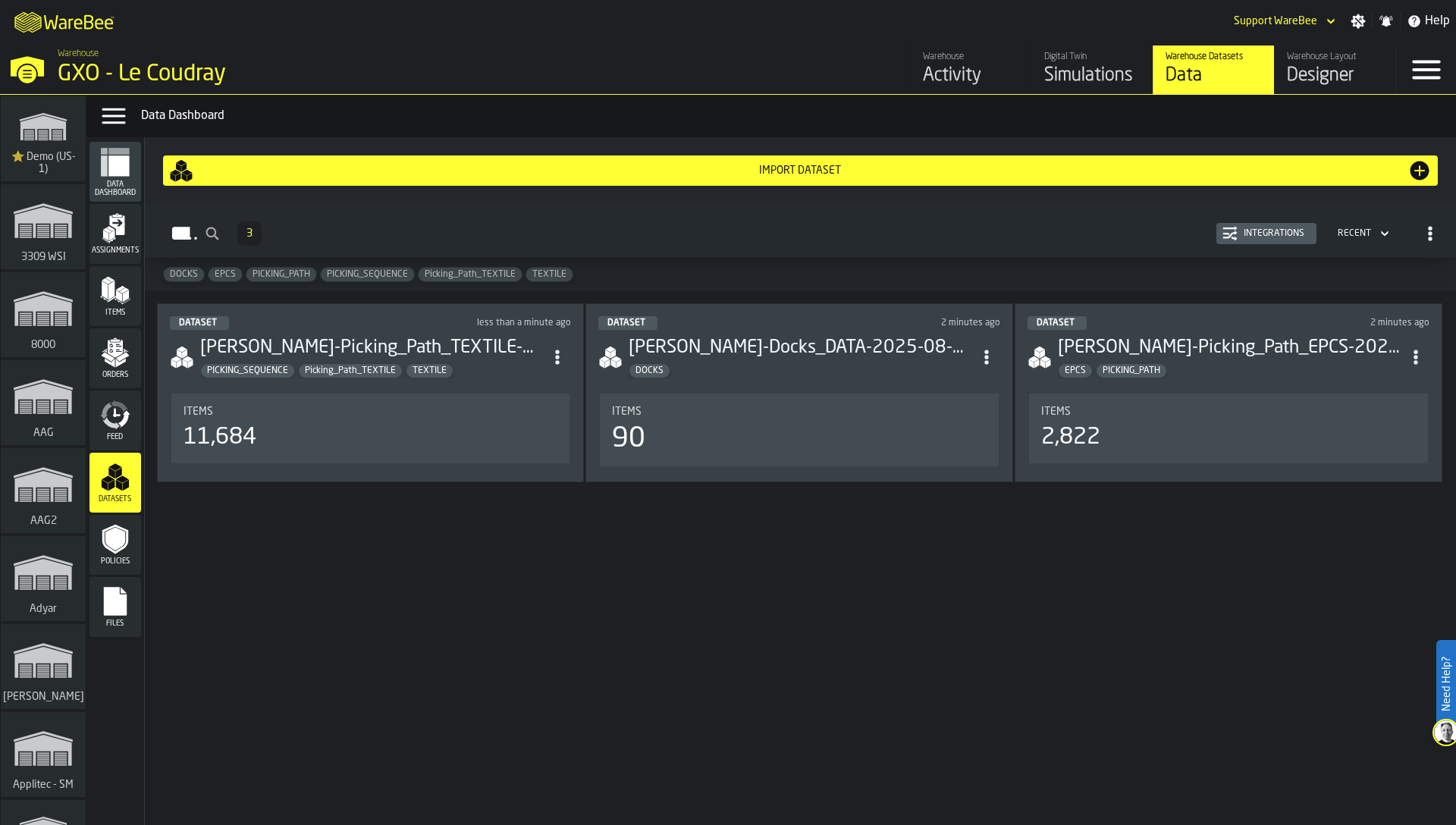
click at [1109, 384] on div "Dataset 2 minutes ago [PERSON_NAME]-Picking_Path_EPCS-2025-08-13.csv EPCS PICKI…" at bounding box center [1228, 393] width 428 height 179
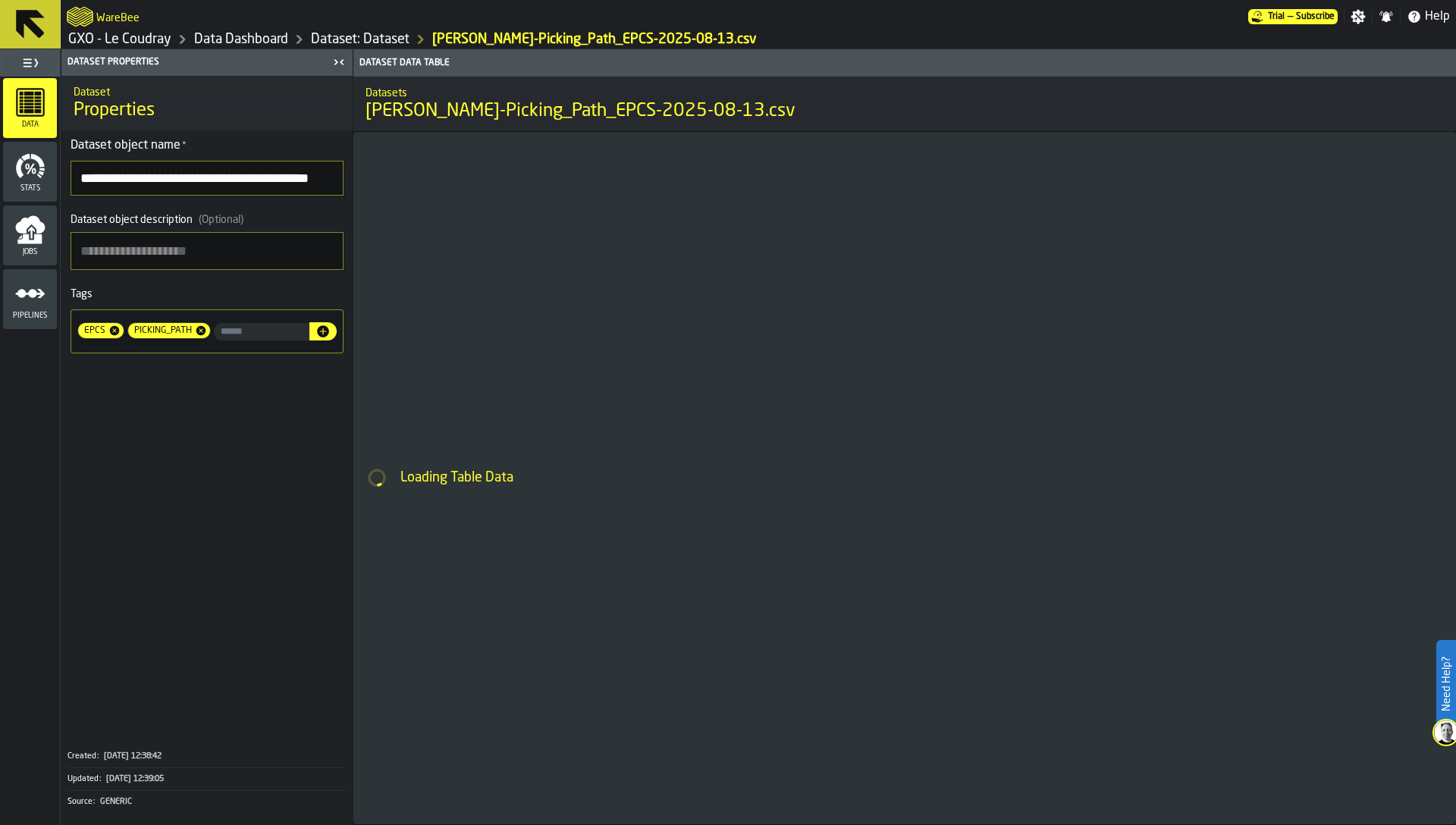
click at [239, 341] on input "input-value-" at bounding box center [261, 332] width 95 height 18
type input "*"
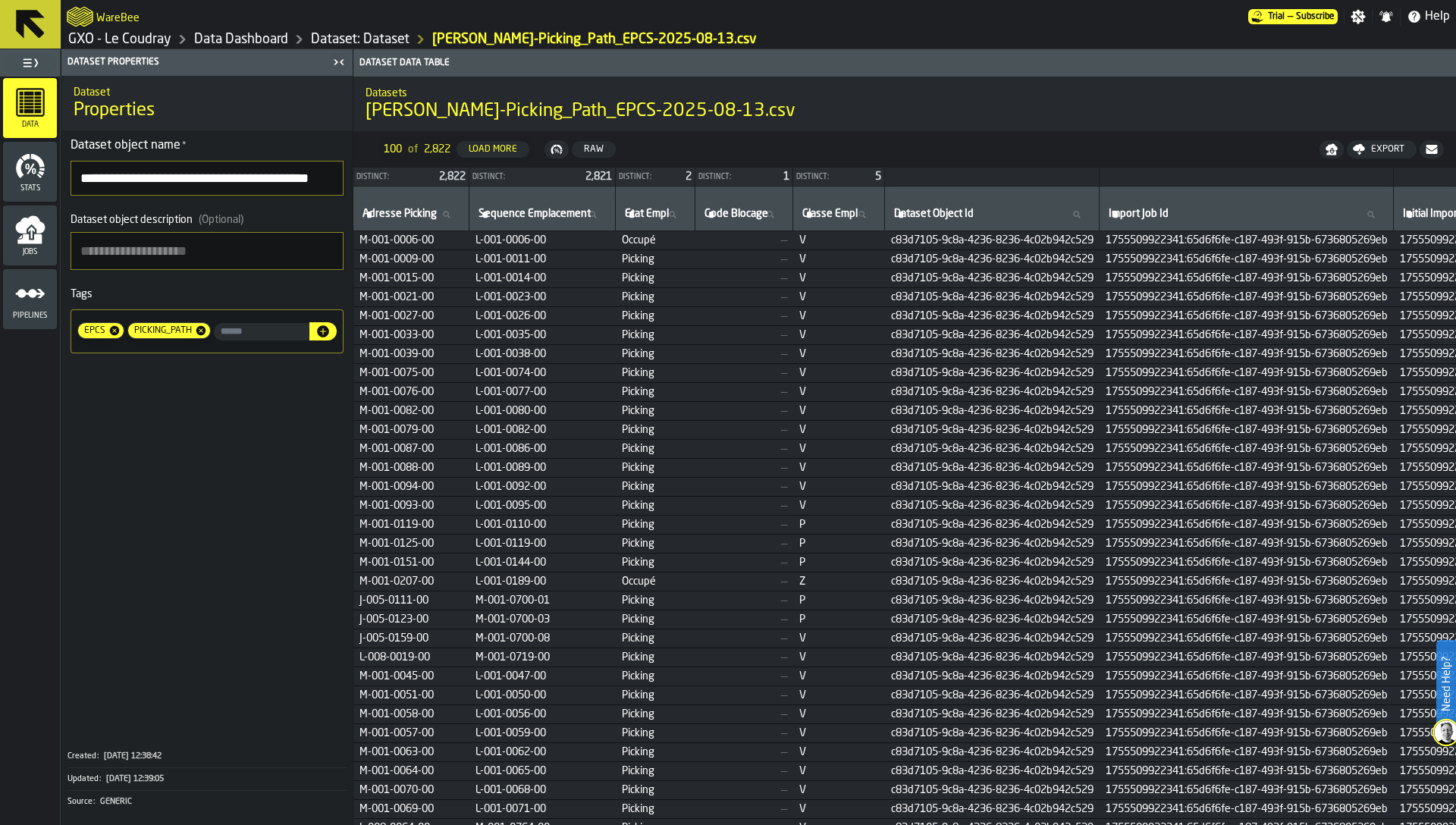
paste input "**********"
type input "**********"
click at [322, 333] on icon "button-" at bounding box center [322, 331] width 15 height 15
click at [205, 181] on input "**********" at bounding box center [206, 178] width 273 height 35
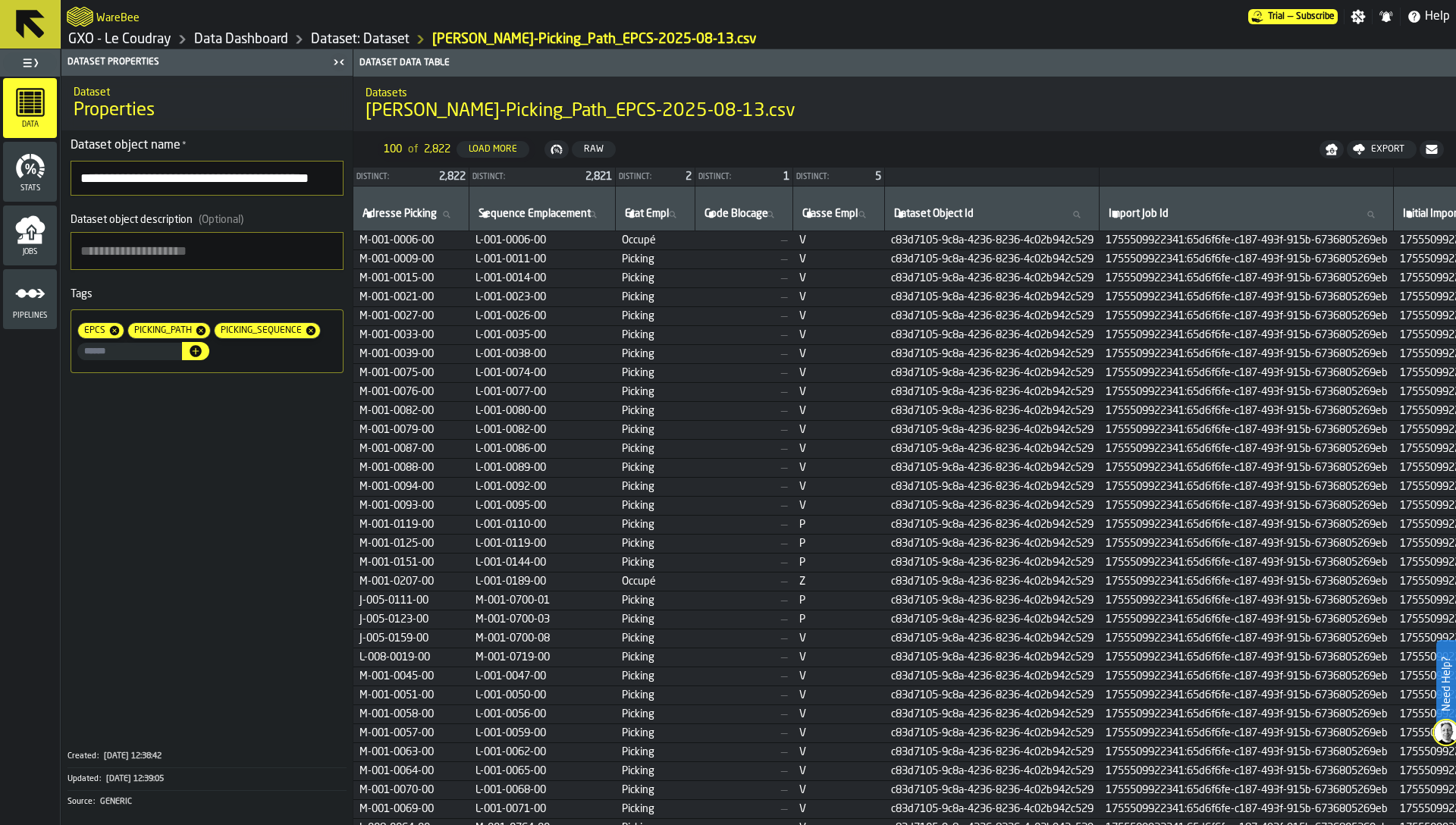
click at [140, 359] on input "input-value-" at bounding box center [129, 351] width 104 height 18
paste input "**********"
type input "**********"
click at [201, 354] on icon "button-" at bounding box center [195, 350] width 12 height 12
click at [353, 41] on link "Dataset: Dataset" at bounding box center [360, 40] width 99 height 17
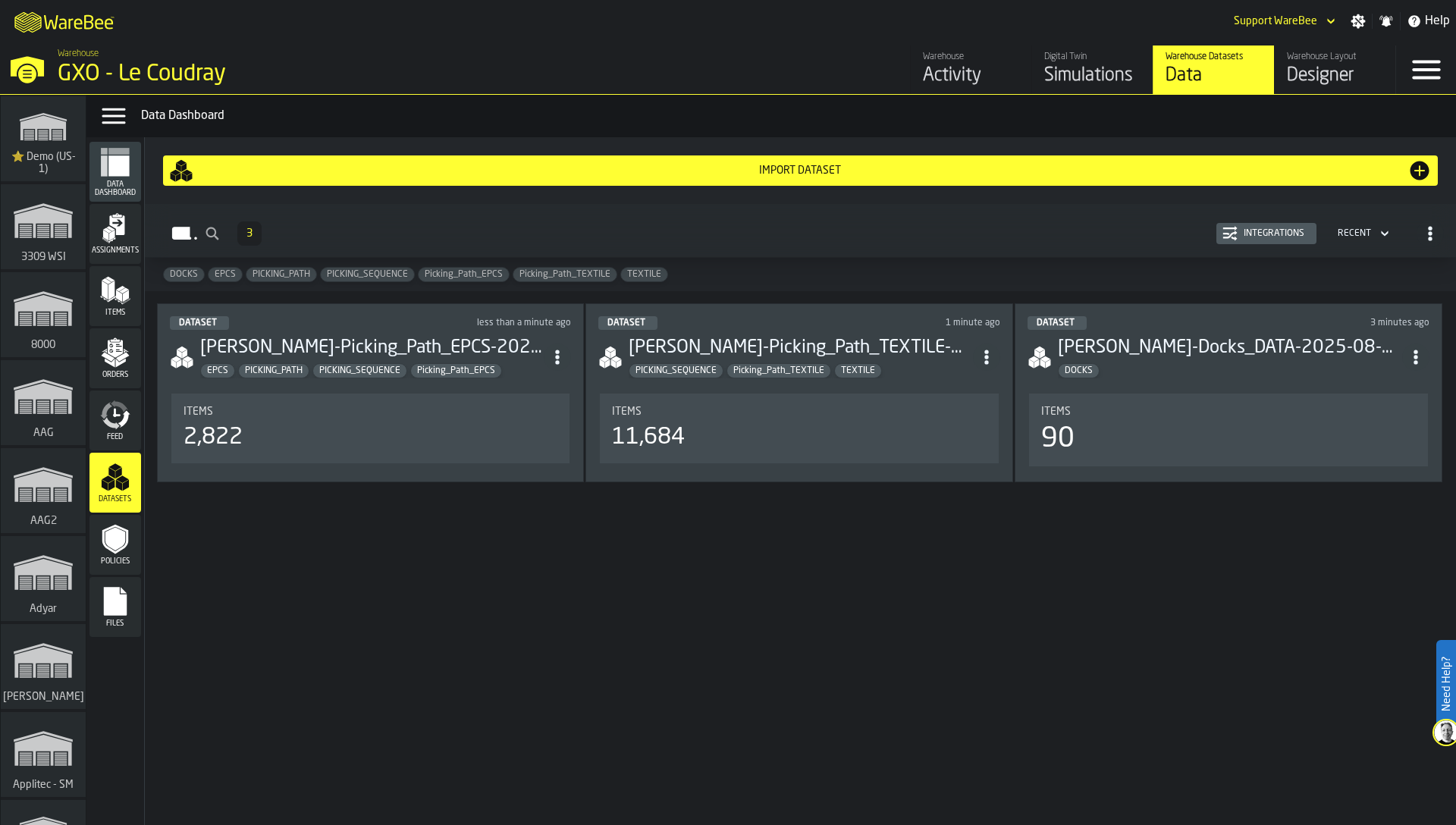
click at [392, 431] on div "2,822" at bounding box center [370, 438] width 374 height 28
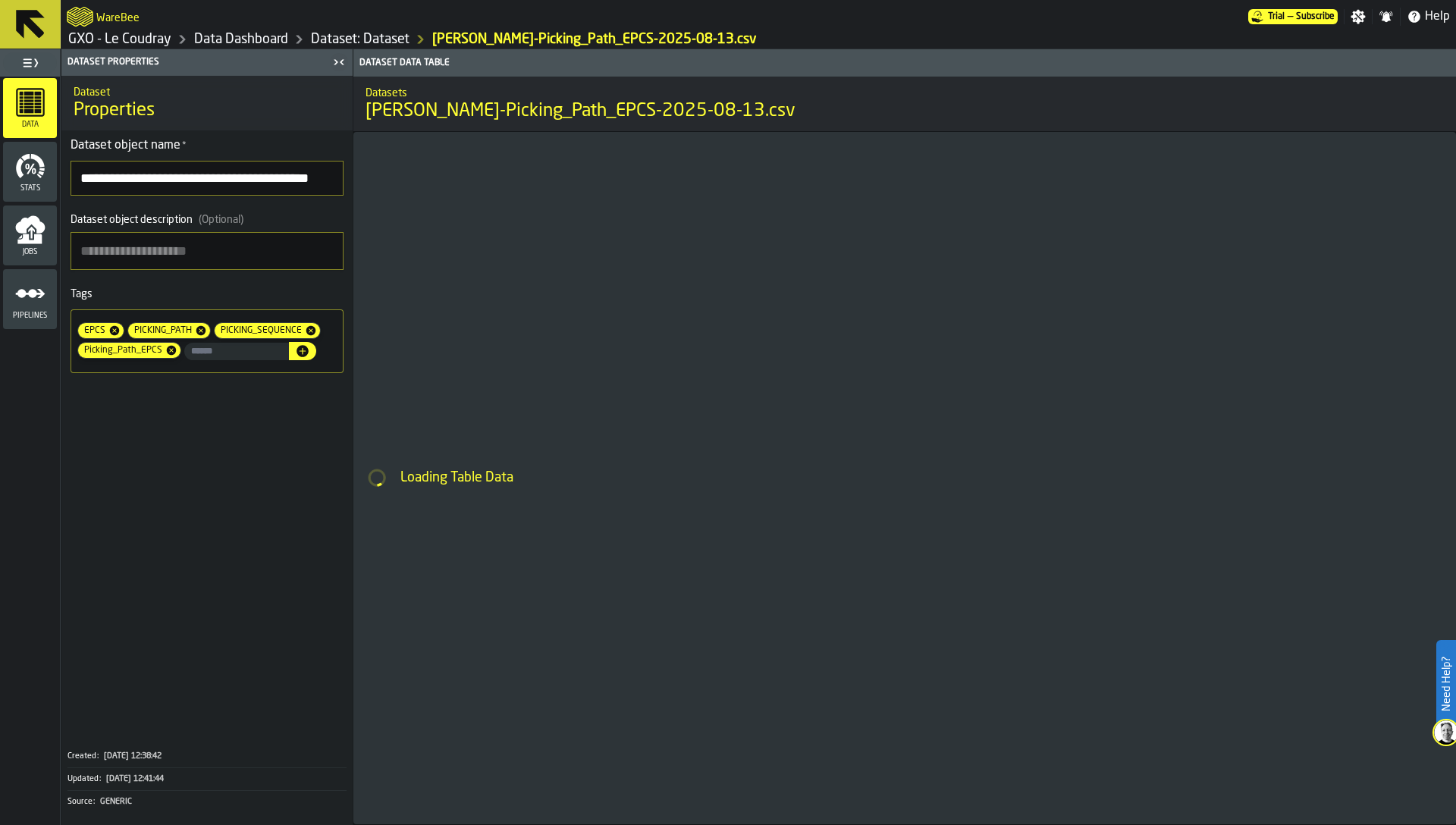
click at [199, 328] on icon at bounding box center [201, 331] width 9 height 9
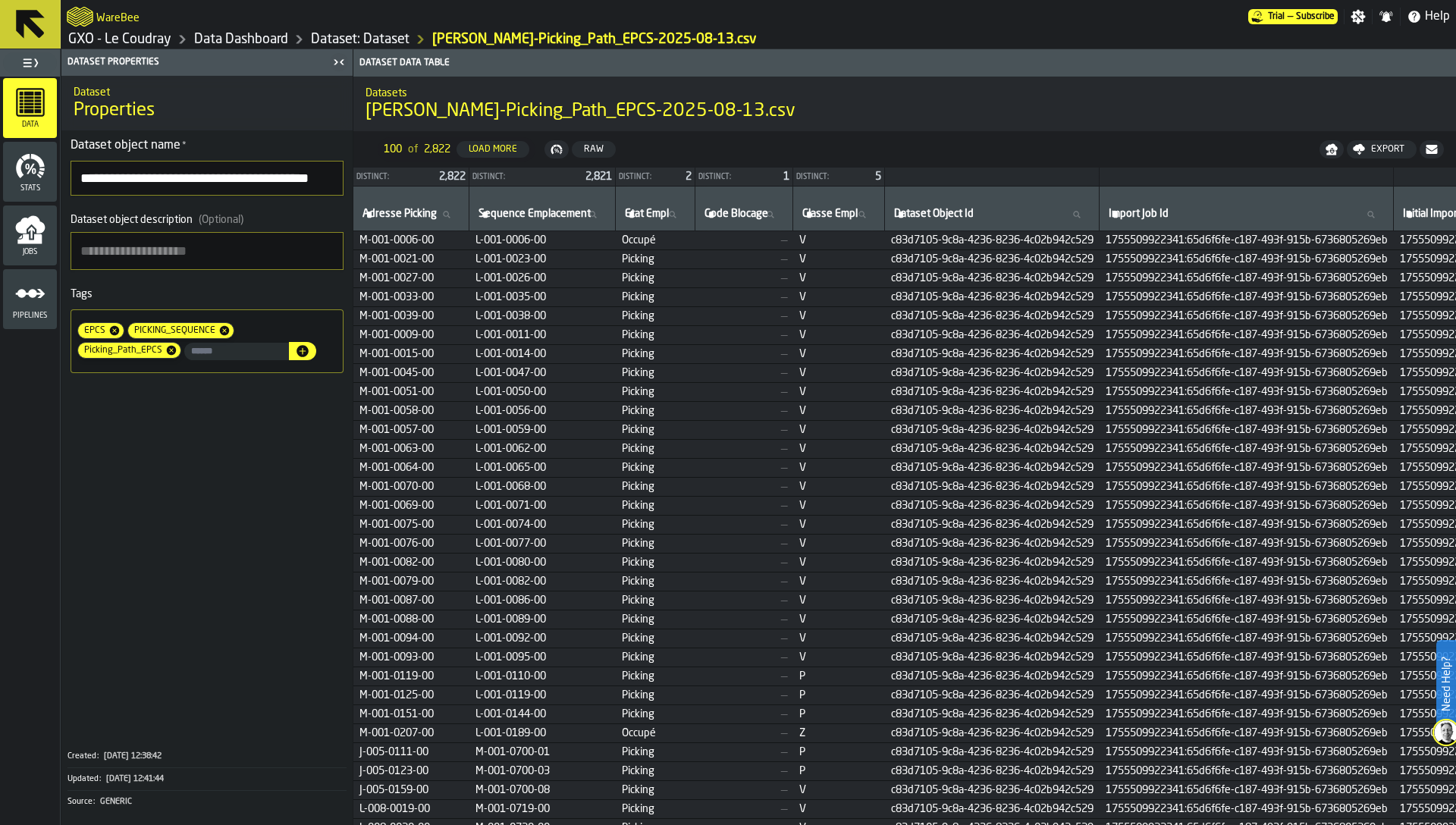
click at [554, 437] on td "L-001-0059-00" at bounding box center [542, 431] width 146 height 19
click at [1050, 23] on div "WareBee" at bounding box center [657, 17] width 1182 height 28
click at [123, 35] on link "GXO - Le Coudray" at bounding box center [120, 40] width 103 height 17
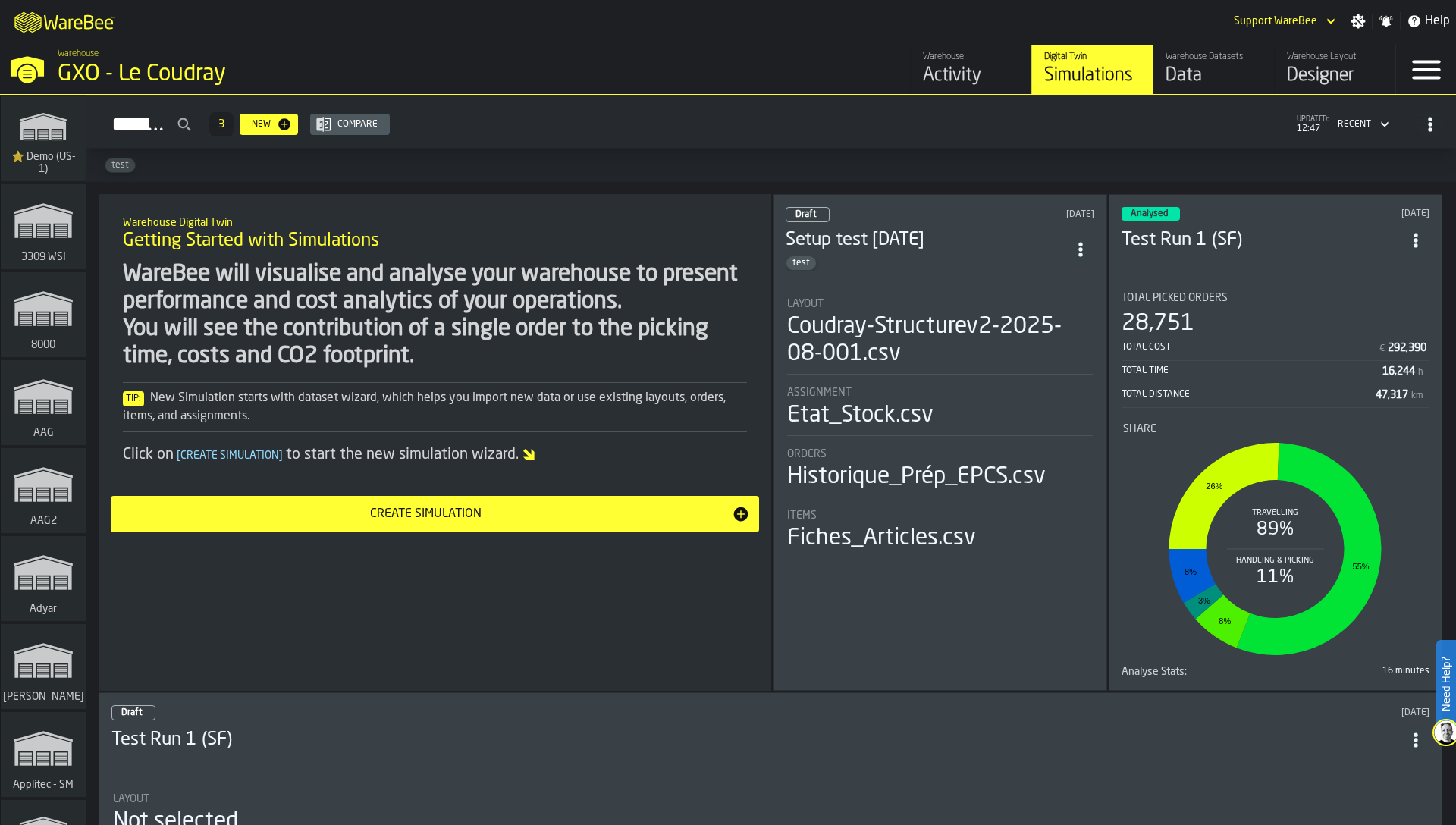
click at [1347, 64] on div "Designer" at bounding box center [1335, 76] width 96 height 24
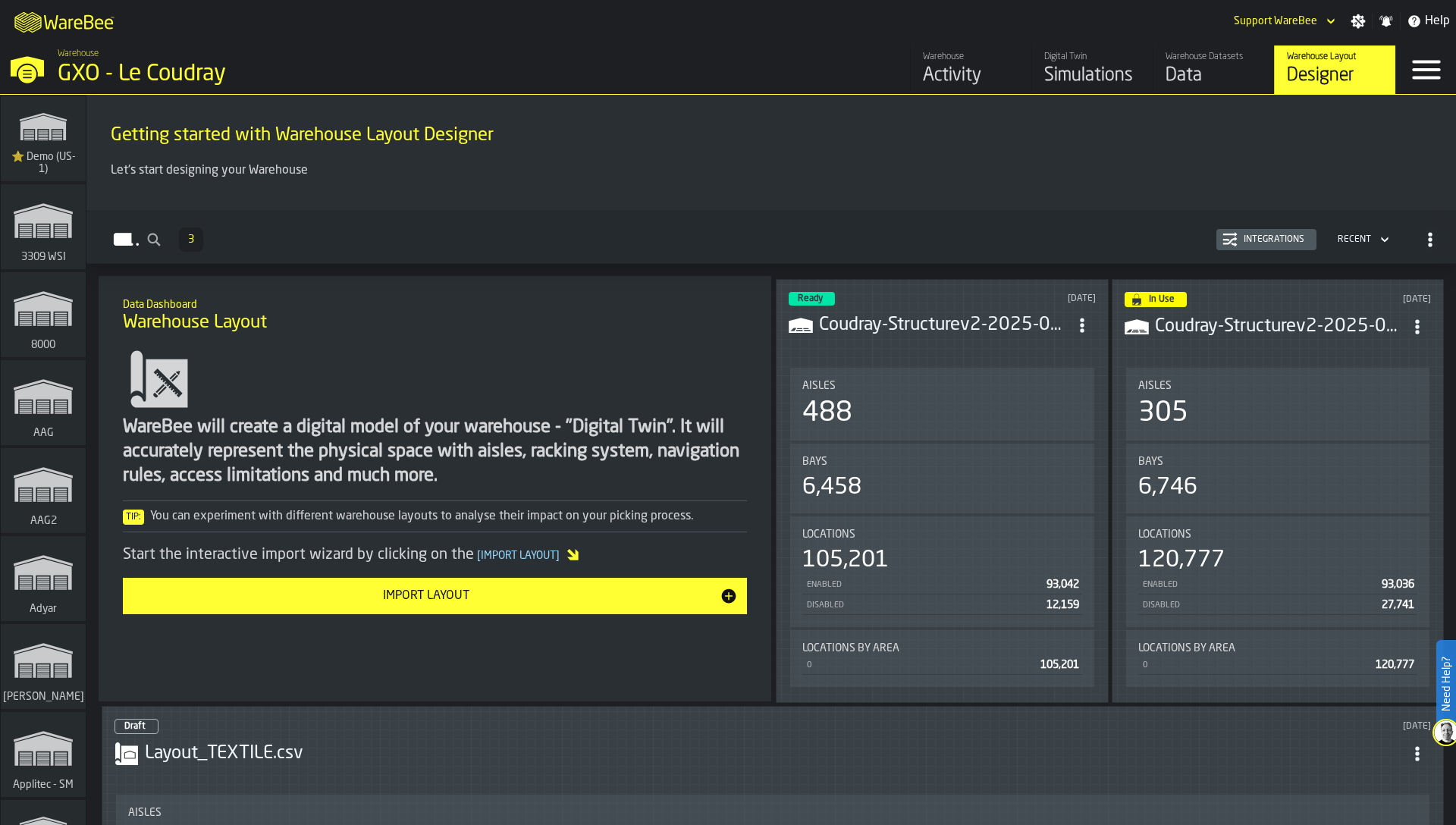
click at [1086, 321] on icon "ItemListCard-DashboardItemContainer" at bounding box center [1082, 325] width 15 height 15
click at [1055, 420] on div "Edit in Designer" at bounding box center [1045, 426] width 84 height 18
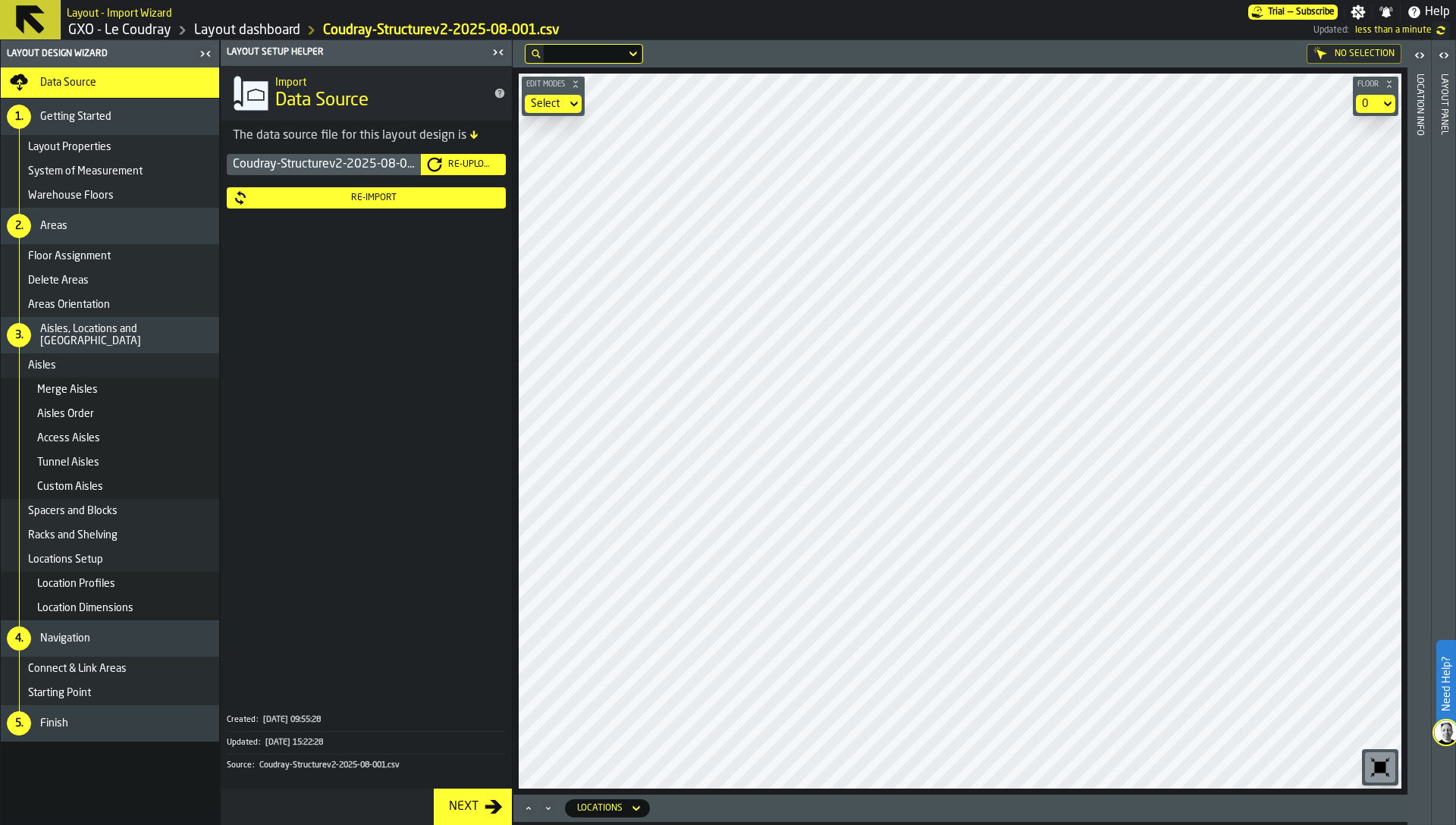
click at [497, 51] on icon "button-toggle-Close me" at bounding box center [498, 53] width 18 height 18
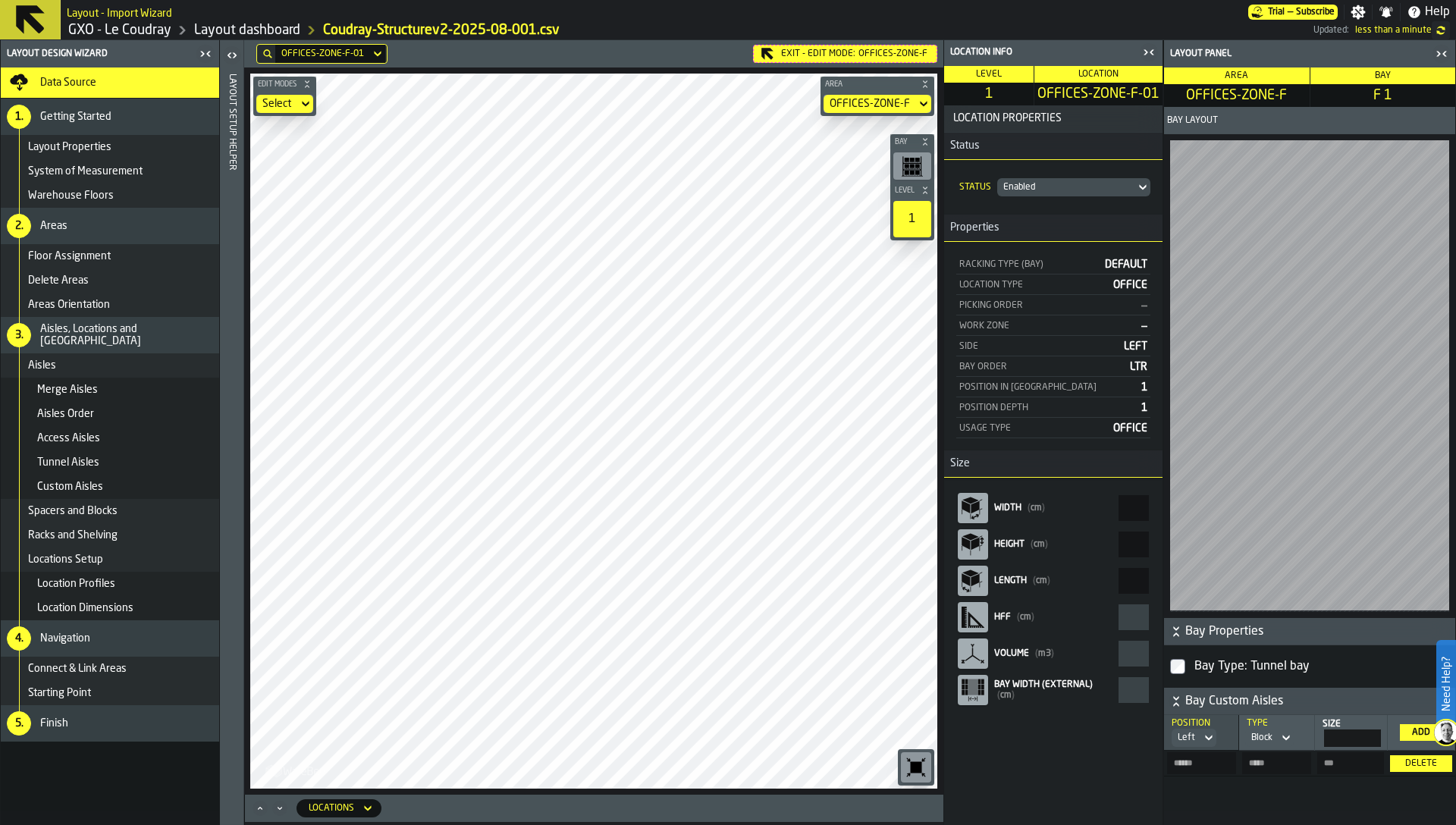
click at [1082, 96] on span "OFFICES-ZONE-F-01" at bounding box center [1098, 94] width 122 height 17
copy span "OFFICES-ZONE-F-01"
click at [894, 51] on span "OFFICES-ZONE-F" at bounding box center [892, 54] width 69 height 10
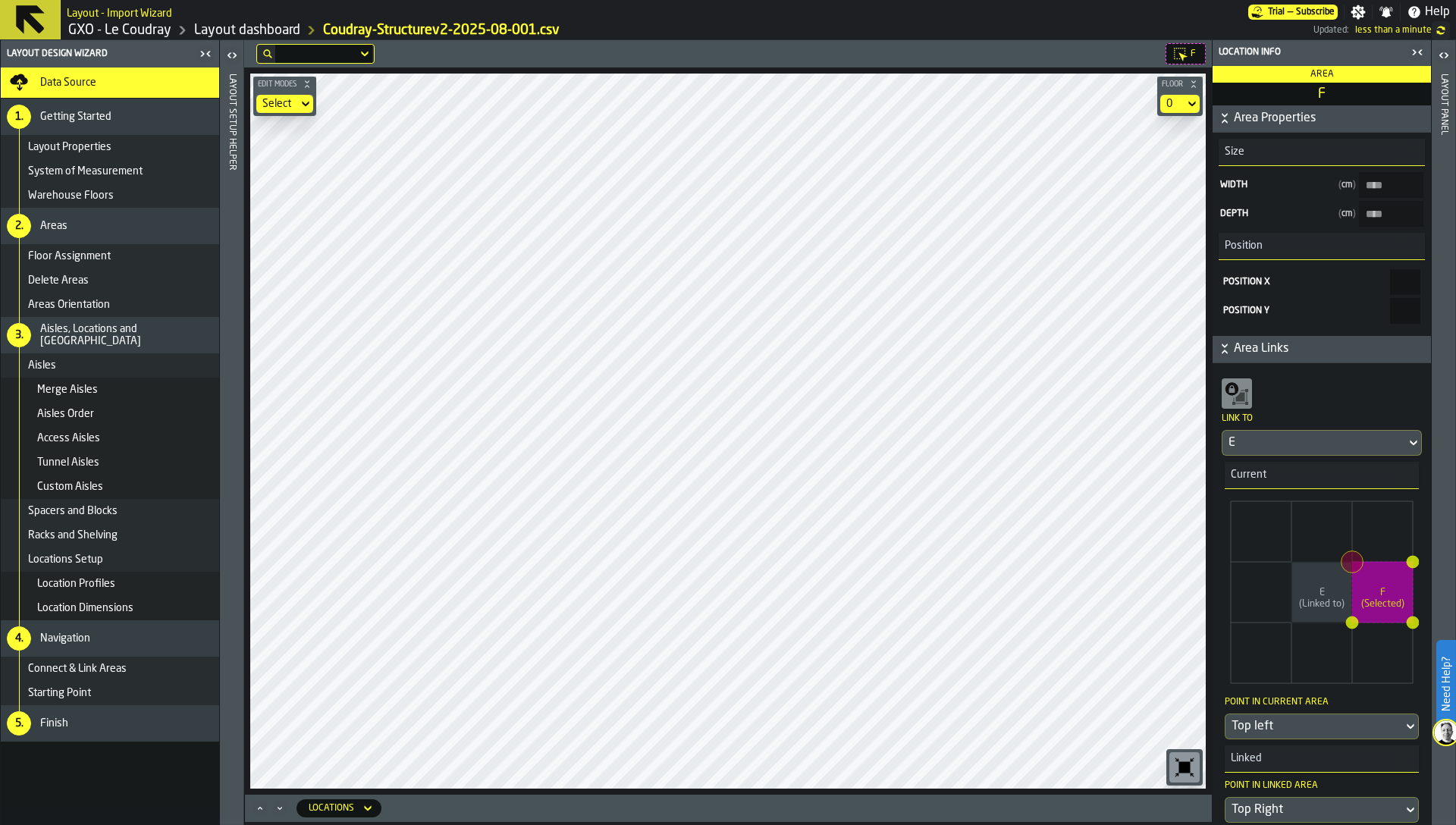
type input "****"
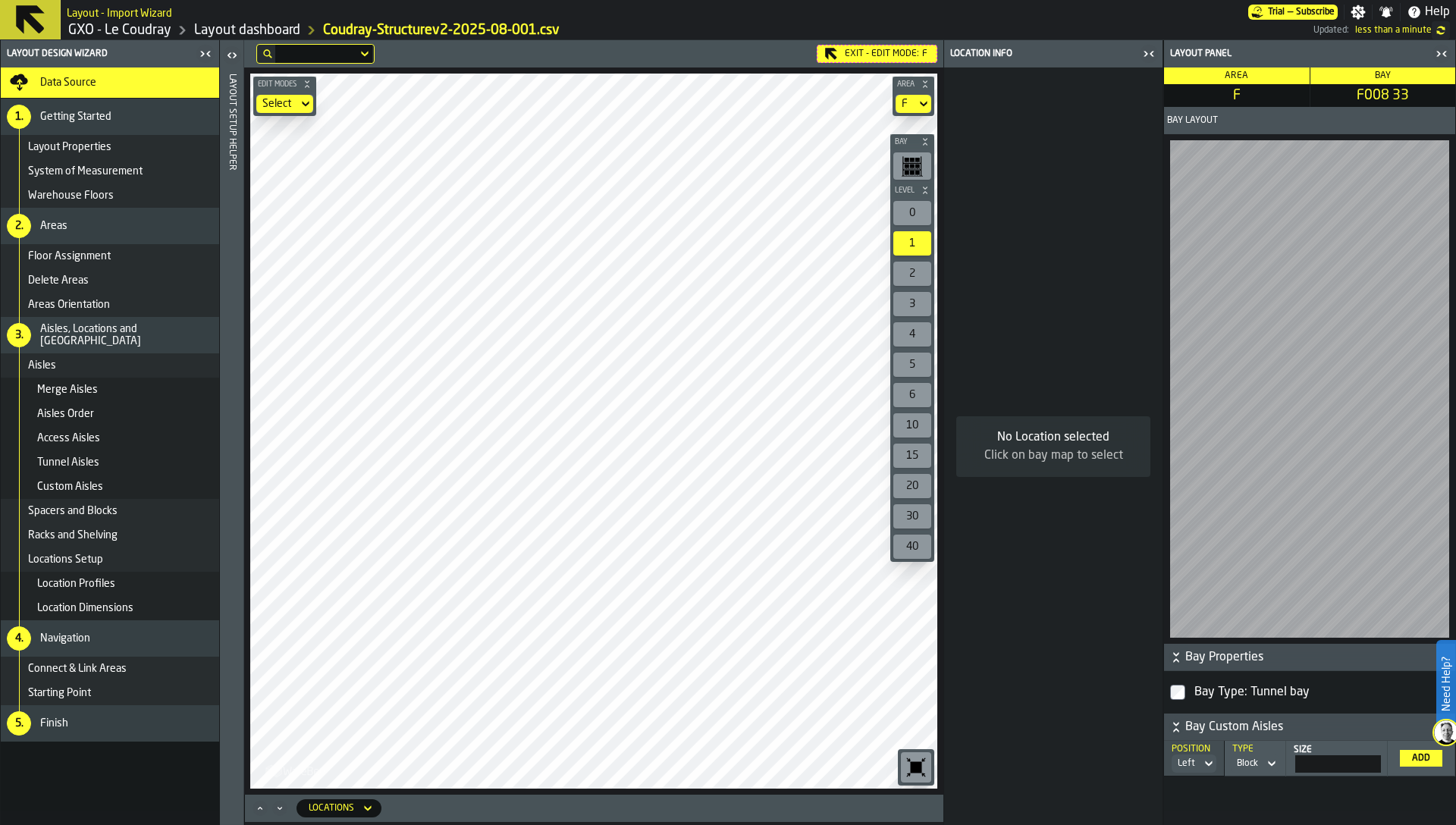
click at [240, 158] on header "Layout Setup Helper" at bounding box center [231, 433] width 23 height 785
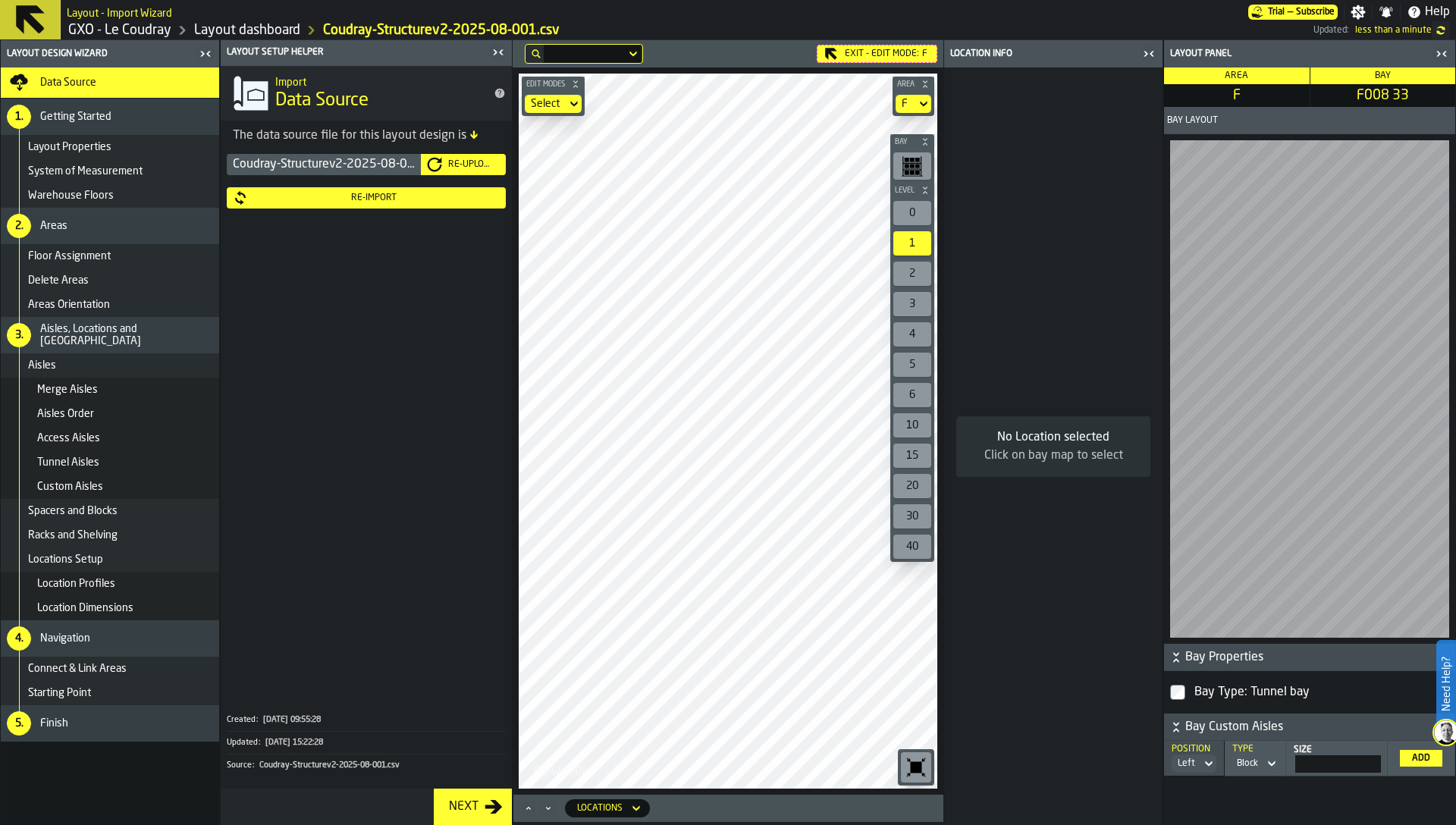
click at [309, 201] on div "Re-Import" at bounding box center [373, 197] width 252 height 10
click at [353, 201] on div "Re-Import" at bounding box center [373, 197] width 252 height 10
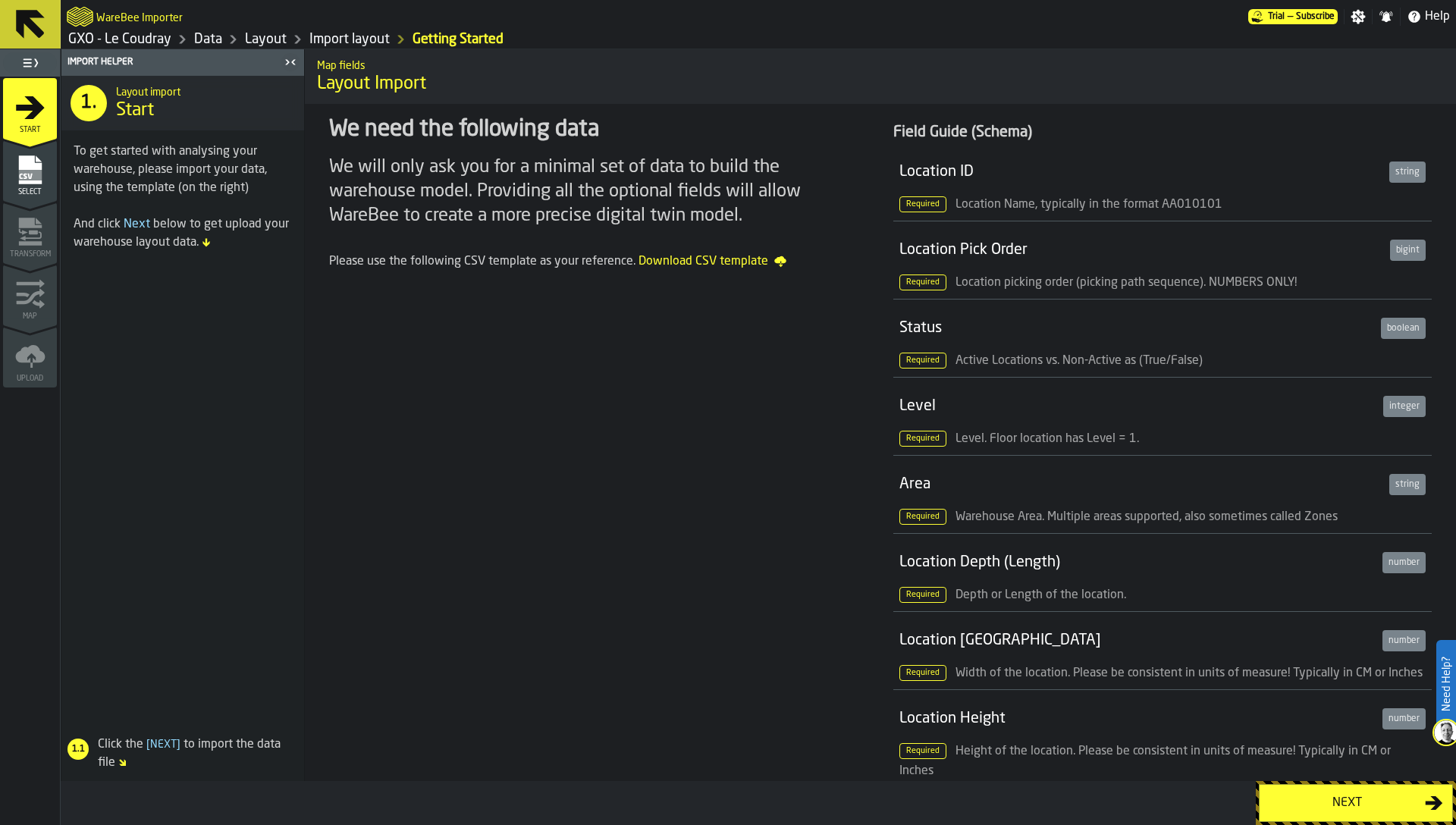
click at [28, 178] on rect "menu Select" at bounding box center [30, 175] width 23 height 10
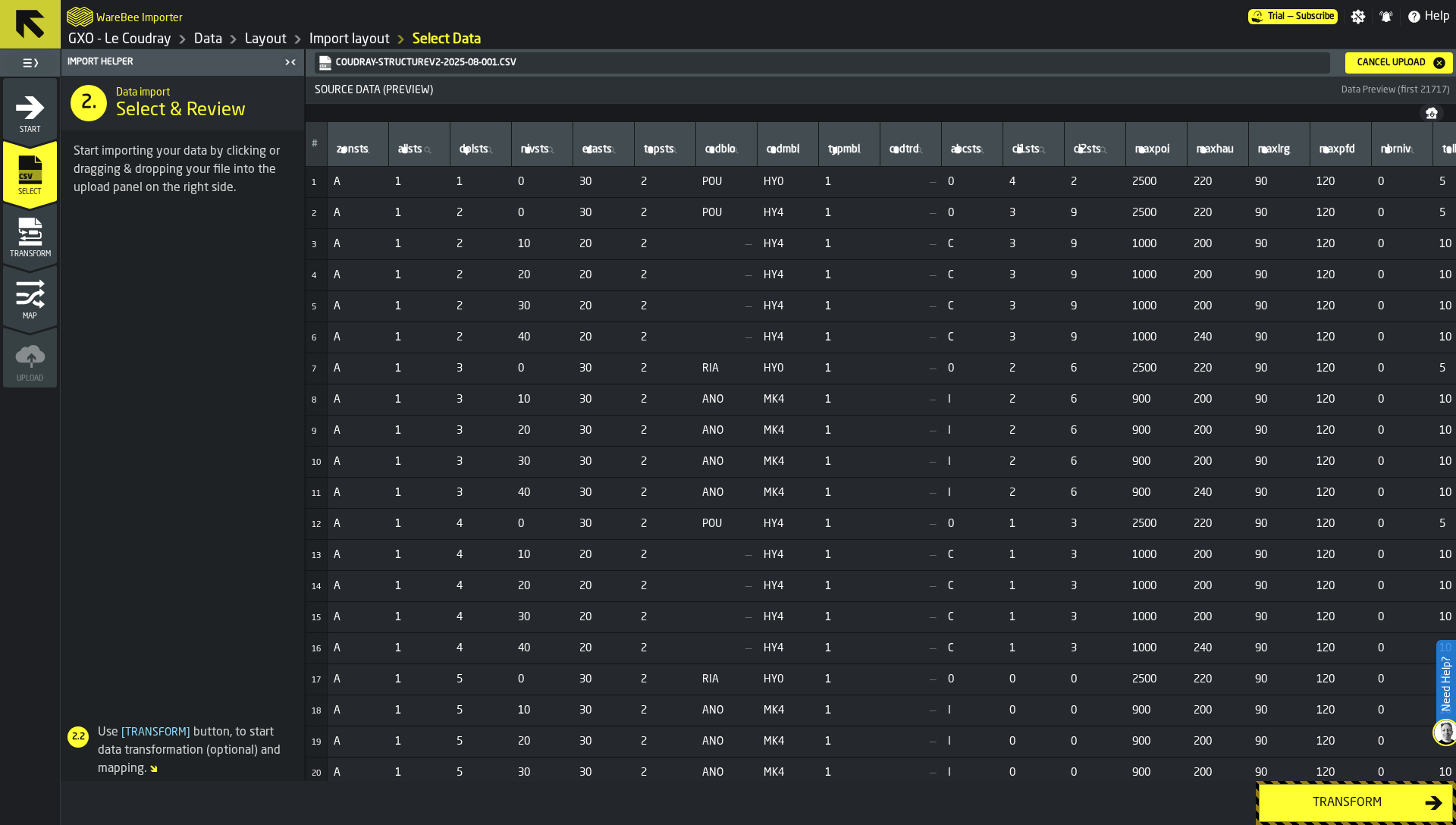
click at [36, 297] on icon "menu Map" at bounding box center [30, 294] width 30 height 30
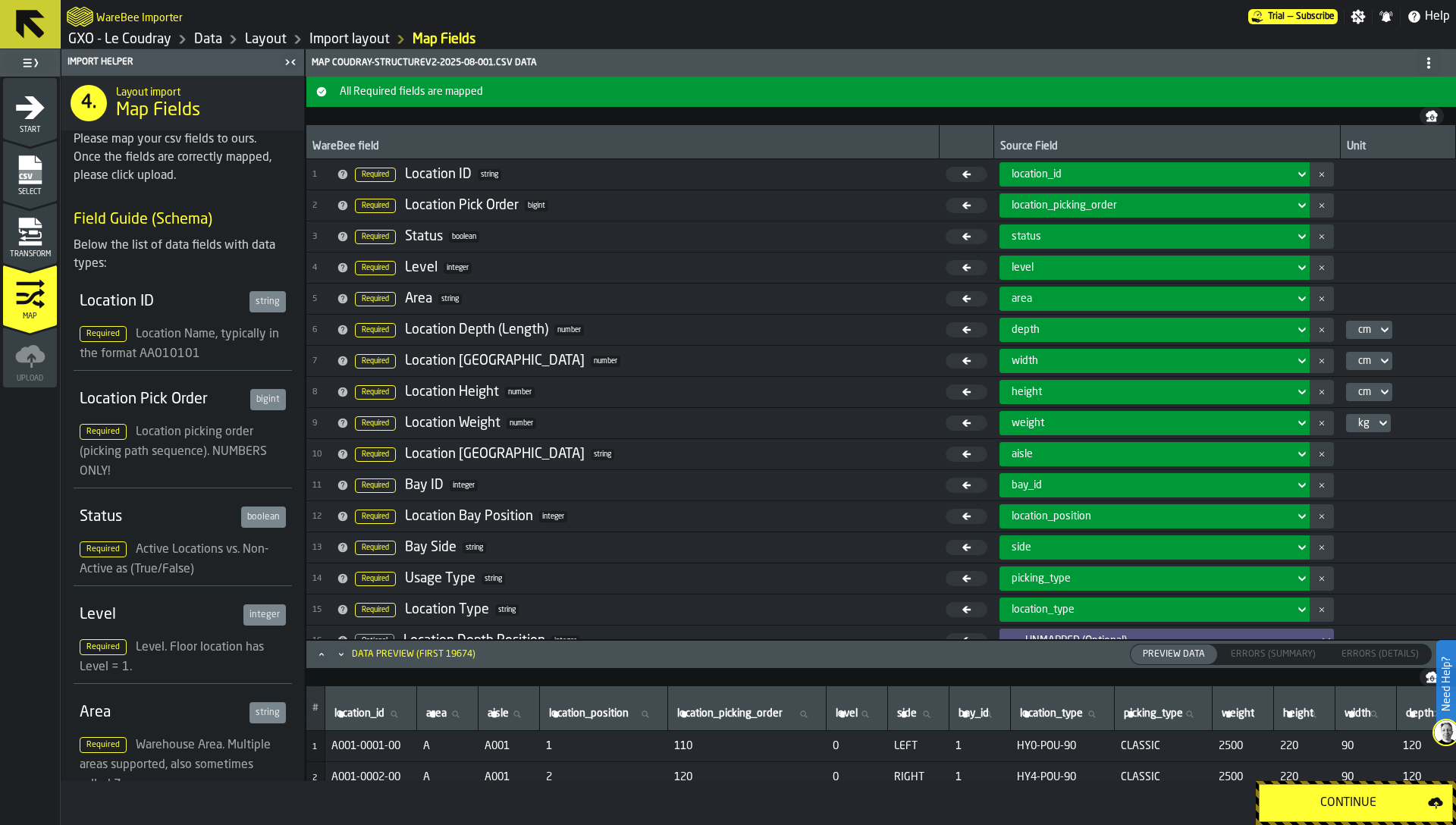
click at [29, 232] on icon "menu Transform" at bounding box center [33, 232] width 9 height 5
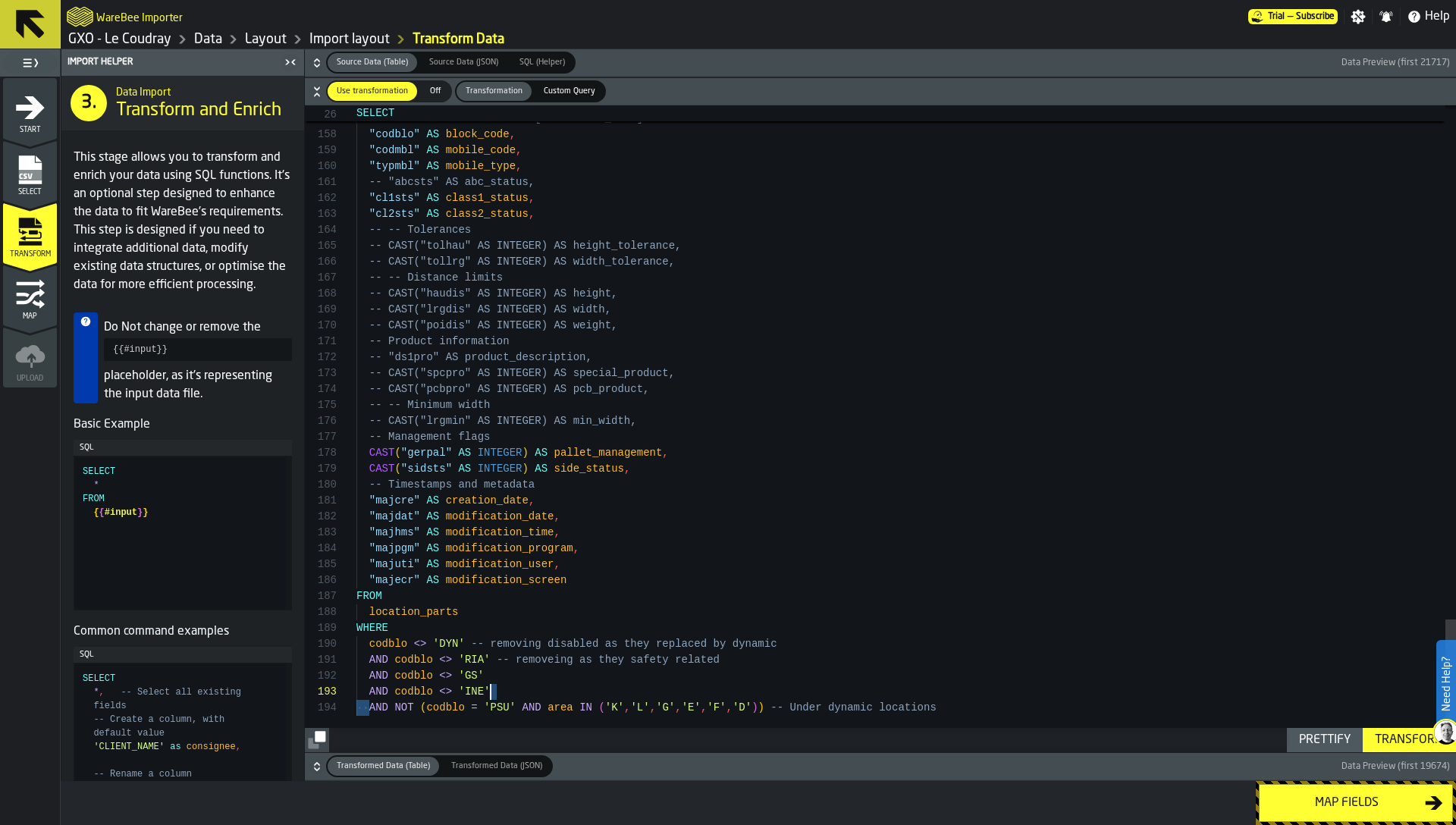
scroll to position [48, 0]
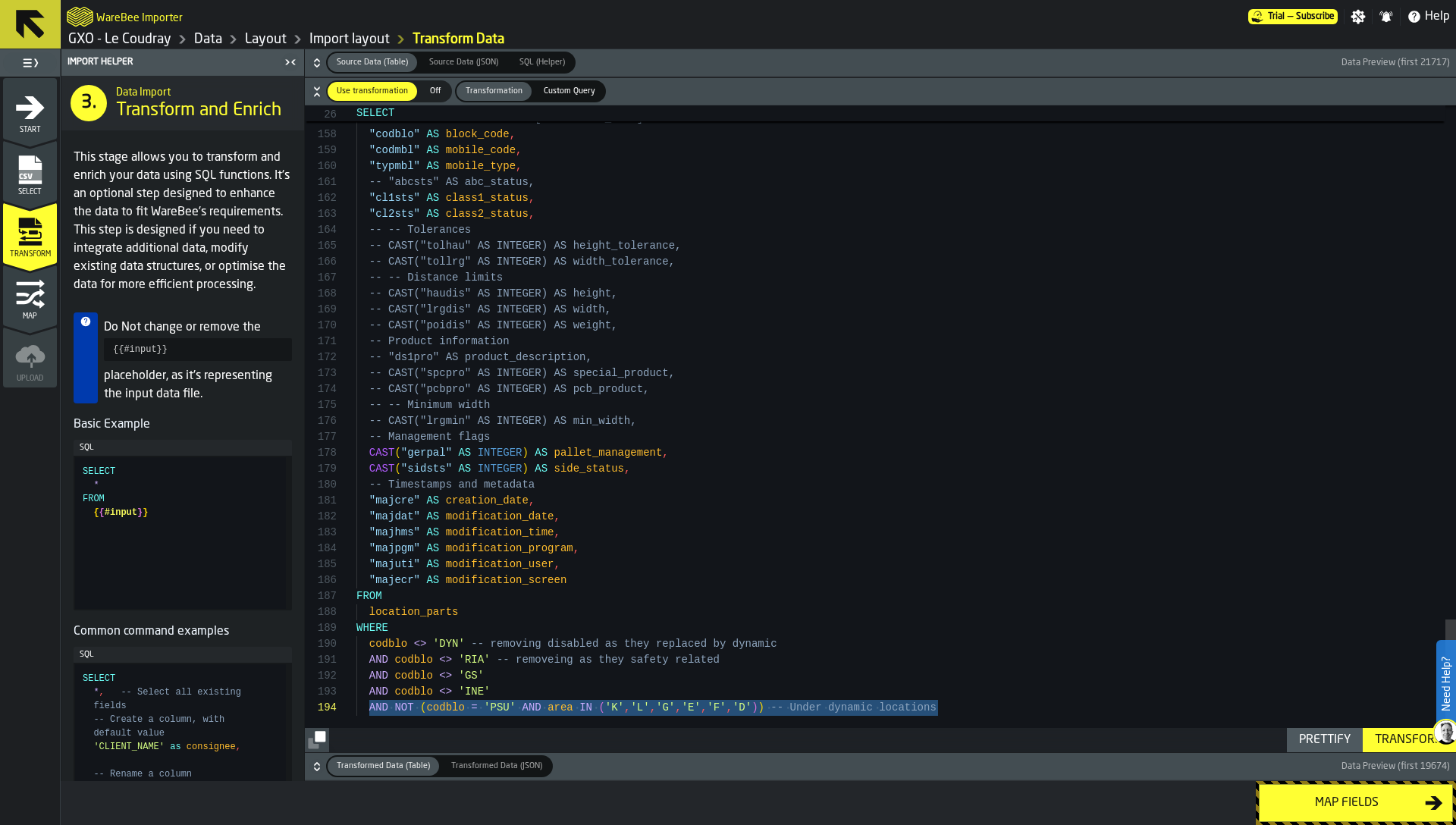
drag, startPoint x: 369, startPoint y: 710, endPoint x: 941, endPoint y: 713, distance: 572.0
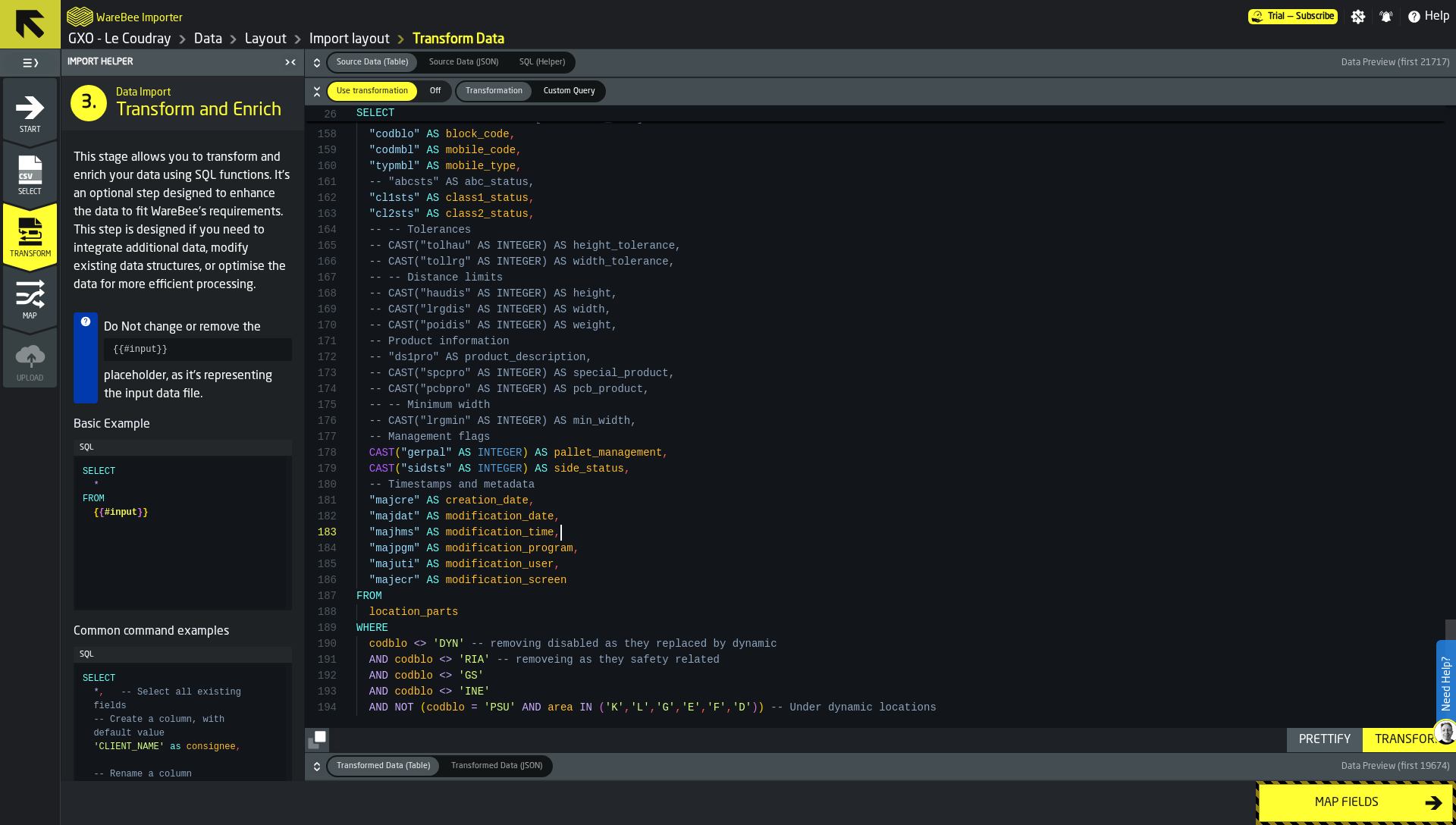
scroll to position [31, 0]
type textarea "**********"
drag, startPoint x: 768, startPoint y: 710, endPoint x: 421, endPoint y: 707, distance: 347.0
